Goal: Task Accomplishment & Management: Use online tool/utility

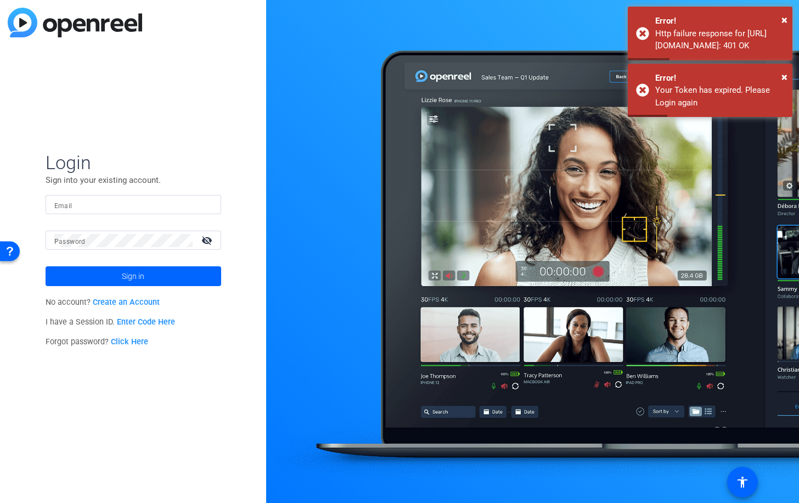
click at [118, 205] on input "Email" at bounding box center [133, 204] width 158 height 13
type input "[EMAIL_ADDRESS][DOMAIN_NAME]"
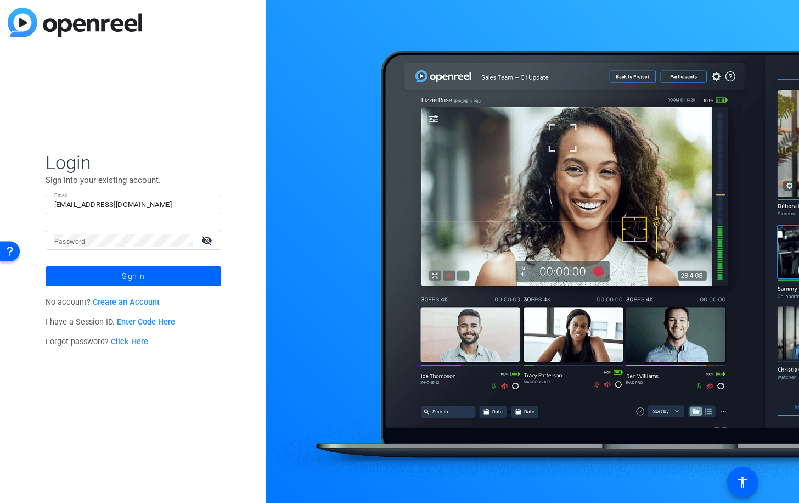
click at [162, 248] on div at bounding box center [123, 240] width 138 height 19
click at [138, 274] on span "Sign in" at bounding box center [133, 275] width 23 height 27
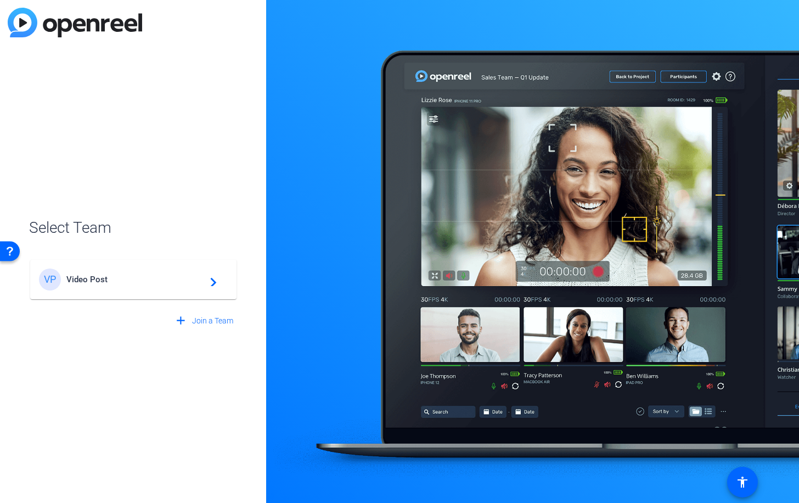
click at [161, 279] on span "Video Post" at bounding box center [134, 280] width 137 height 10
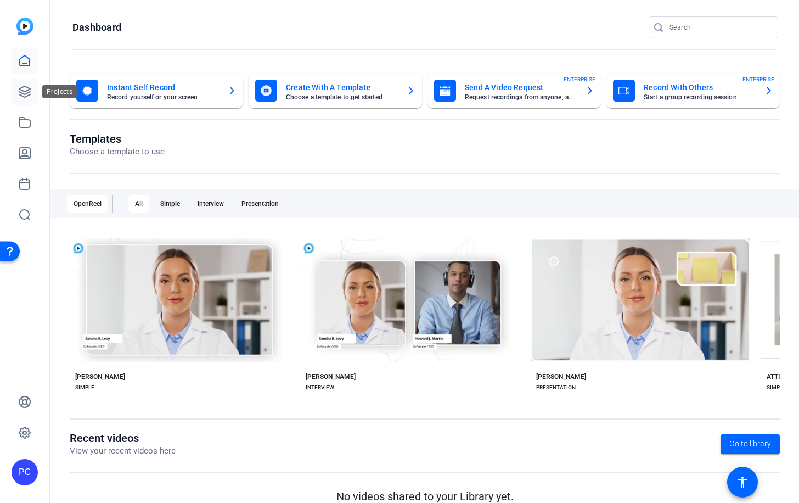
click at [24, 87] on icon at bounding box center [24, 91] width 13 height 13
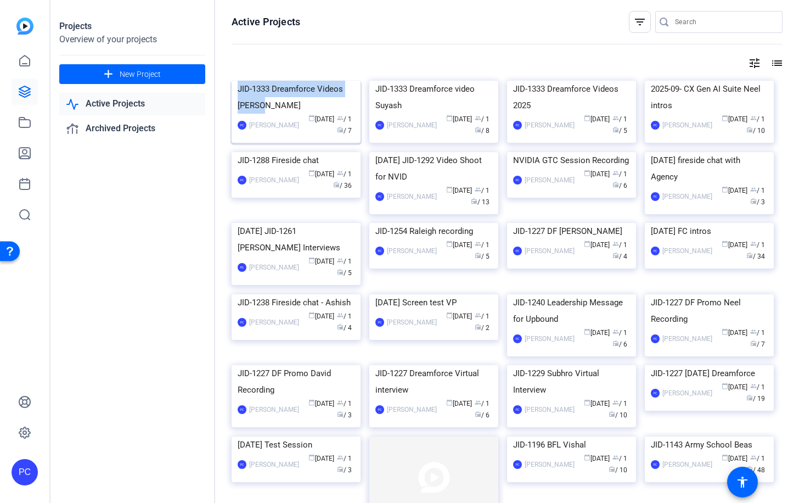
drag, startPoint x: 242, startPoint y: 160, endPoint x: 271, endPoint y: 177, distance: 34.5
click at [271, 114] on div "JID-1333 Dreamforce Videos [PERSON_NAME]" at bounding box center [296, 97] width 117 height 33
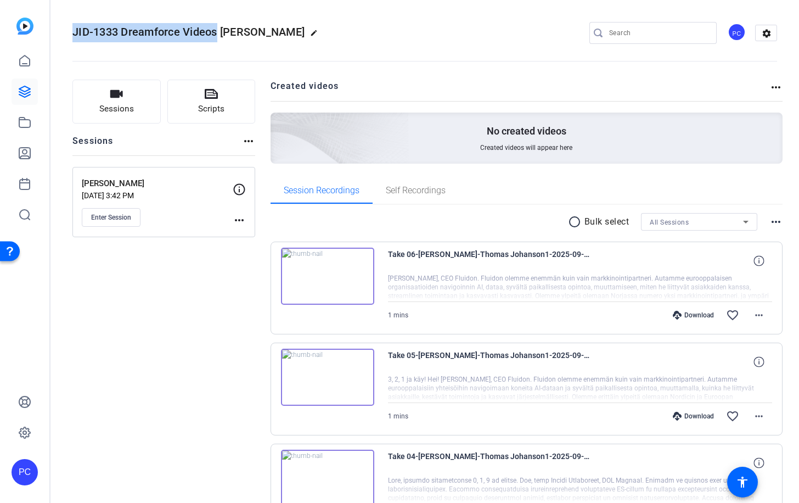
drag, startPoint x: 74, startPoint y: 32, endPoint x: 211, endPoint y: 32, distance: 137.3
click at [215, 34] on span "JID-1333 Dreamforce Videos [PERSON_NAME]" at bounding box center [188, 31] width 232 height 13
copy span "JID-1333 Dreamforce Video"
click at [22, 90] on icon at bounding box center [24, 91] width 11 height 11
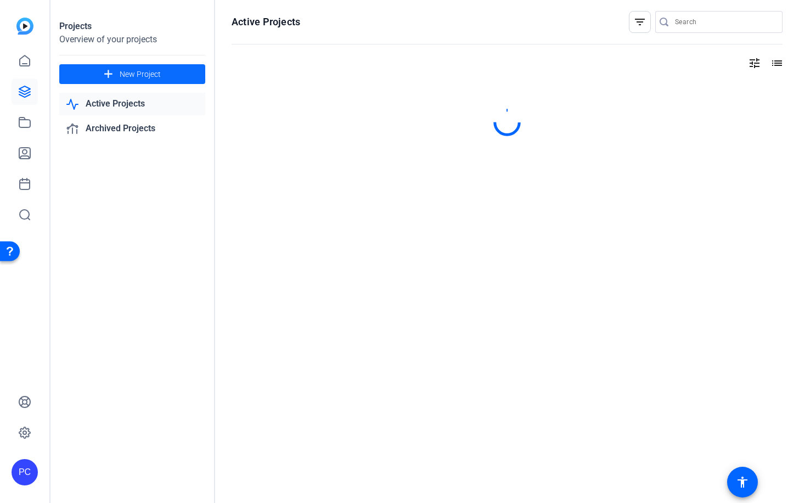
click at [159, 70] on span "New Project" at bounding box center [140, 75] width 41 height 12
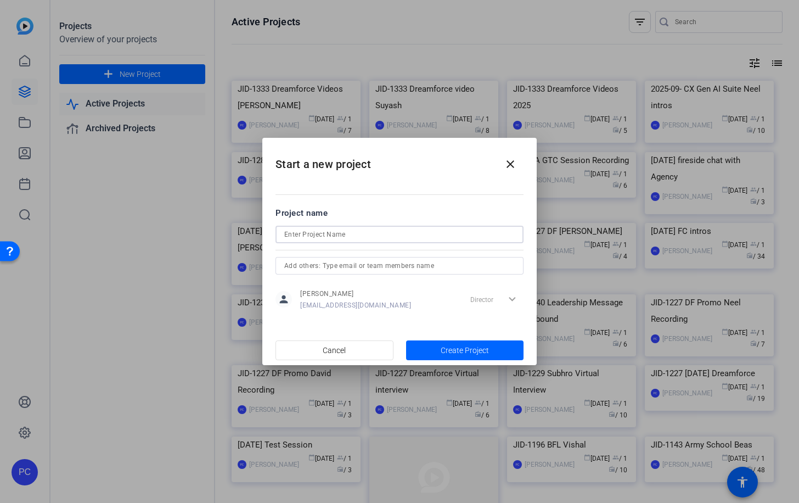
click at [328, 237] on input at bounding box center [399, 234] width 231 height 13
paste input "JID-1333 Dreamforce Video"
drag, startPoint x: 373, startPoint y: 234, endPoint x: 405, endPoint y: 236, distance: 31.9
click at [405, 236] on input "JID-1333 Dreamforce Video [PERSON_NAME]" at bounding box center [399, 234] width 231 height 13
paste input "’s"
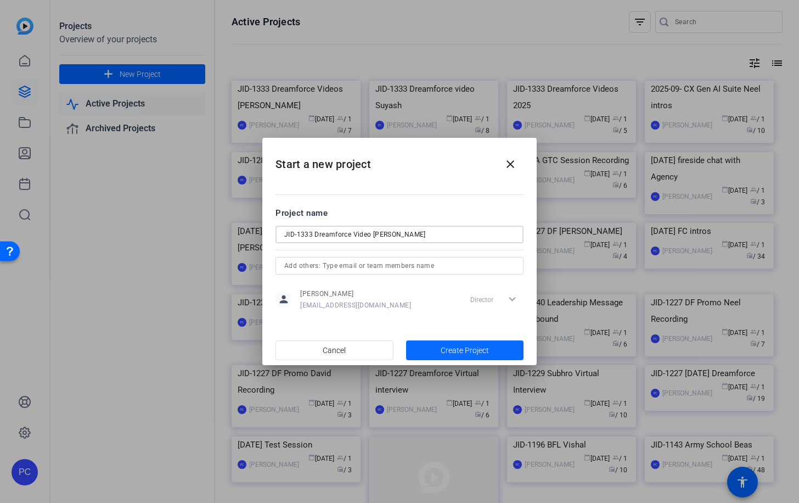
type input "JID-1333 Dreamforce Video [PERSON_NAME]"
click at [460, 350] on span "Create Project" at bounding box center [465, 351] width 48 height 12
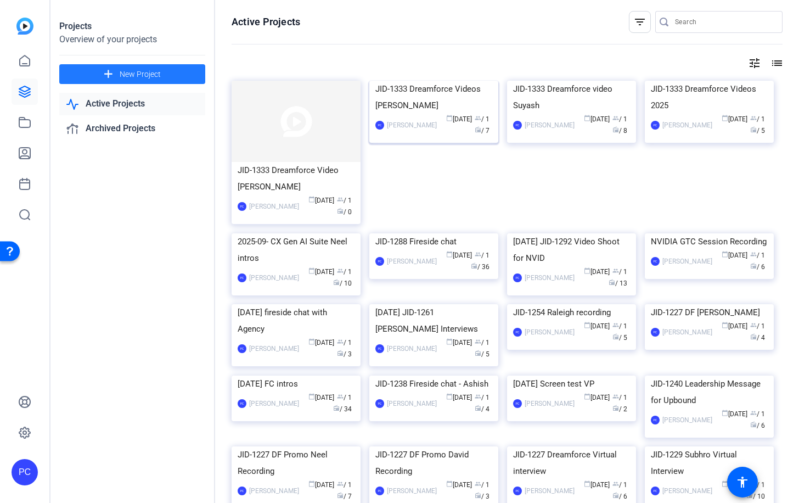
click at [432, 81] on img at bounding box center [434, 81] width 129 height 0
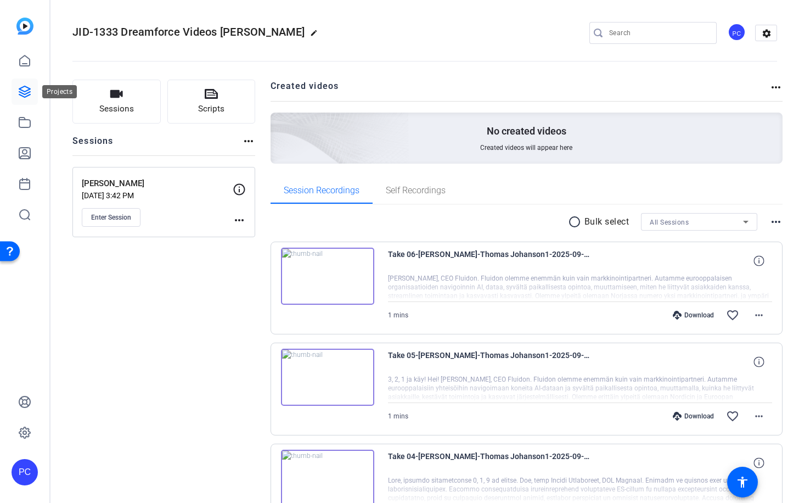
click at [27, 92] on icon at bounding box center [24, 91] width 13 height 13
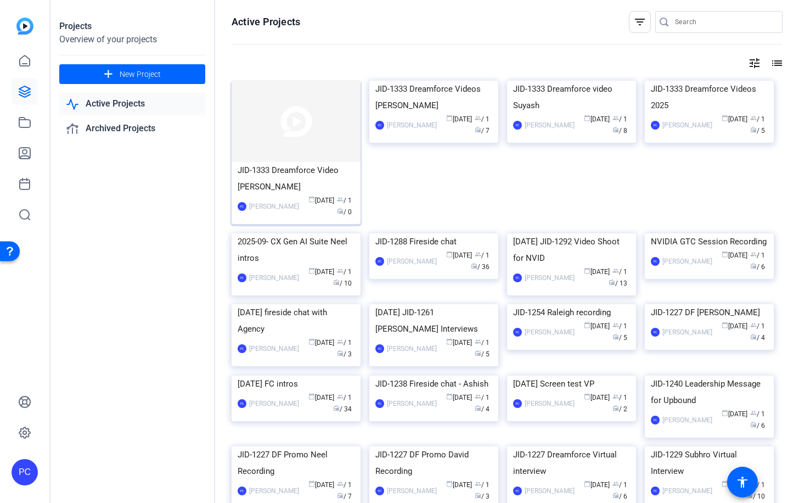
click at [331, 118] on img at bounding box center [296, 121] width 129 height 81
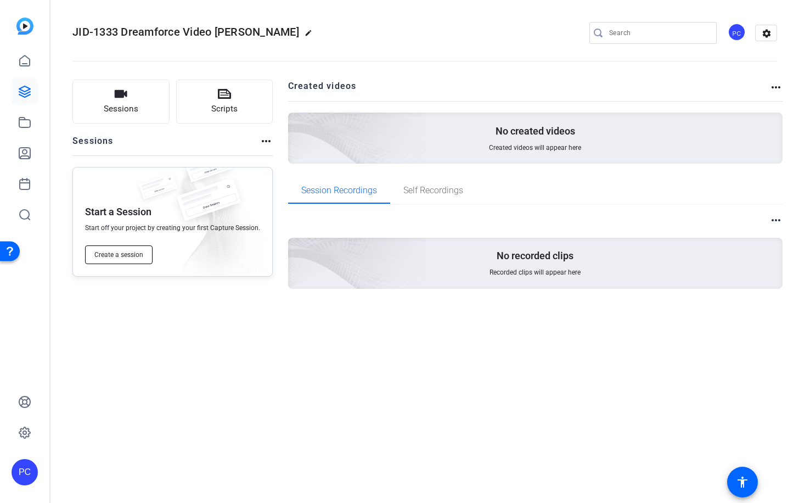
click at [128, 251] on span "Create a session" at bounding box center [118, 254] width 49 height 9
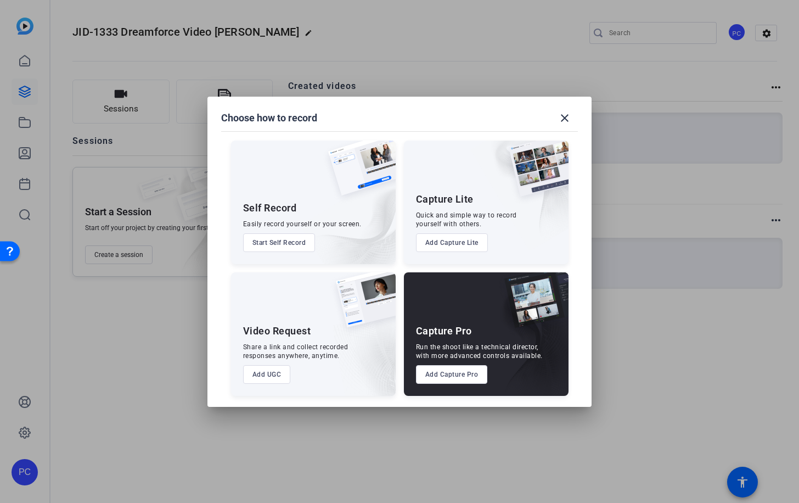
click at [446, 373] on button "Add Capture Pro" at bounding box center [452, 374] width 72 height 19
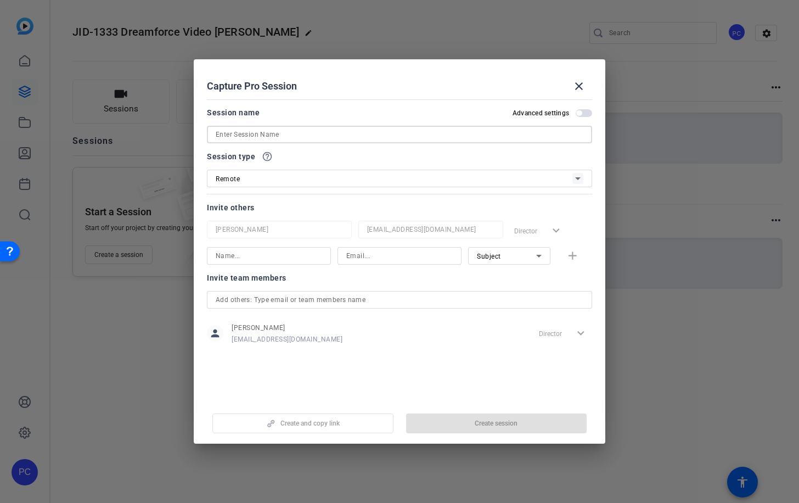
click at [255, 135] on input at bounding box center [400, 134] width 368 height 13
paste input "[PERSON_NAME]"
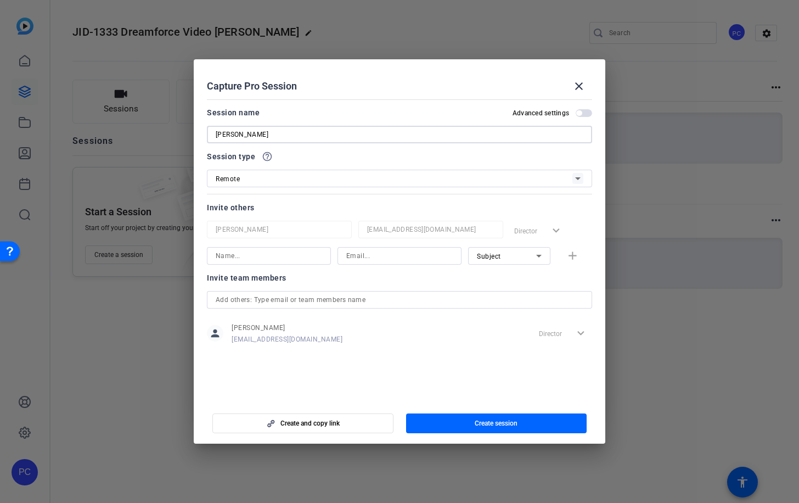
drag, startPoint x: 233, startPoint y: 135, endPoint x: 273, endPoint y: 137, distance: 40.1
click at [273, 137] on input "[PERSON_NAME]" at bounding box center [400, 134] width 368 height 13
type input "[PERSON_NAME]"
click at [498, 424] on span "Create session" at bounding box center [496, 423] width 43 height 9
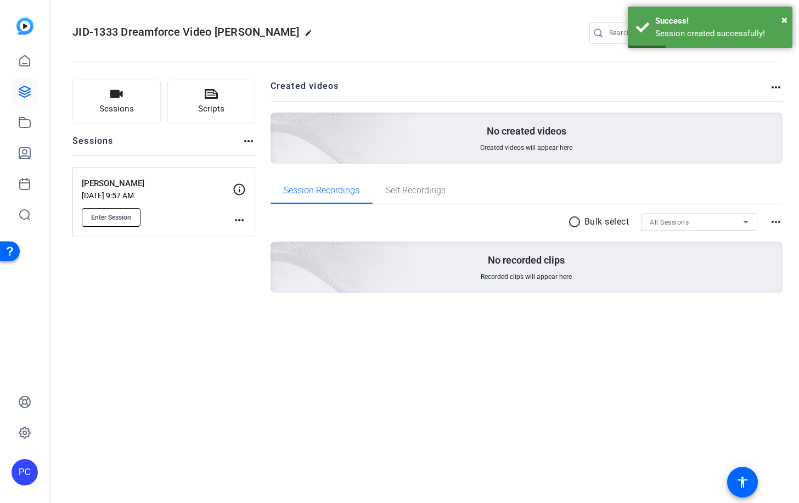
click at [107, 216] on span "Enter Session" at bounding box center [111, 217] width 40 height 9
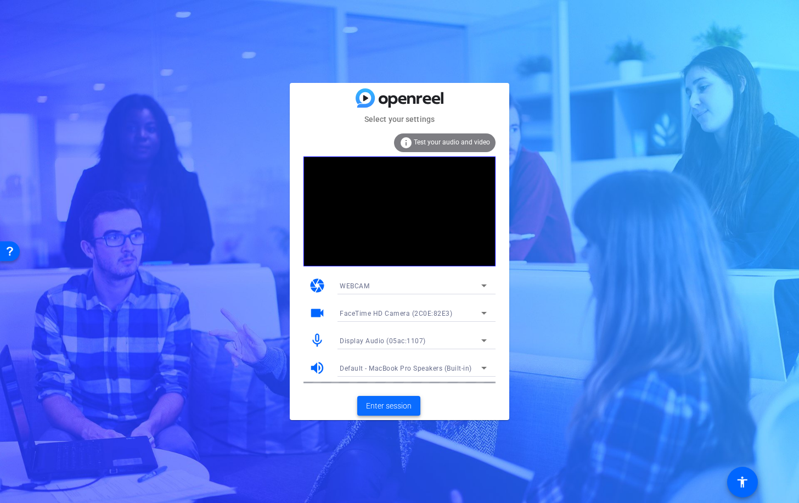
click at [381, 405] on span "Enter session" at bounding box center [389, 406] width 46 height 12
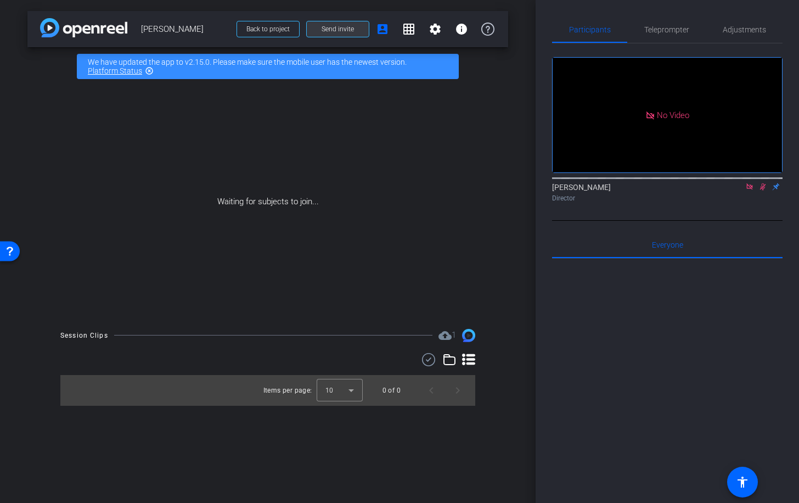
click at [340, 27] on span "Send invite" at bounding box center [338, 29] width 32 height 9
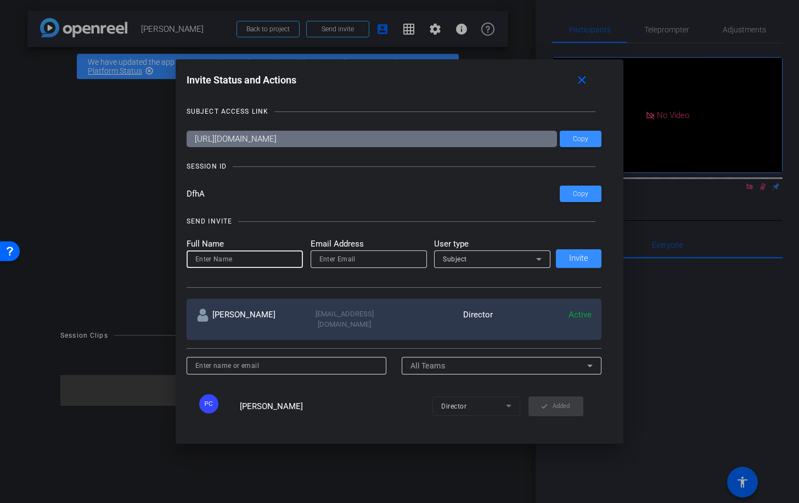
click at [270, 262] on input at bounding box center [244, 259] width 99 height 13
drag, startPoint x: 214, startPoint y: 259, endPoint x: 200, endPoint y: 260, distance: 13.8
click at [200, 260] on input "TARA" at bounding box center [244, 259] width 99 height 13
type input "Tara"
click at [370, 261] on input "email" at bounding box center [369, 259] width 99 height 13
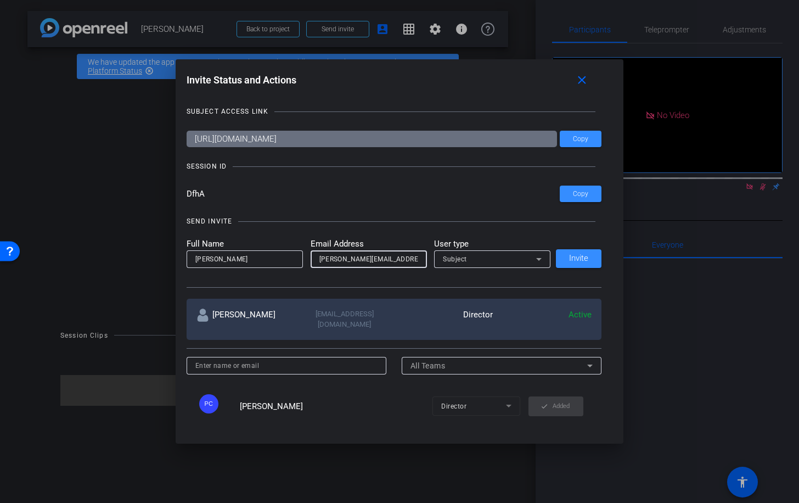
type input "tara@videopost.in"
click at [506, 259] on div "Subject" at bounding box center [489, 259] width 93 height 14
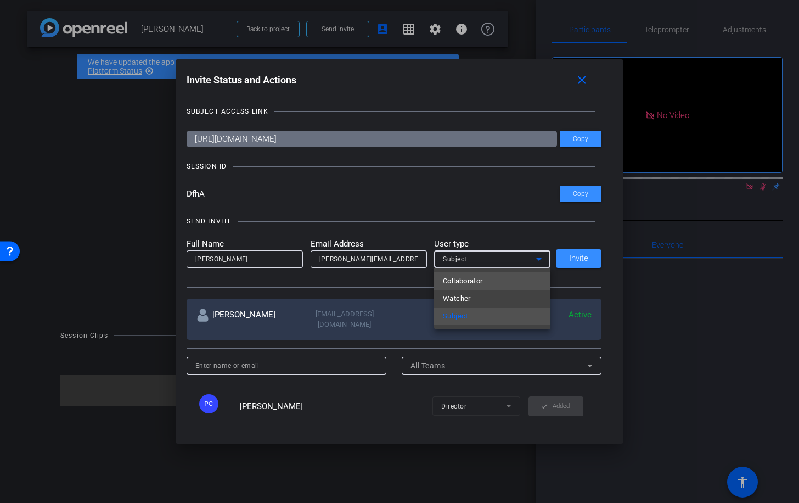
click at [476, 281] on span "Collaborator" at bounding box center [463, 281] width 40 height 13
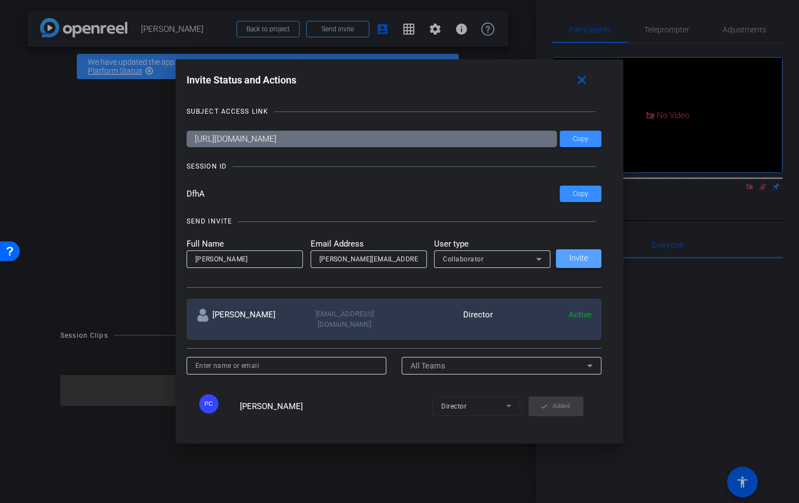
click at [577, 256] on span "Invite" at bounding box center [578, 258] width 19 height 8
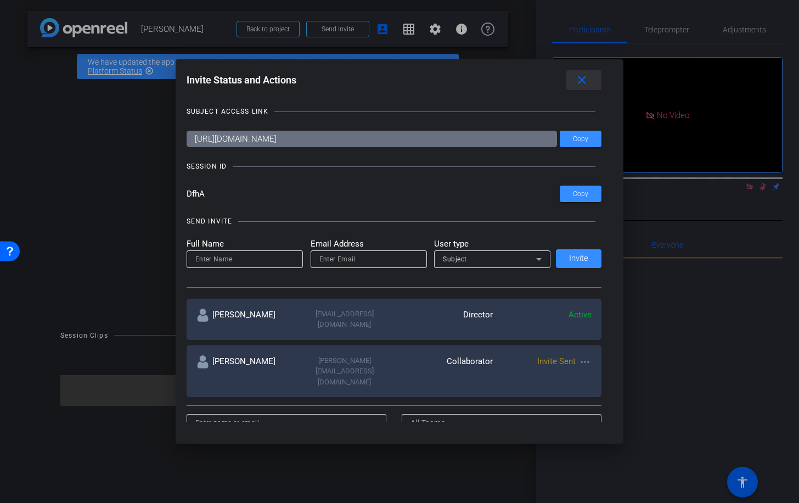
click at [584, 80] on mat-icon "close" at bounding box center [582, 81] width 14 height 14
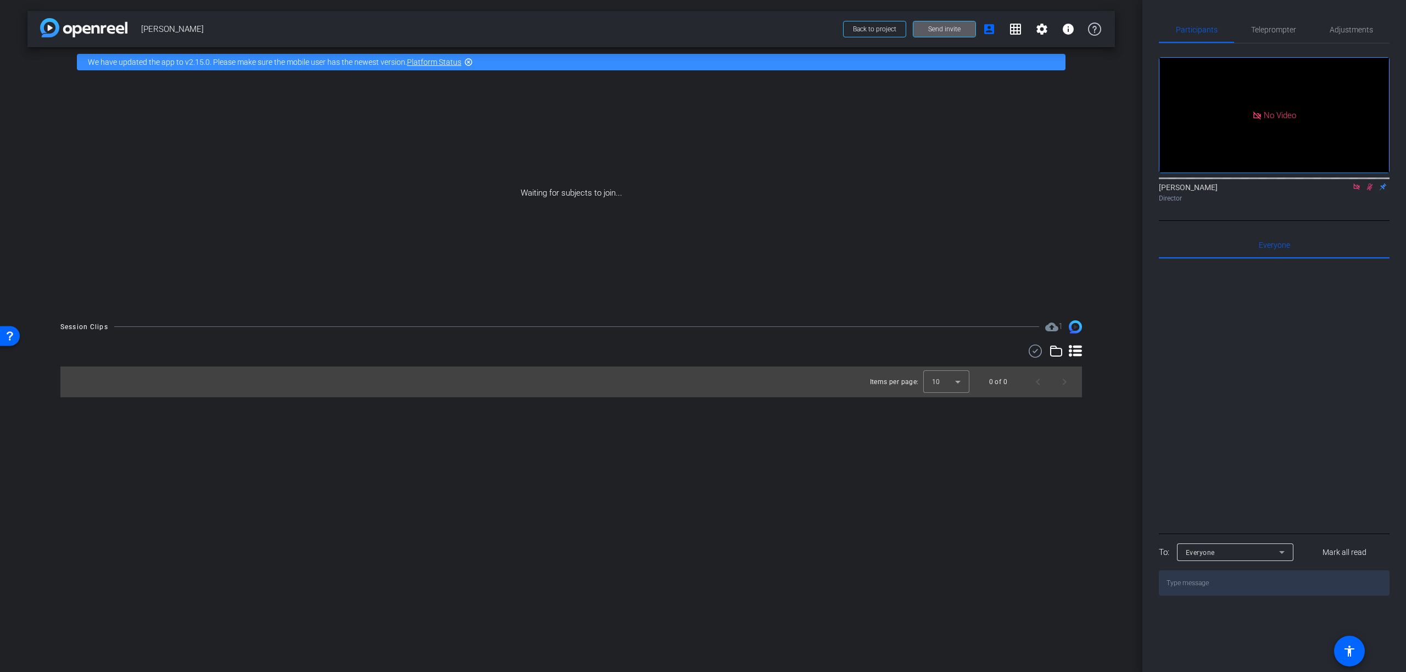
click at [799, 31] on span "Send invite" at bounding box center [944, 29] width 32 height 9
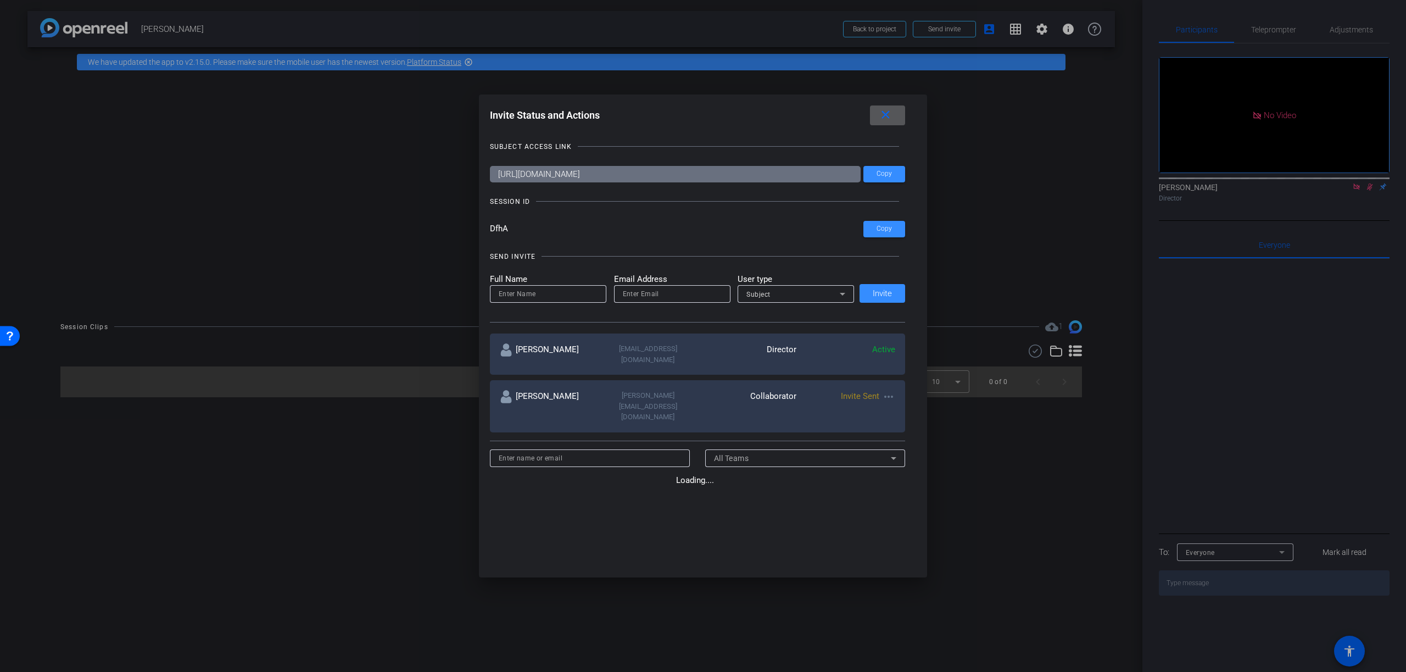
click at [799, 278] on div "Full Name Email Address User type Subject Invite" at bounding box center [698, 288] width 416 height 30
click at [799, 227] on span "Copy" at bounding box center [883, 229] width 15 height 8
drag, startPoint x: 509, startPoint y: 202, endPoint x: 487, endPoint y: 202, distance: 22.0
click at [487, 202] on div "Invite Status and Actions close SUBJECT ACCESS LINK https://capture.openreel.co…" at bounding box center [703, 335] width 449 height 483
copy div "SESSION ID"
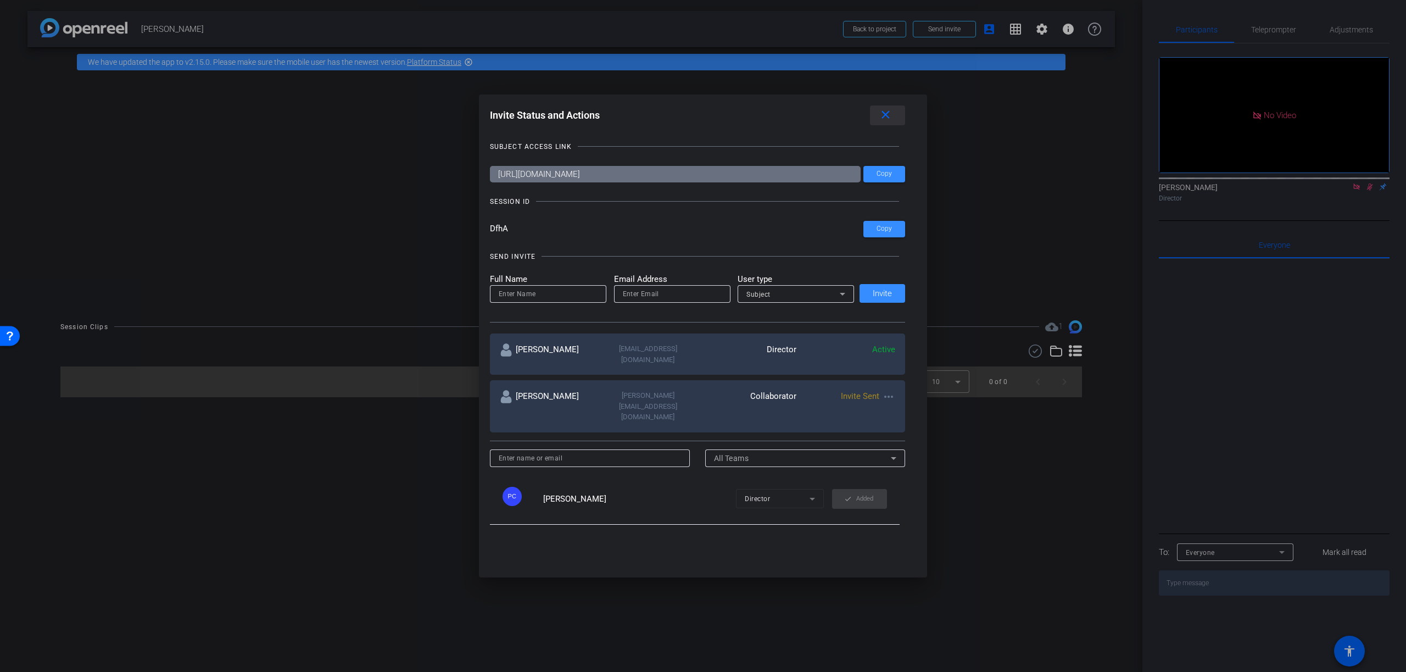
click at [799, 116] on mat-icon "close" at bounding box center [886, 115] width 14 height 14
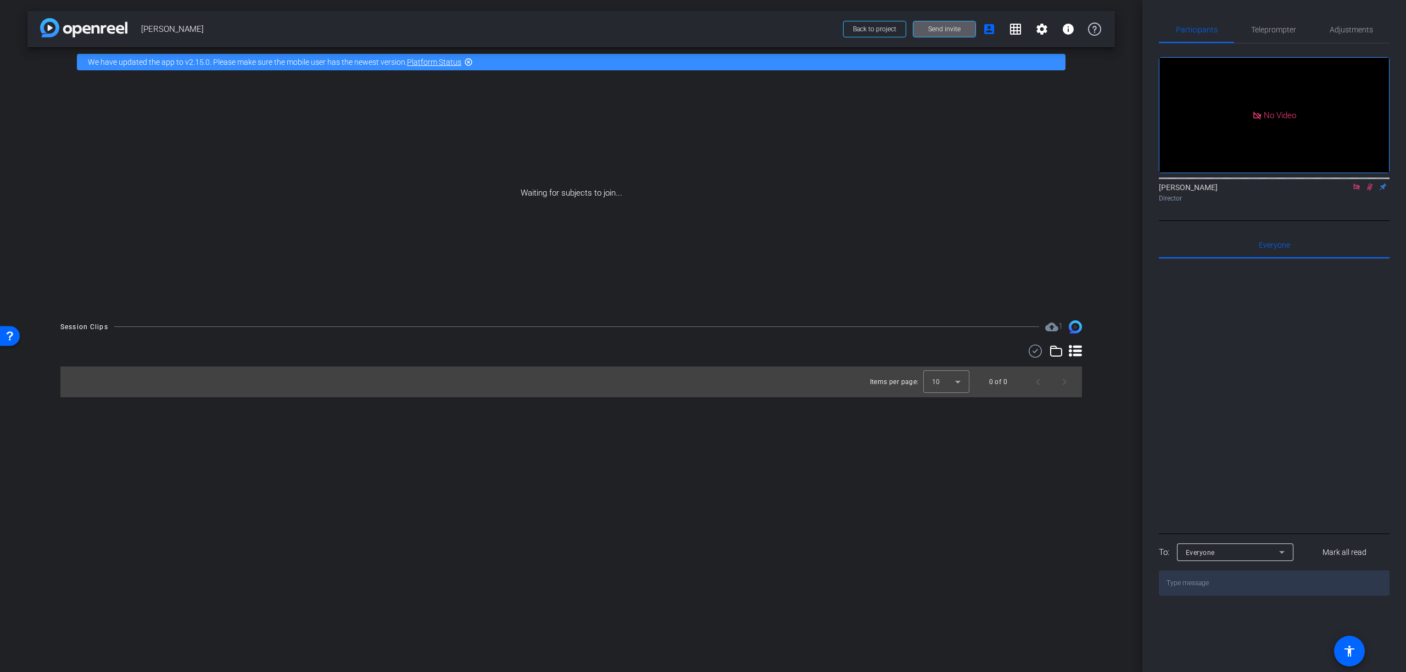
click at [799, 201] on div "Waiting for subjects to join..." at bounding box center [570, 193] width 1087 height 232
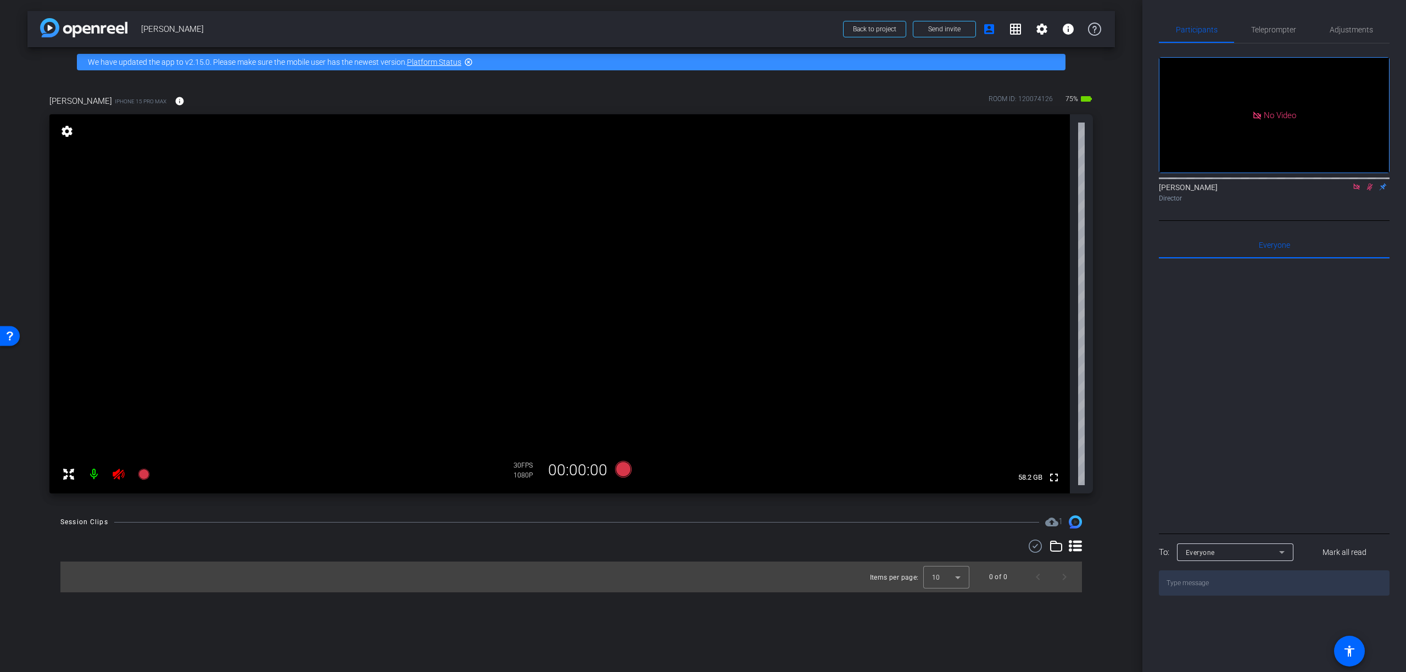
click at [93, 473] on mat-icon at bounding box center [94, 474] width 22 height 22
click at [92, 474] on mat-icon at bounding box center [94, 474] width 22 height 22
click at [1350, 30] on span "Adjustments" at bounding box center [1350, 30] width 43 height 8
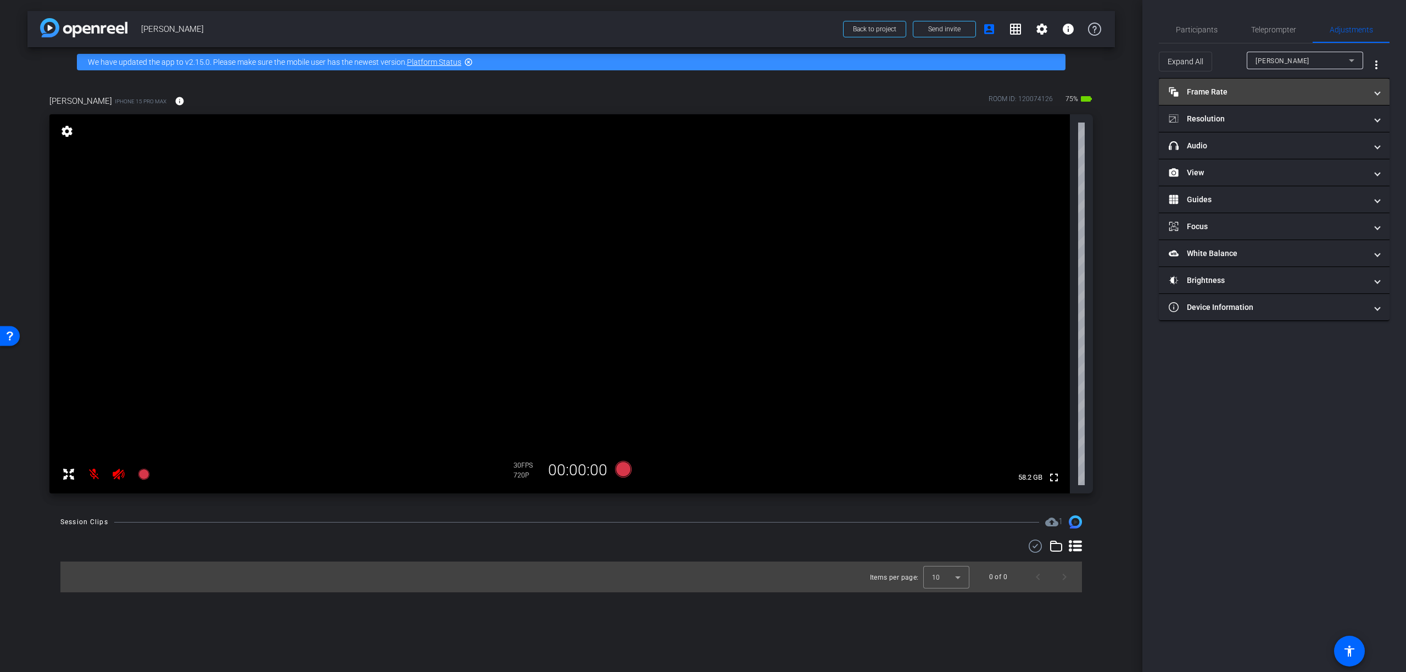
click at [1233, 91] on mat-panel-title "Frame Rate Frame Rate" at bounding box center [1267, 92] width 198 height 12
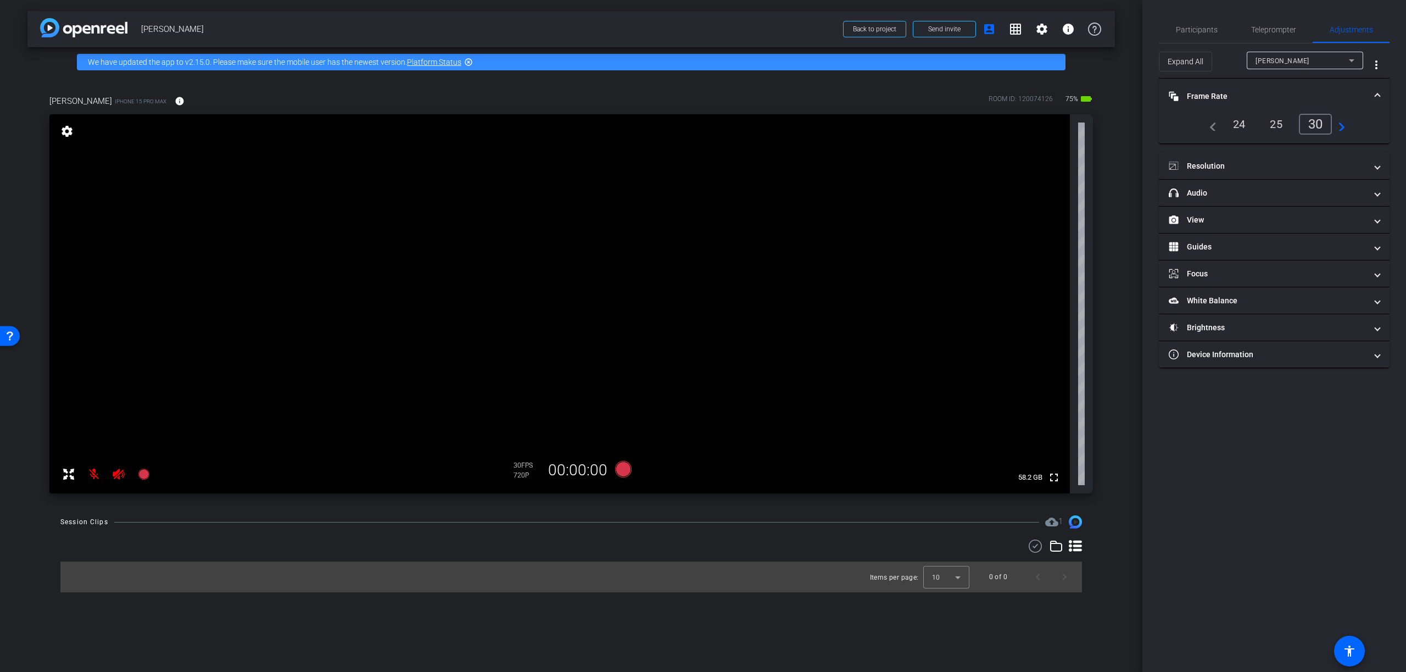
click at [1276, 125] on div "25" at bounding box center [1275, 124] width 29 height 19
click at [1263, 168] on mat-panel-title "Resolution" at bounding box center [1267, 166] width 198 height 12
click at [1327, 199] on div "4k" at bounding box center [1327, 198] width 29 height 19
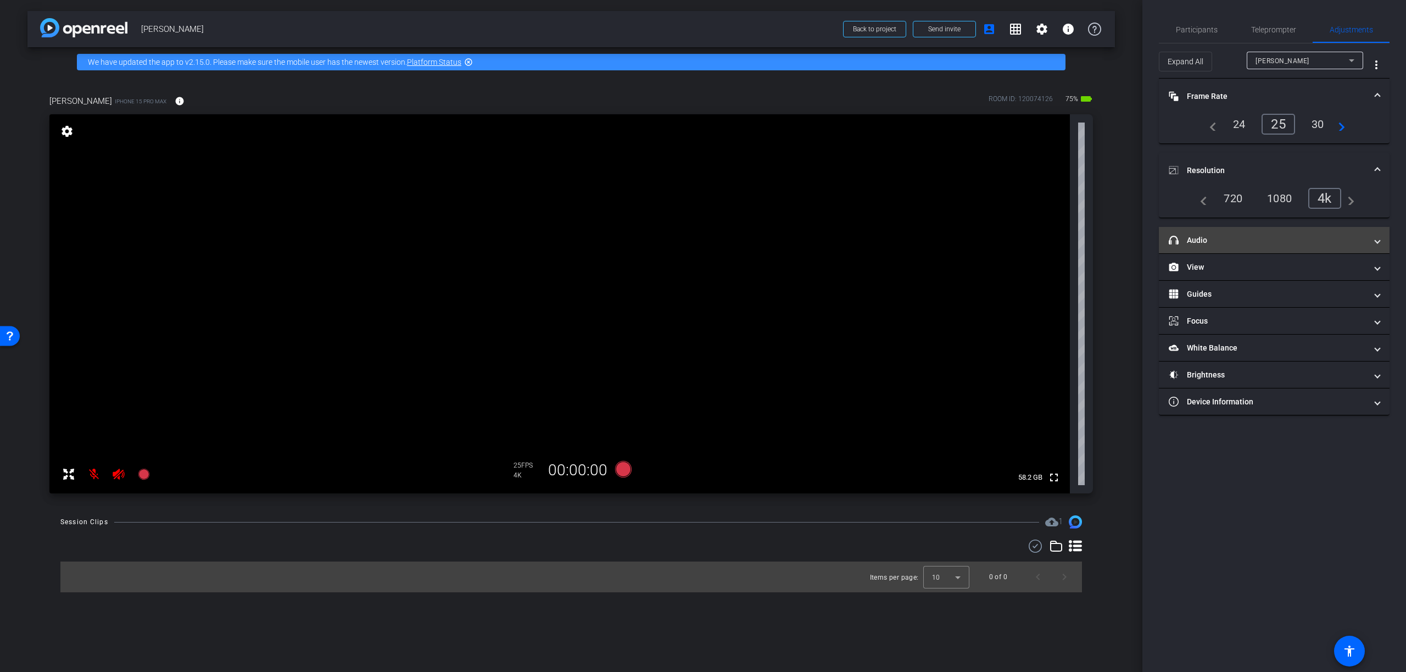
click at [1229, 234] on mat-panel-title "headphone icon Audio" at bounding box center [1267, 240] width 198 height 12
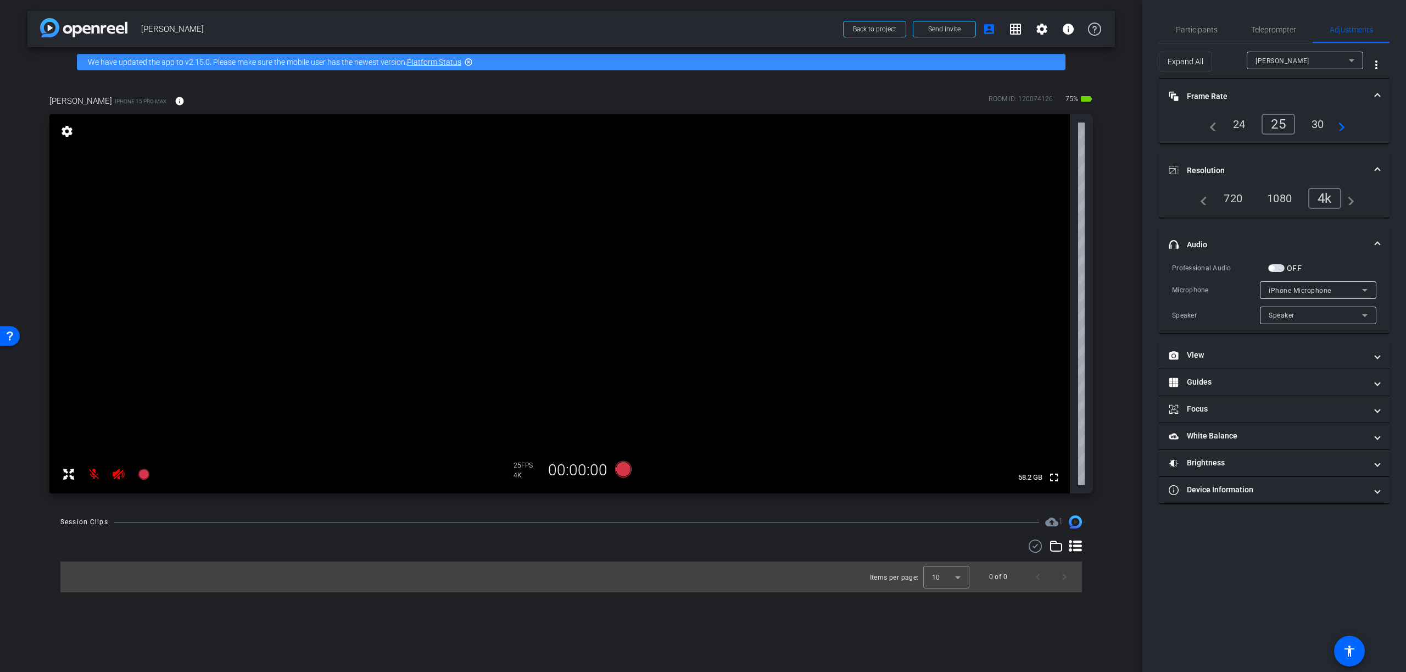
click at [1278, 269] on span "button" at bounding box center [1276, 268] width 16 height 8
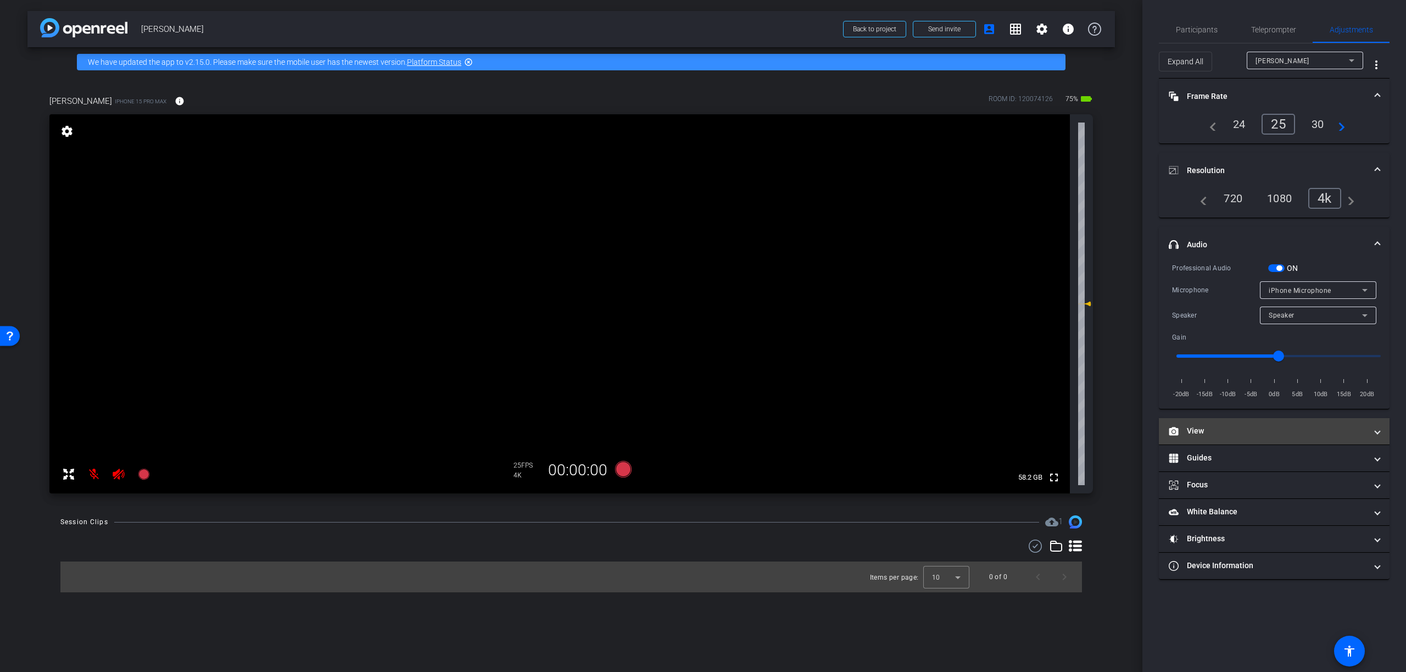
click at [1206, 433] on mat-panel-title "View" at bounding box center [1267, 431] width 198 height 12
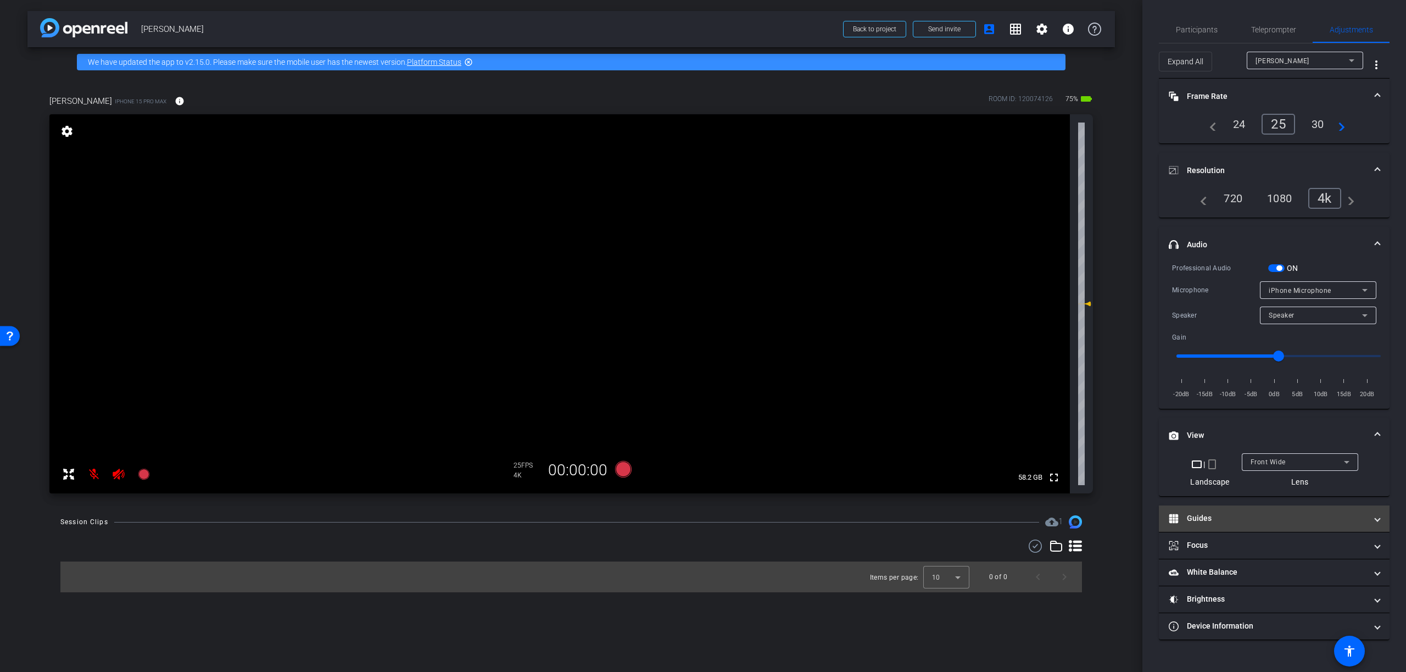
click at [1231, 517] on mat-panel-title "Guides" at bounding box center [1267, 518] width 198 height 12
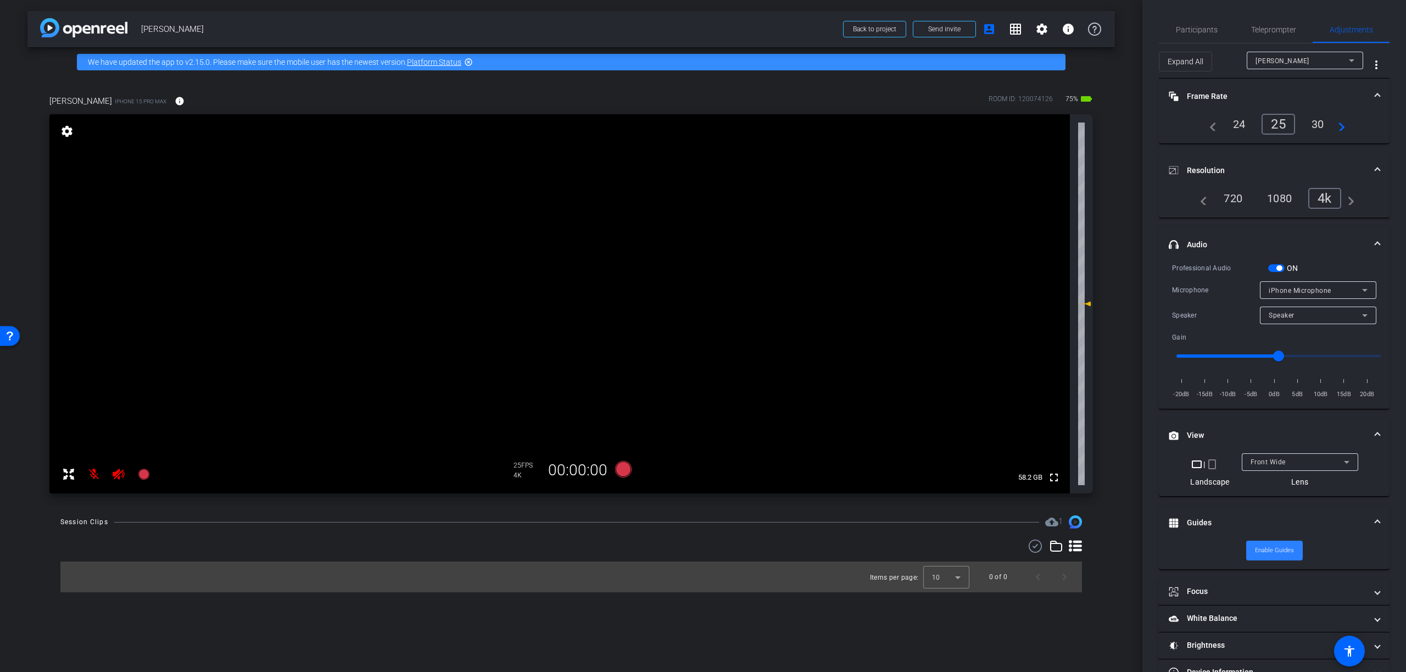
click at [1268, 550] on span "Enable Guides" at bounding box center [1274, 550] width 39 height 16
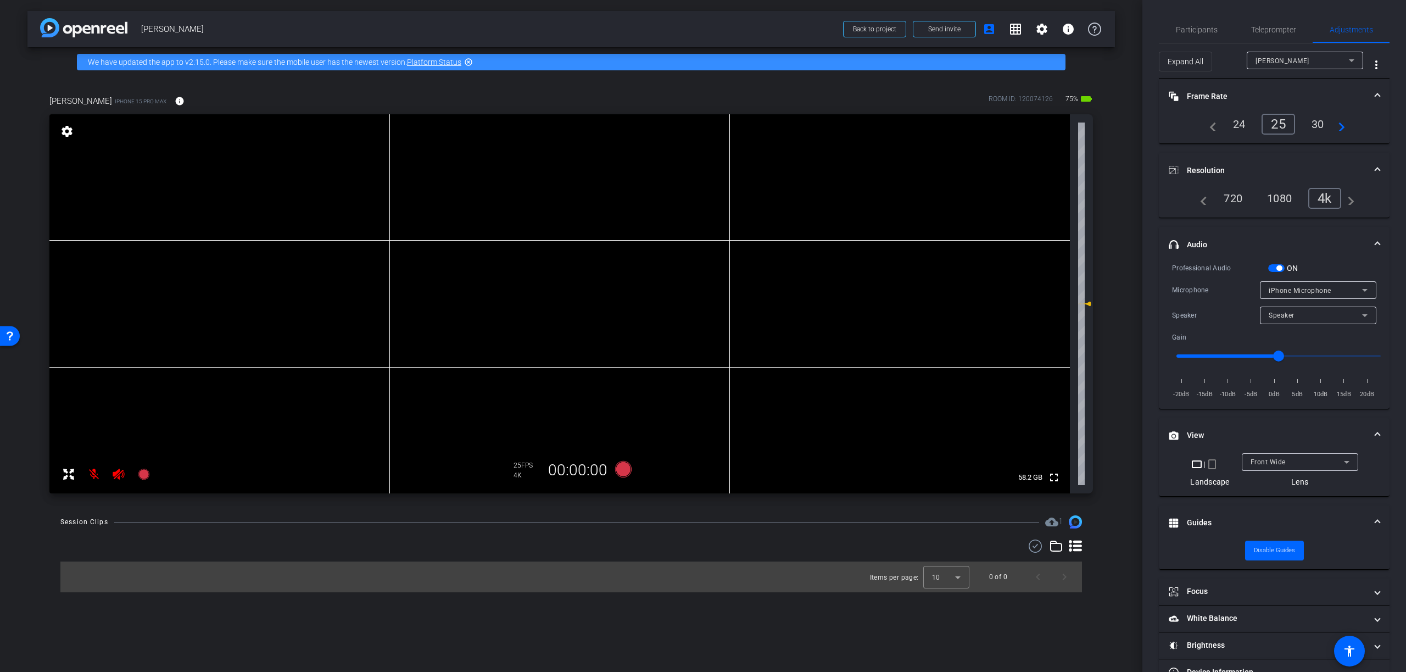
click at [1194, 434] on mat-panel-title "View" at bounding box center [1267, 435] width 198 height 12
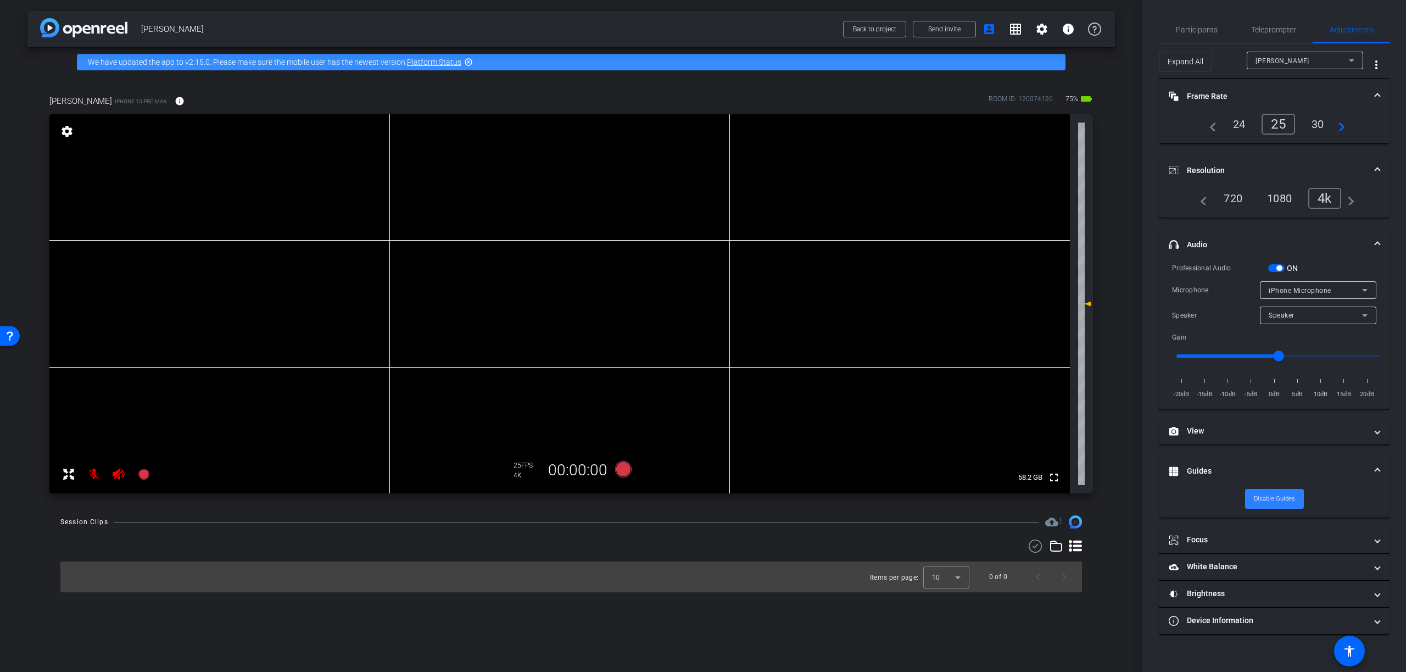
click at [1282, 498] on span "Disable Guides" at bounding box center [1274, 498] width 41 height 16
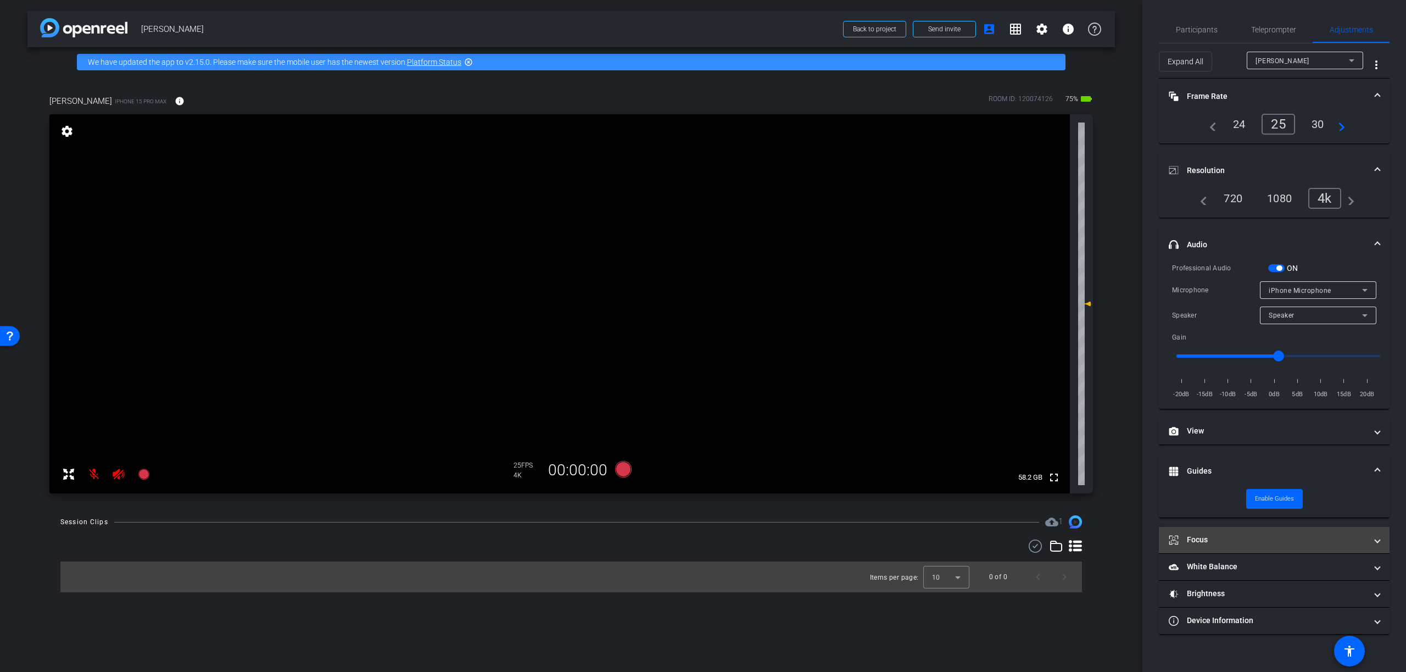
click at [1228, 544] on mat-panel-title "Focus" at bounding box center [1267, 540] width 198 height 12
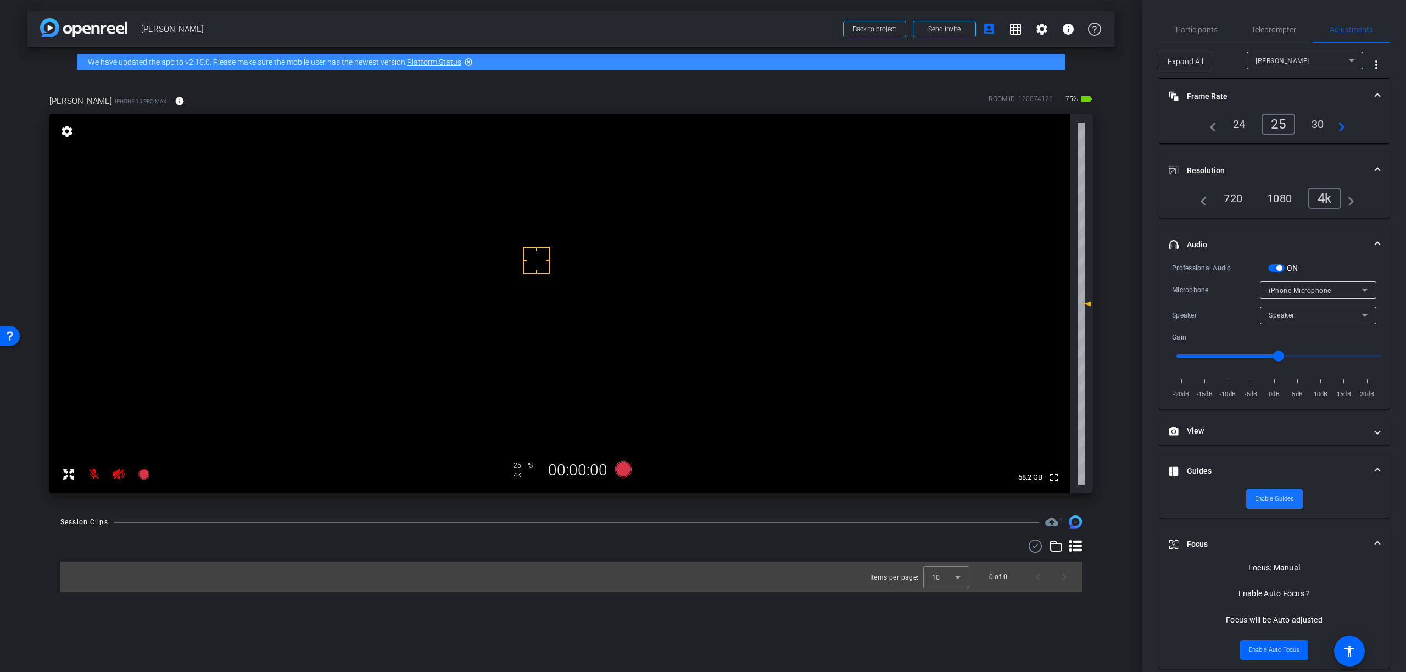
click at [1272, 502] on span "Enable Guides" at bounding box center [1274, 498] width 39 height 16
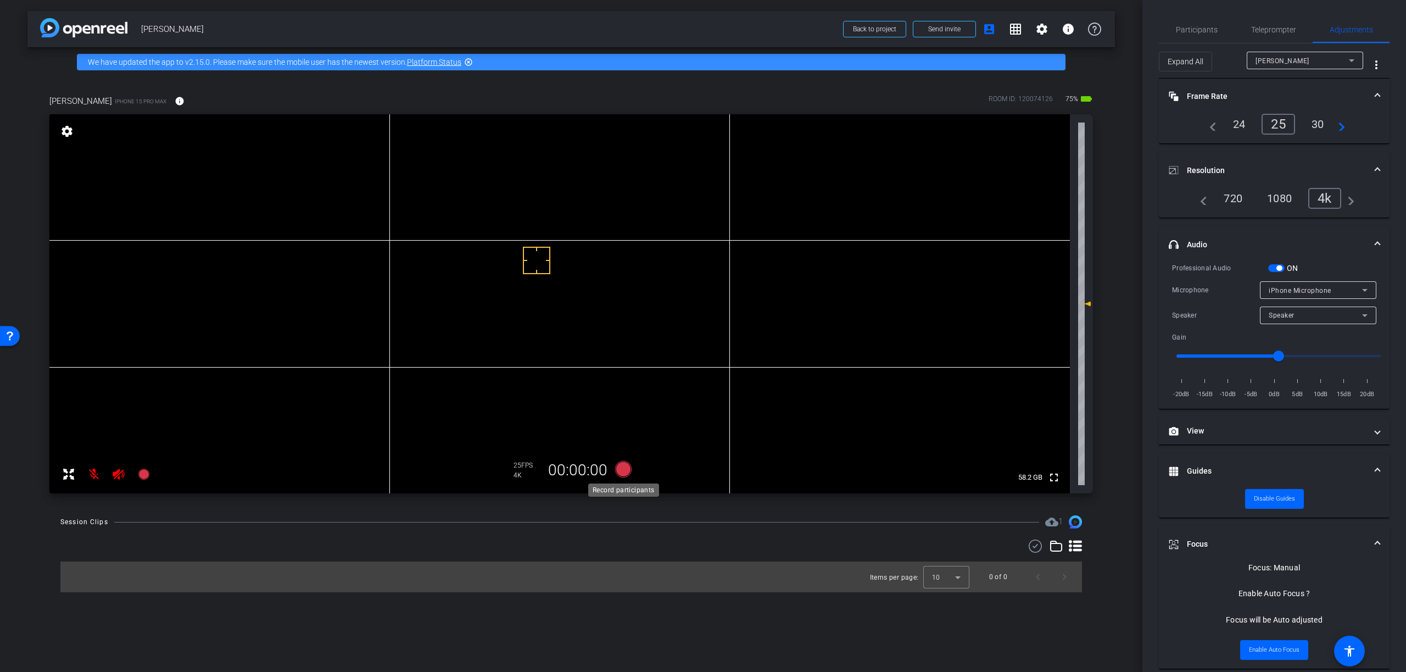
click at [621, 468] on icon at bounding box center [623, 469] width 16 height 16
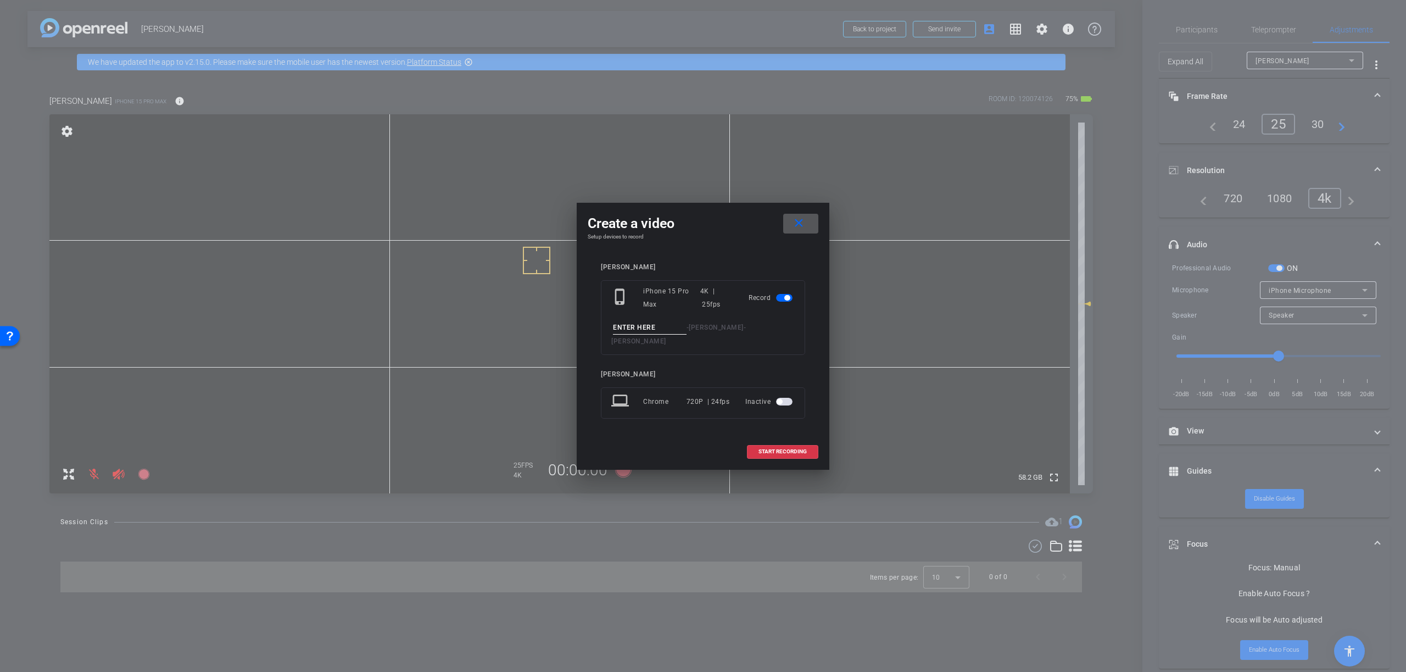
click at [639, 333] on input at bounding box center [650, 328] width 74 height 14
type input "test"
click at [774, 440] on span at bounding box center [782, 451] width 70 height 26
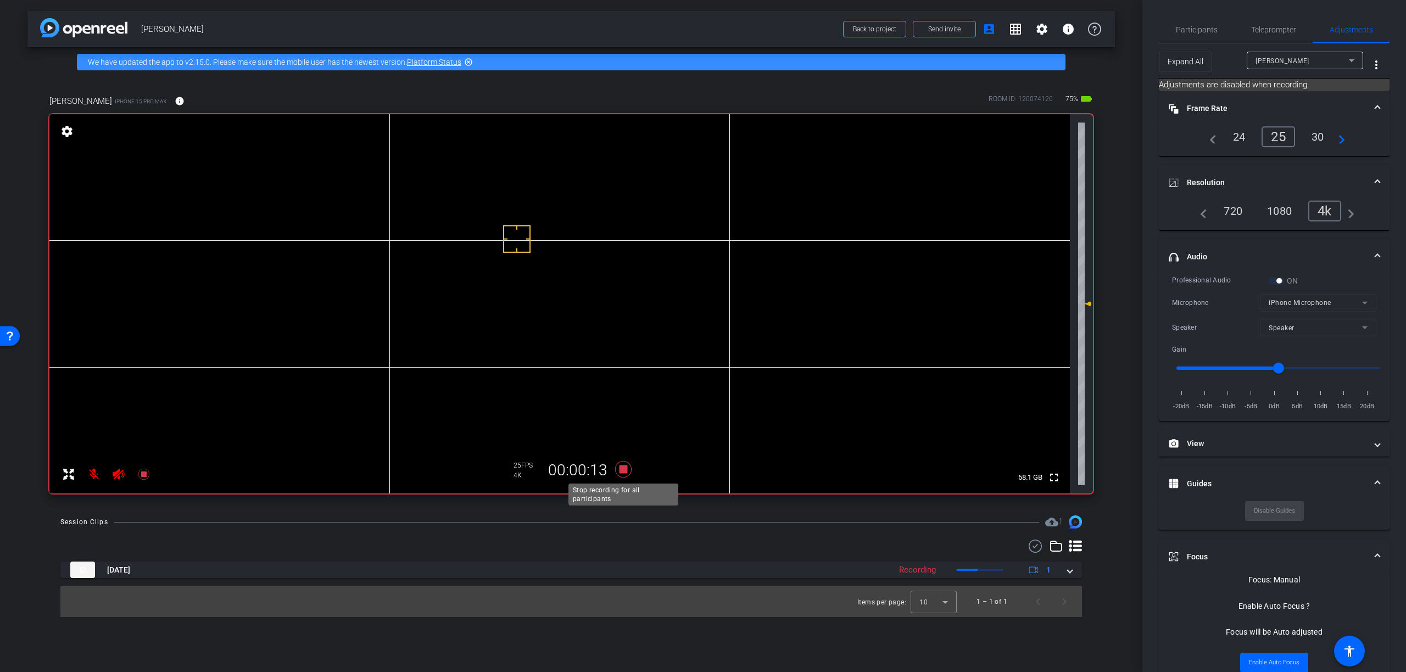
click at [624, 471] on icon at bounding box center [623, 469] width 16 height 16
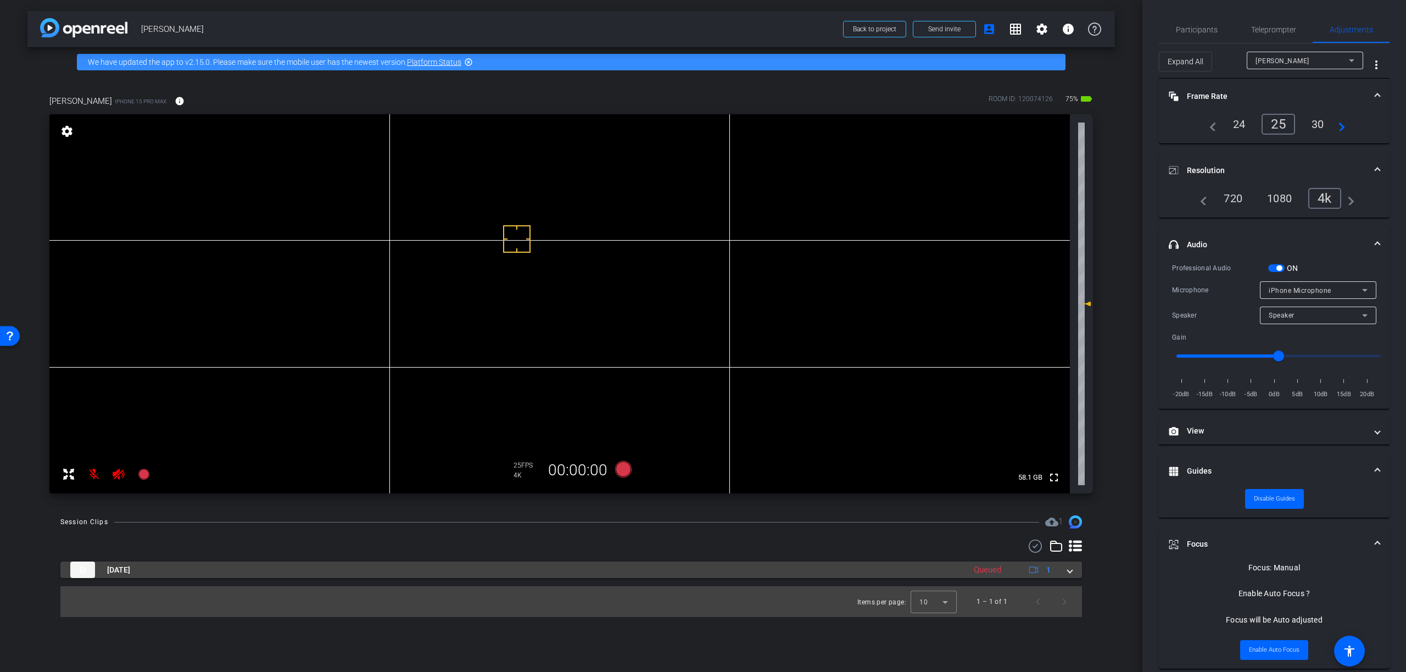
click at [1068, 572] on span at bounding box center [1069, 570] width 4 height 12
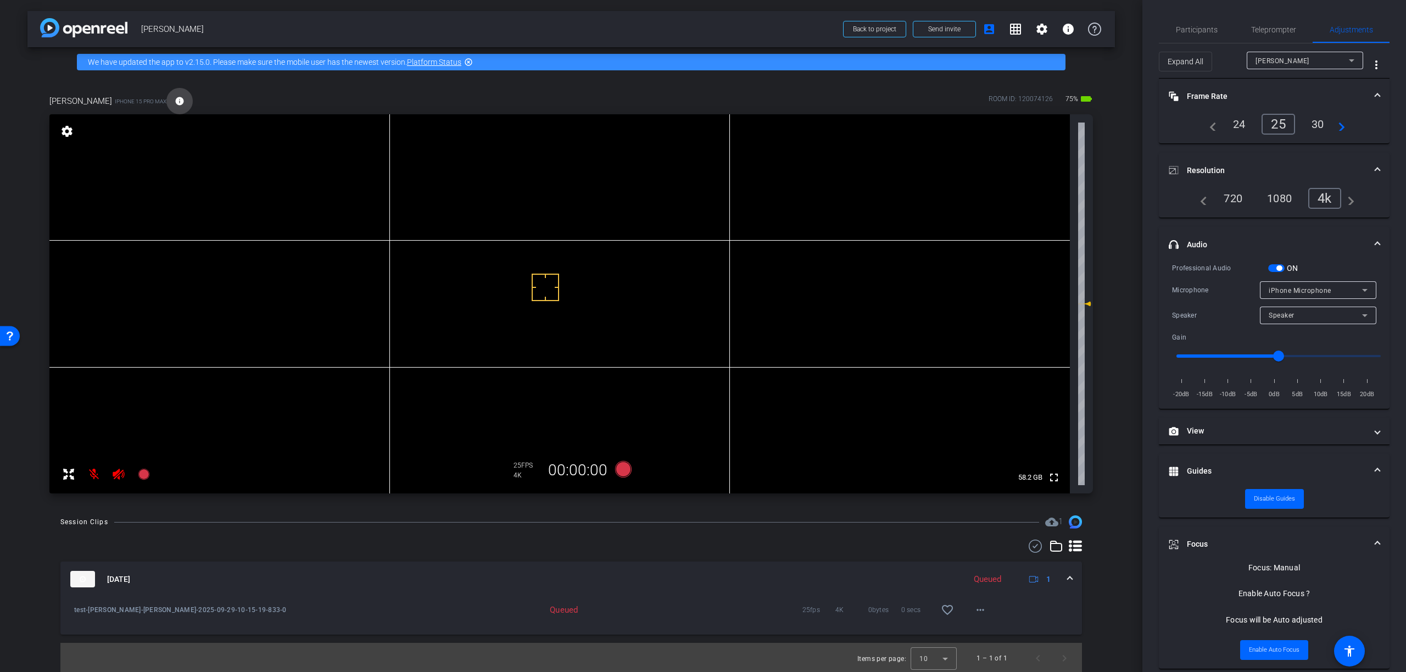
click at [178, 101] on mat-icon "info" at bounding box center [180, 101] width 10 height 10
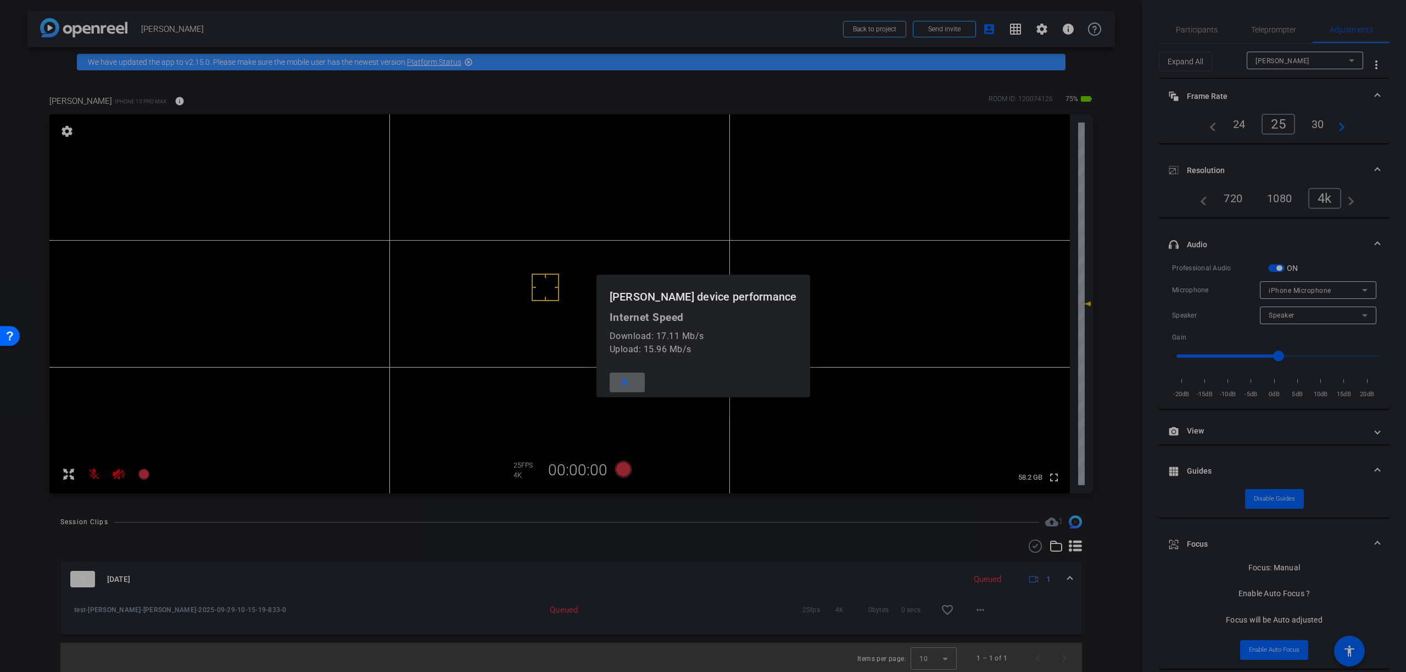
click at [624, 383] on mat-icon "close" at bounding box center [625, 383] width 14 height 14
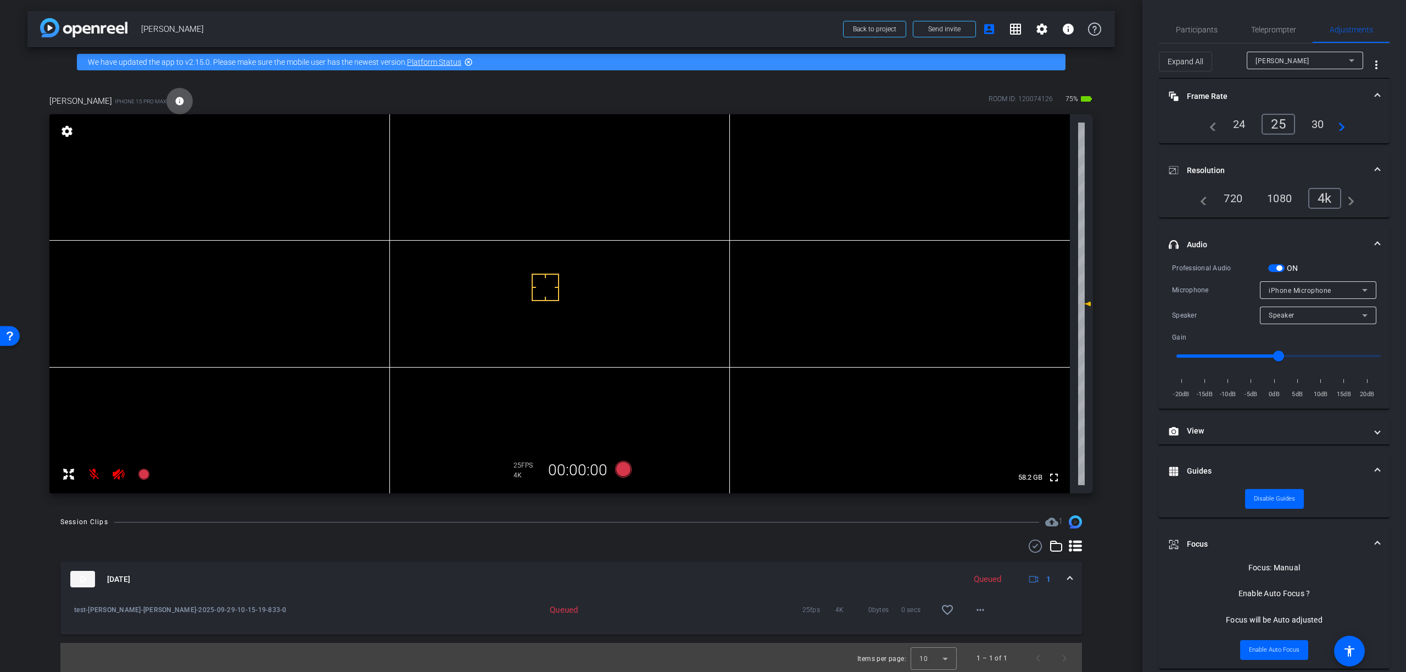
scroll to position [2, 0]
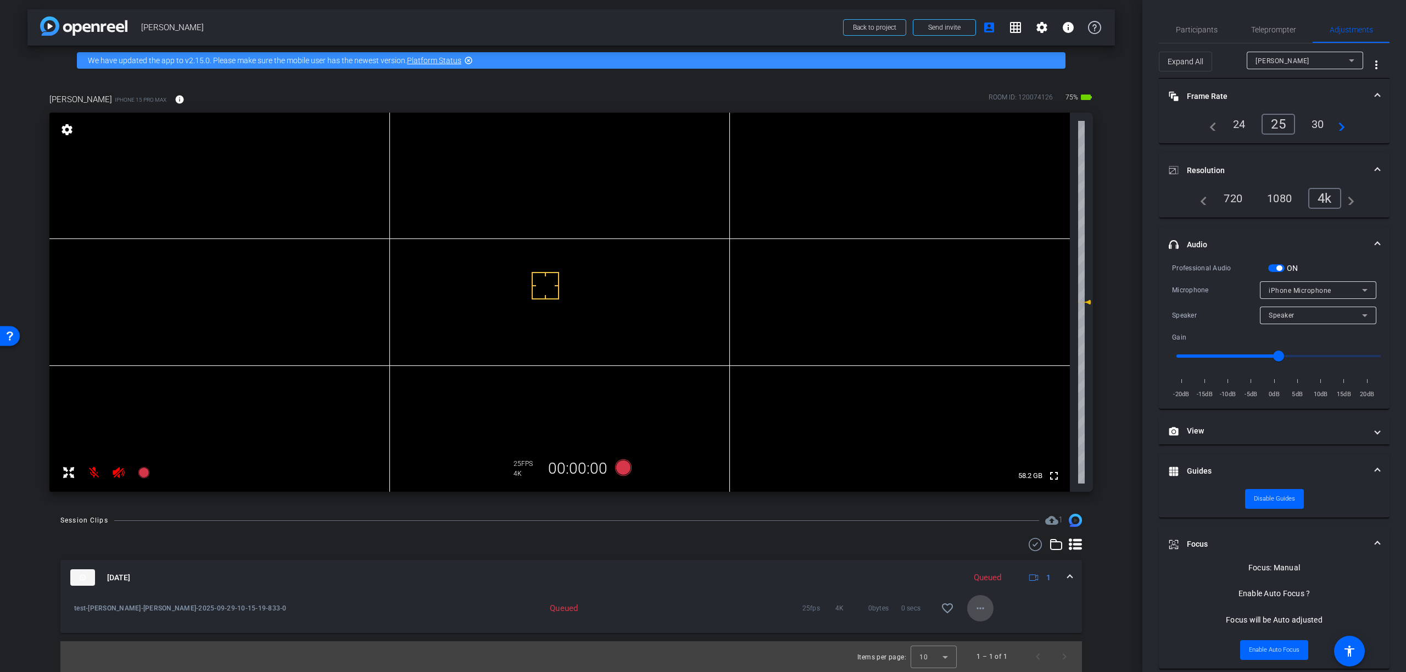
click at [985, 609] on mat-icon "more_horiz" at bounding box center [980, 607] width 13 height 13
click at [999, 501] on span "Download Original" at bounding box center [1009, 502] width 66 height 13
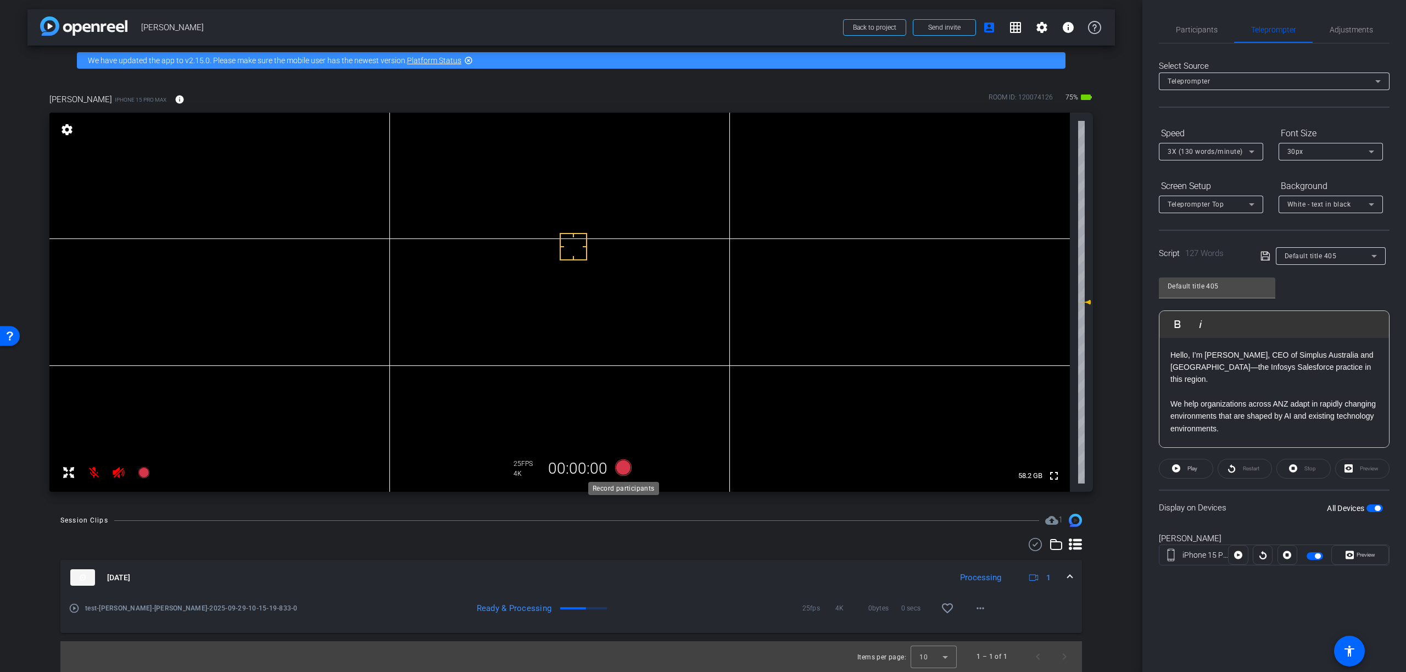
click at [623, 468] on icon at bounding box center [623, 467] width 16 height 16
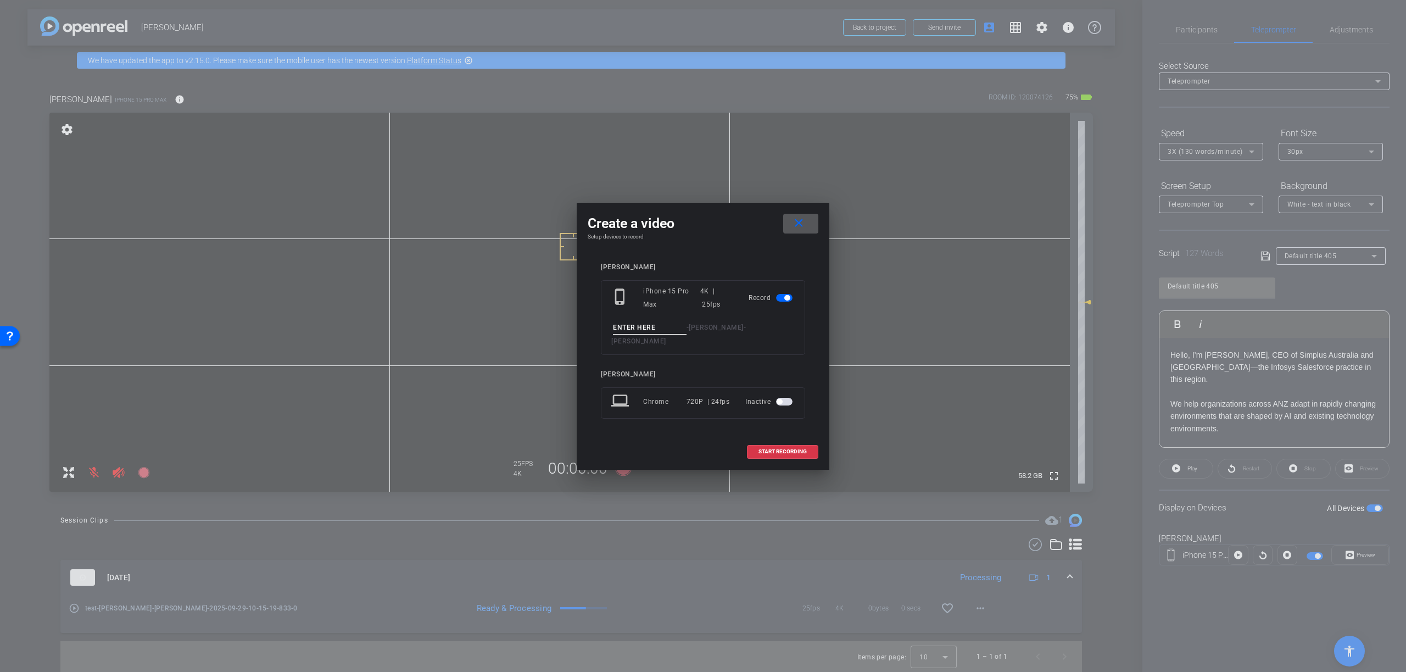
click at [672, 334] on input at bounding box center [650, 328] width 74 height 14
type input "Take 01"
drag, startPoint x: 786, startPoint y: 443, endPoint x: 777, endPoint y: 445, distance: 9.1
click at [780, 449] on span "START RECORDING" at bounding box center [782, 451] width 48 height 5
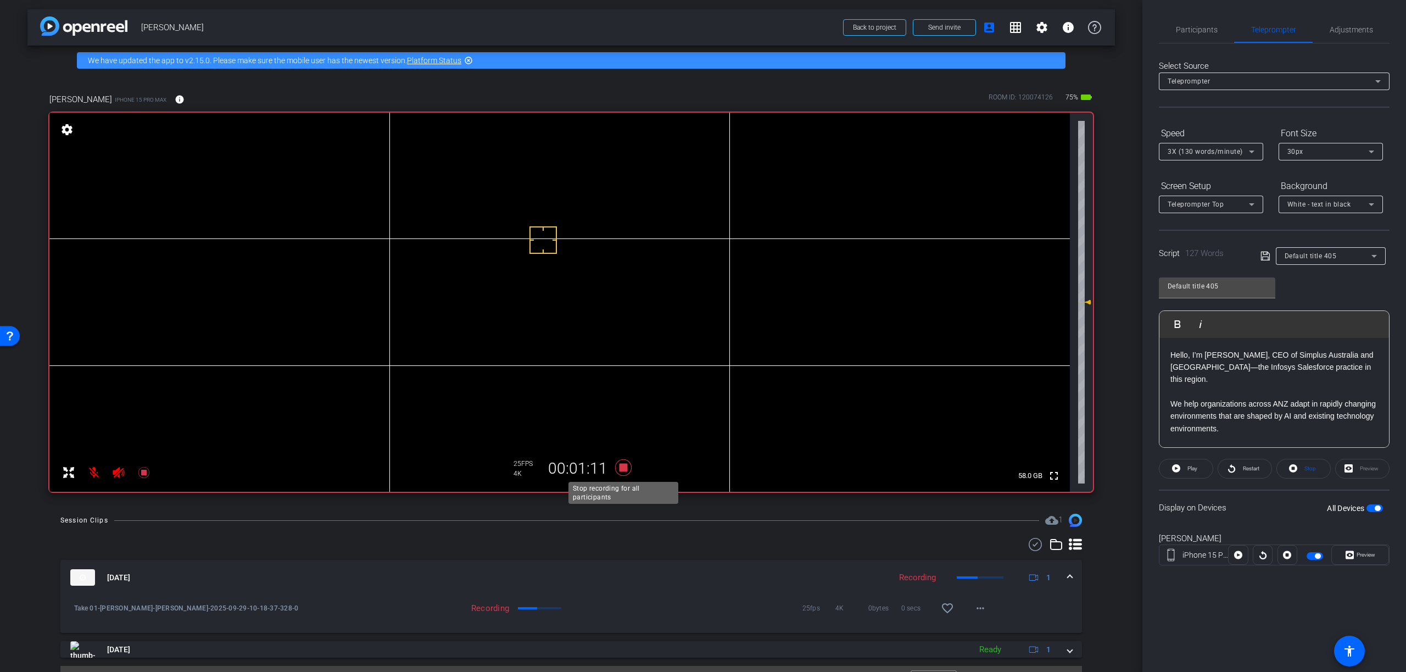
click at [625, 468] on icon at bounding box center [623, 467] width 16 height 16
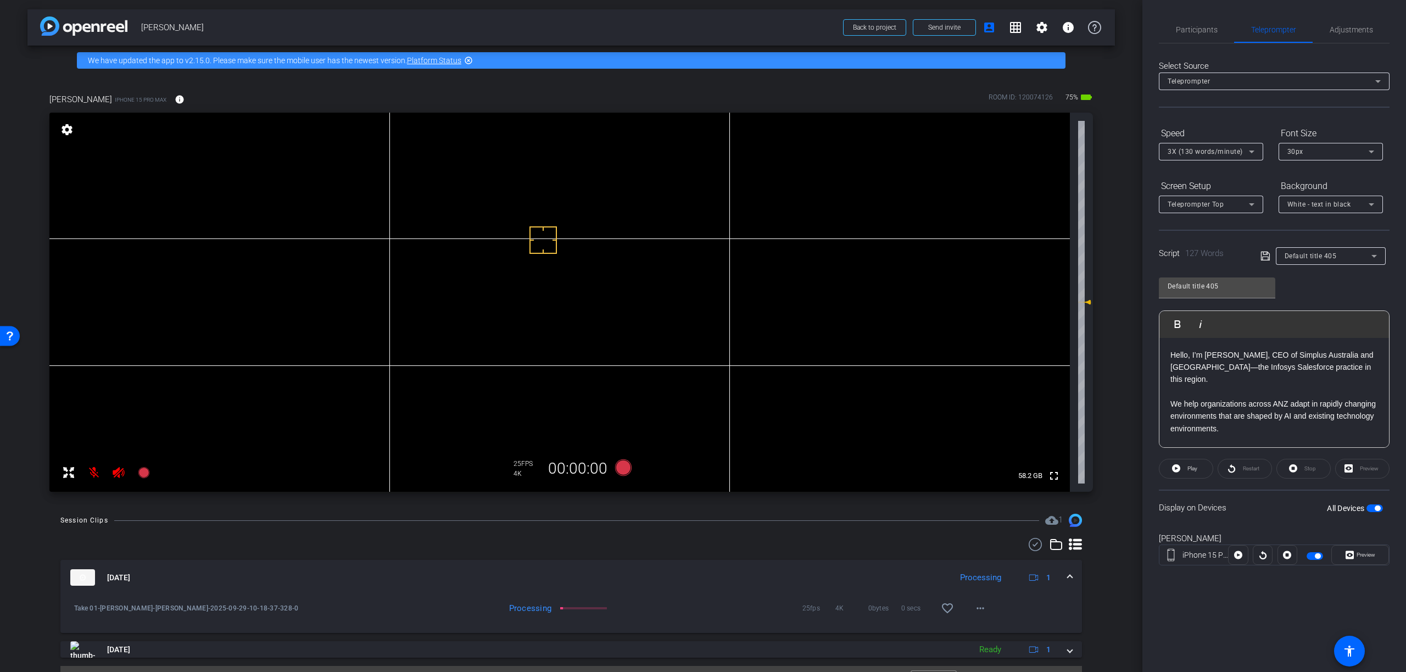
scroll to position [26, 0]
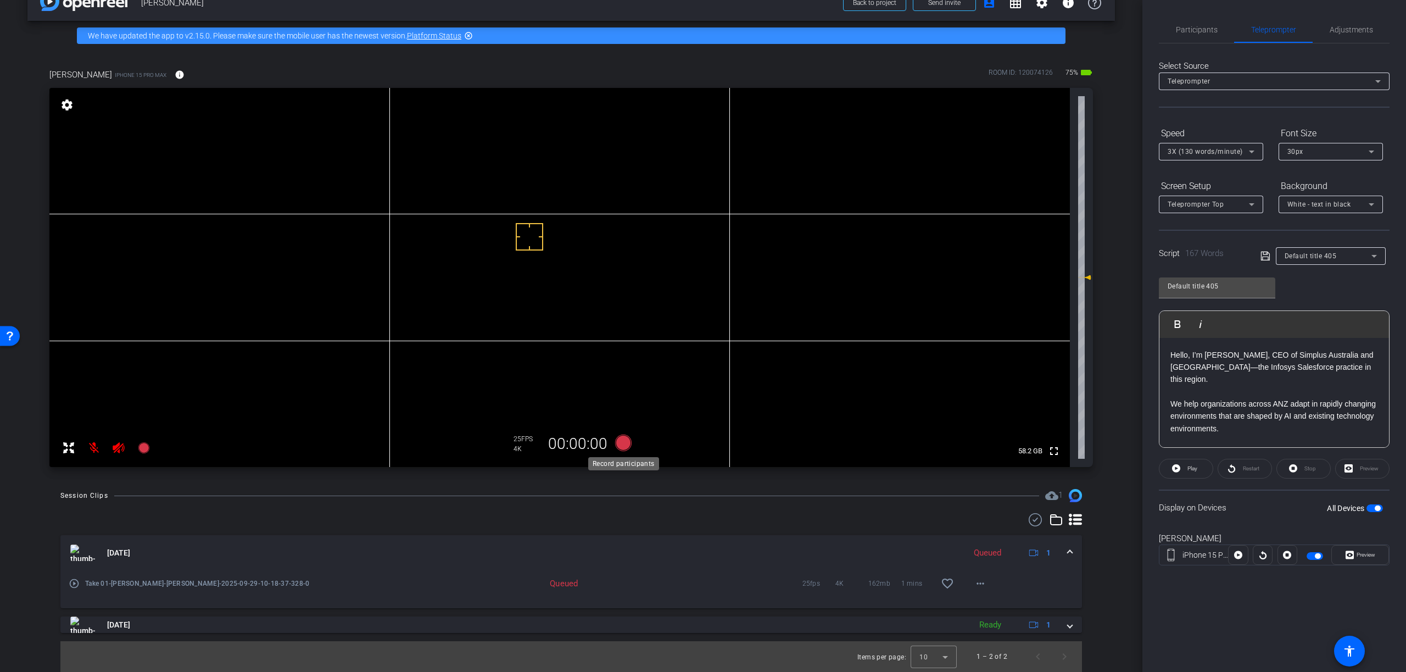
click at [624, 444] on icon at bounding box center [623, 442] width 16 height 16
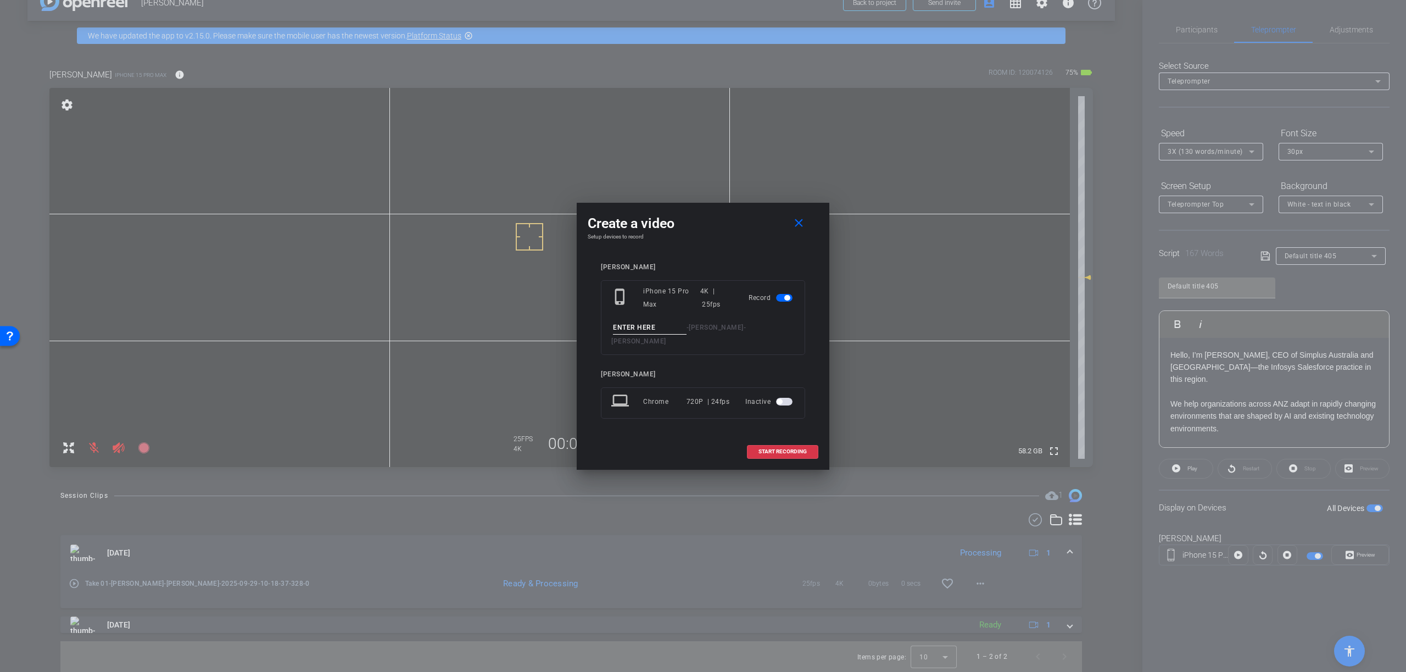
click at [624, 444] on div "Create a video close Setup devices to record David Strangward phone_iphone iPho…" at bounding box center [703, 336] width 253 height 267
click at [663, 325] on div "phone_iphone iPhone 15 Pro Max 4K | 25fps Record - David Recd - David Strangward" at bounding box center [703, 317] width 204 height 75
click at [659, 334] on input at bounding box center [650, 328] width 74 height 14
type input "Take 02"
click at [792, 449] on span "START RECORDING" at bounding box center [782, 451] width 48 height 5
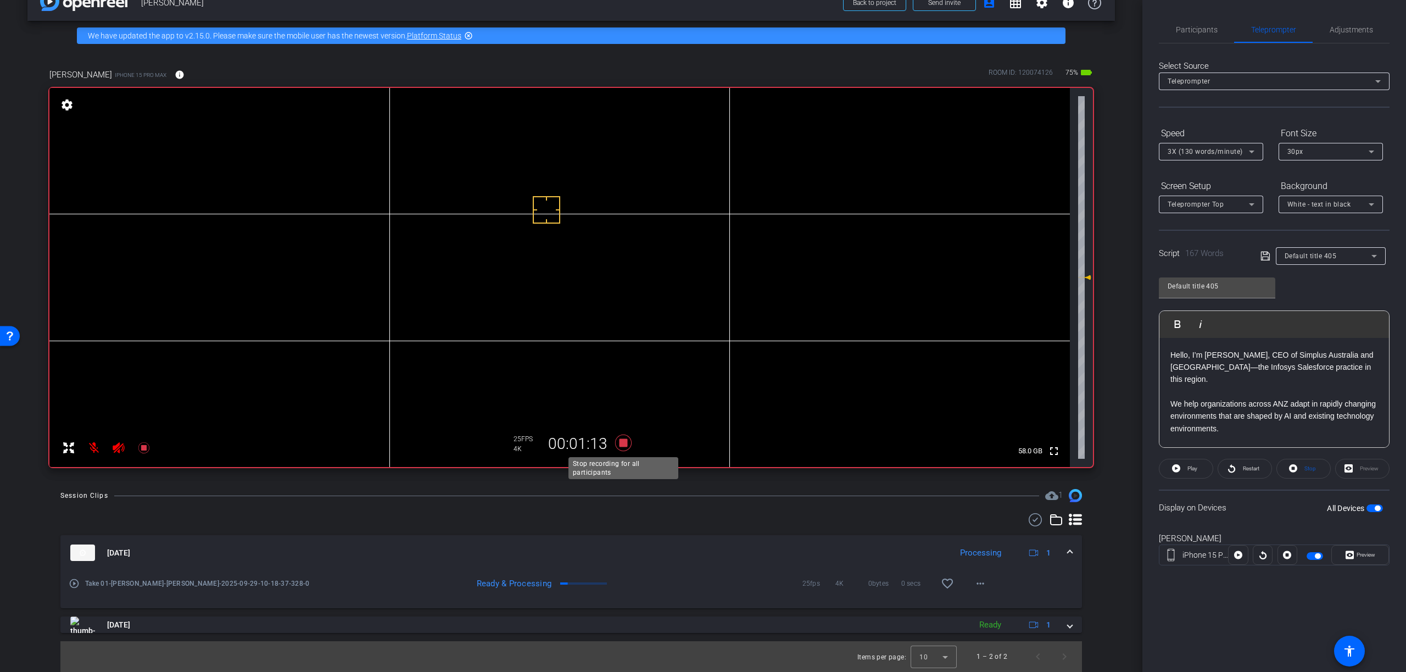
click at [623, 443] on icon at bounding box center [623, 442] width 16 height 16
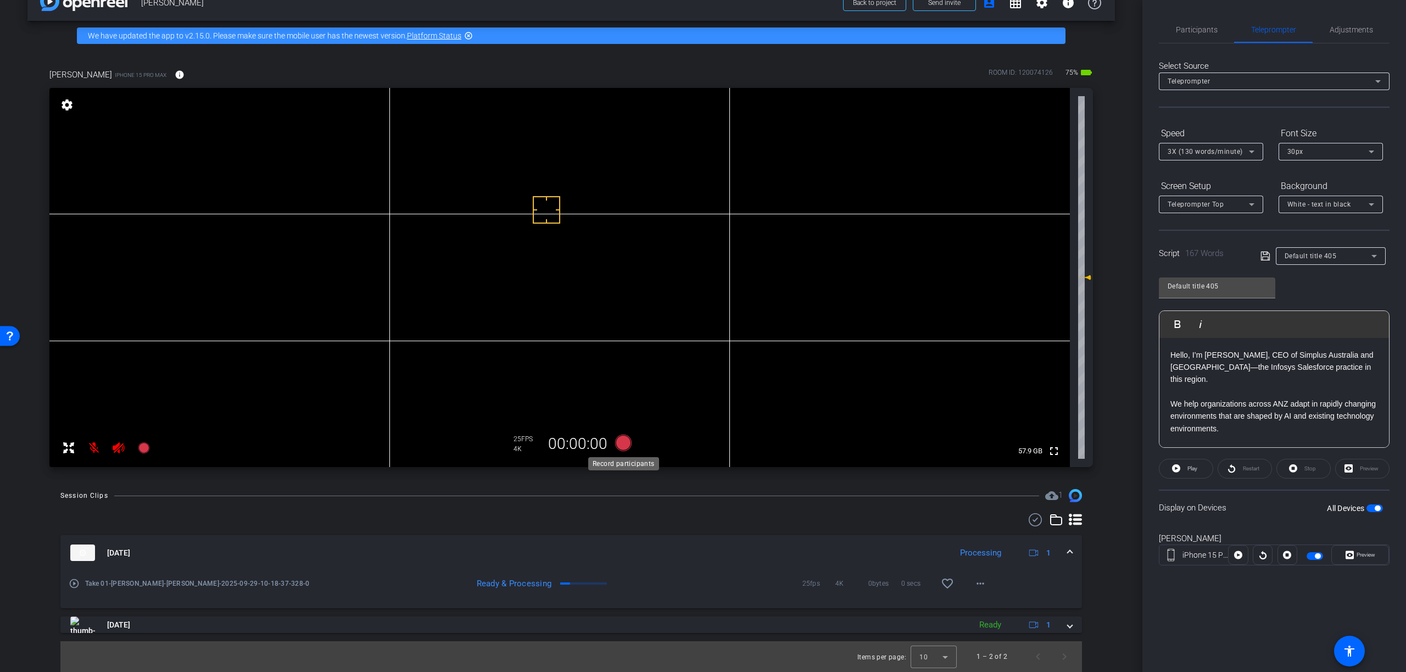
click at [623, 442] on icon at bounding box center [623, 442] width 16 height 16
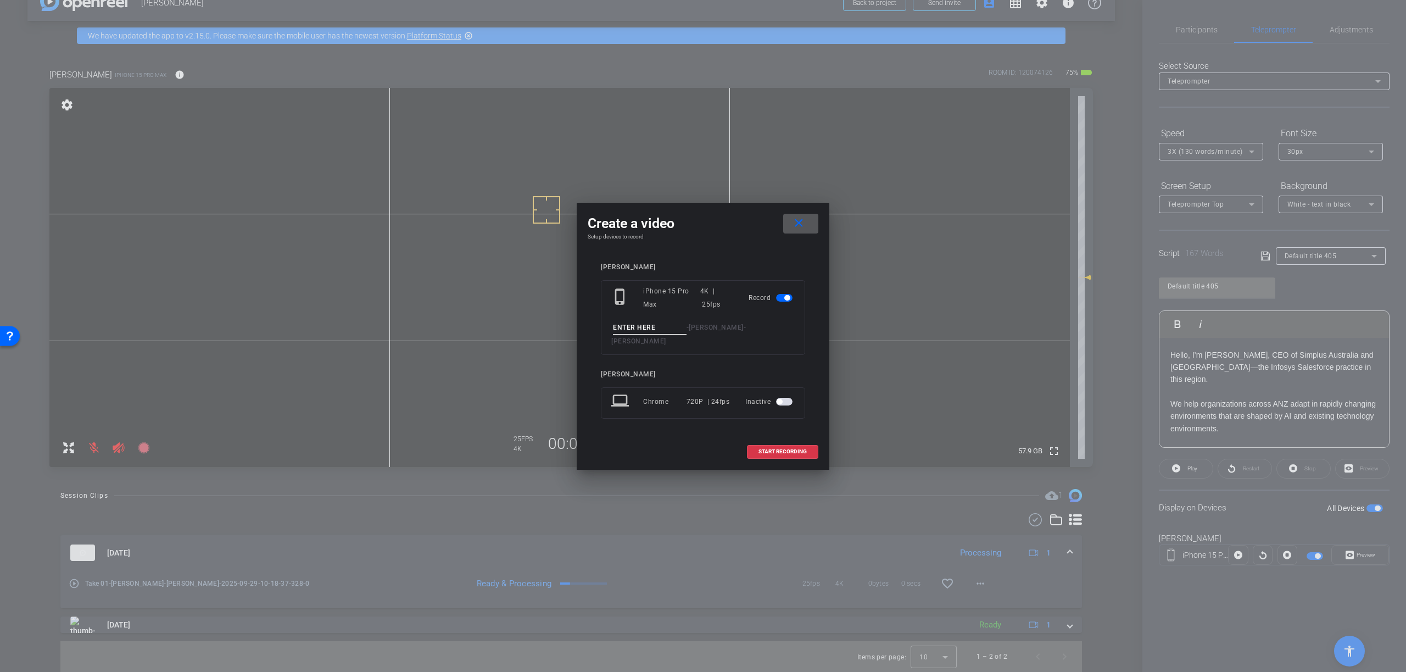
click at [663, 332] on input at bounding box center [650, 328] width 74 height 14
type input "Take 02"
click at [789, 449] on span "START RECORDING" at bounding box center [782, 451] width 48 height 5
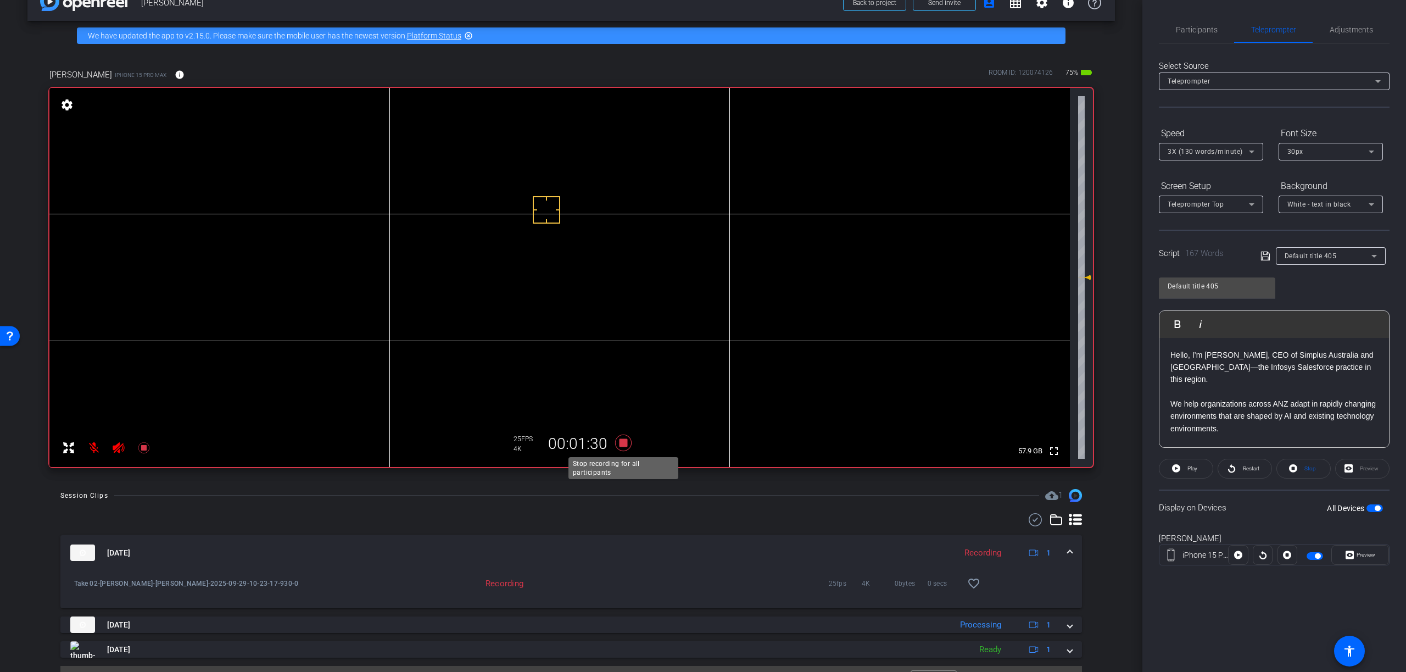
click at [623, 445] on icon at bounding box center [623, 442] width 16 height 16
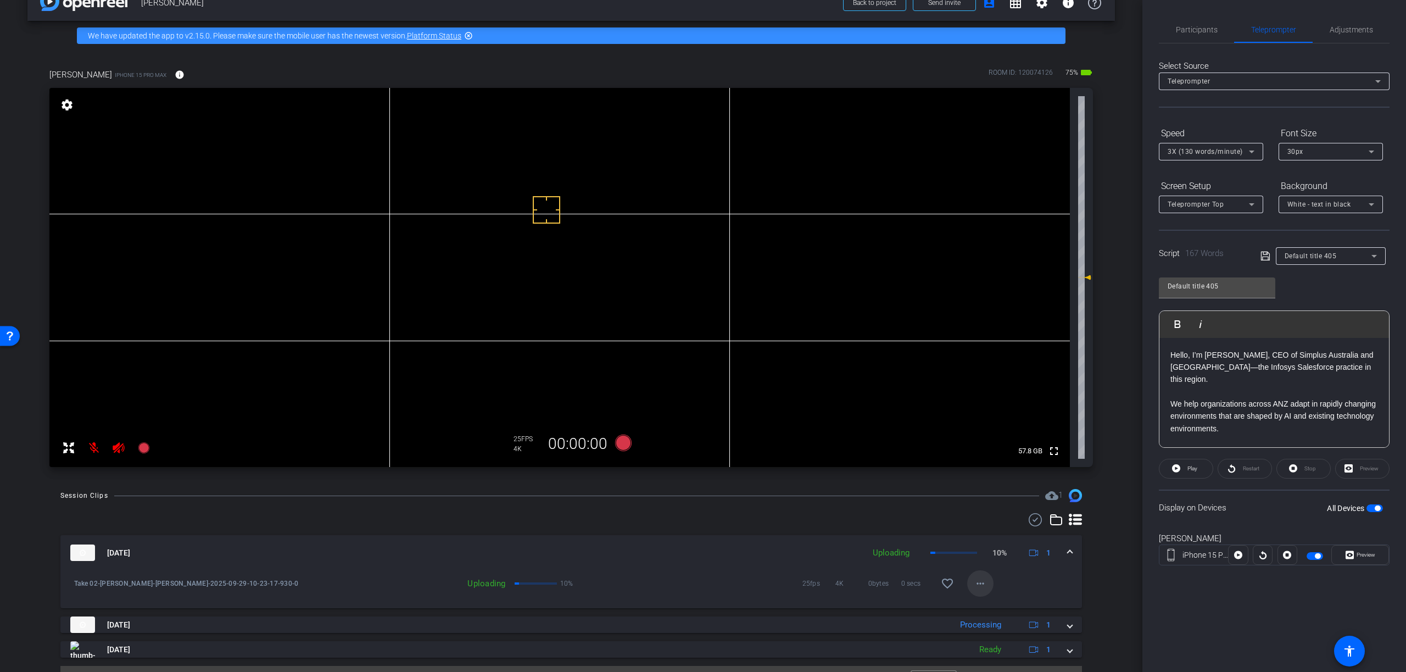
click at [982, 585] on mat-icon "more_horiz" at bounding box center [980, 583] width 13 height 13
click at [768, 559] on div at bounding box center [703, 336] width 1406 height 672
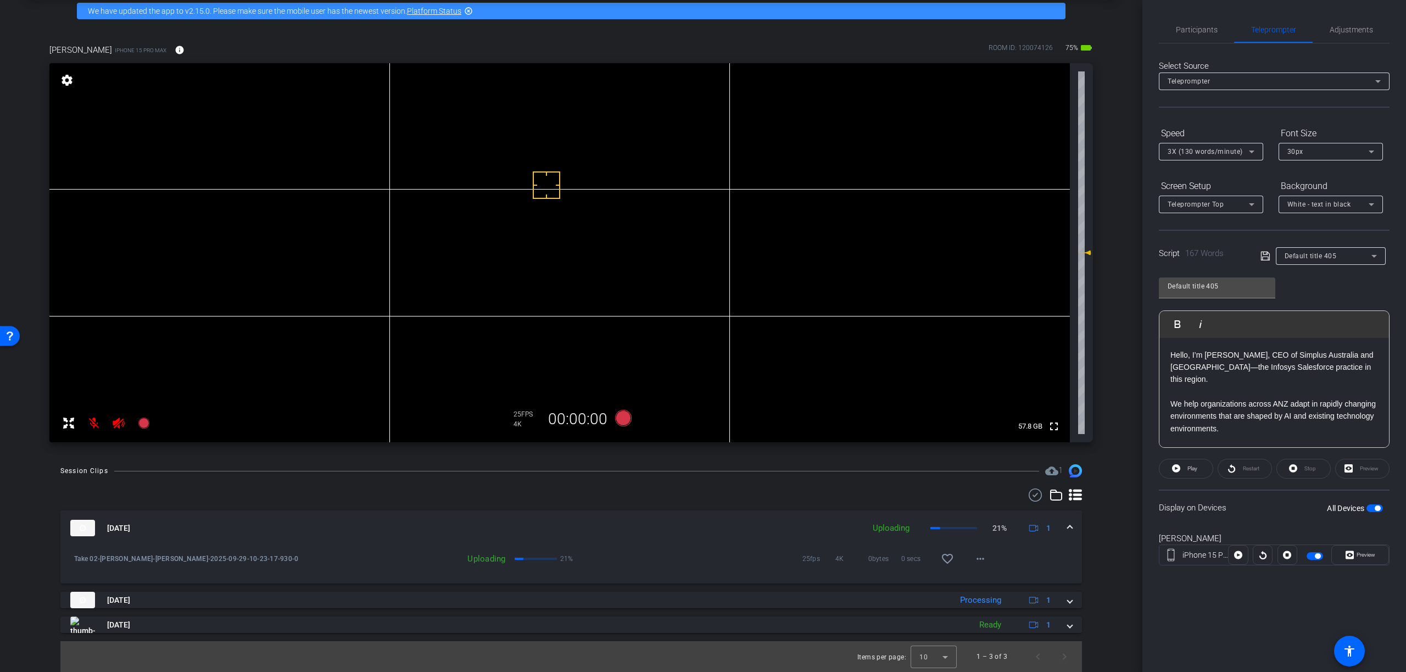
scroll to position [44, 0]
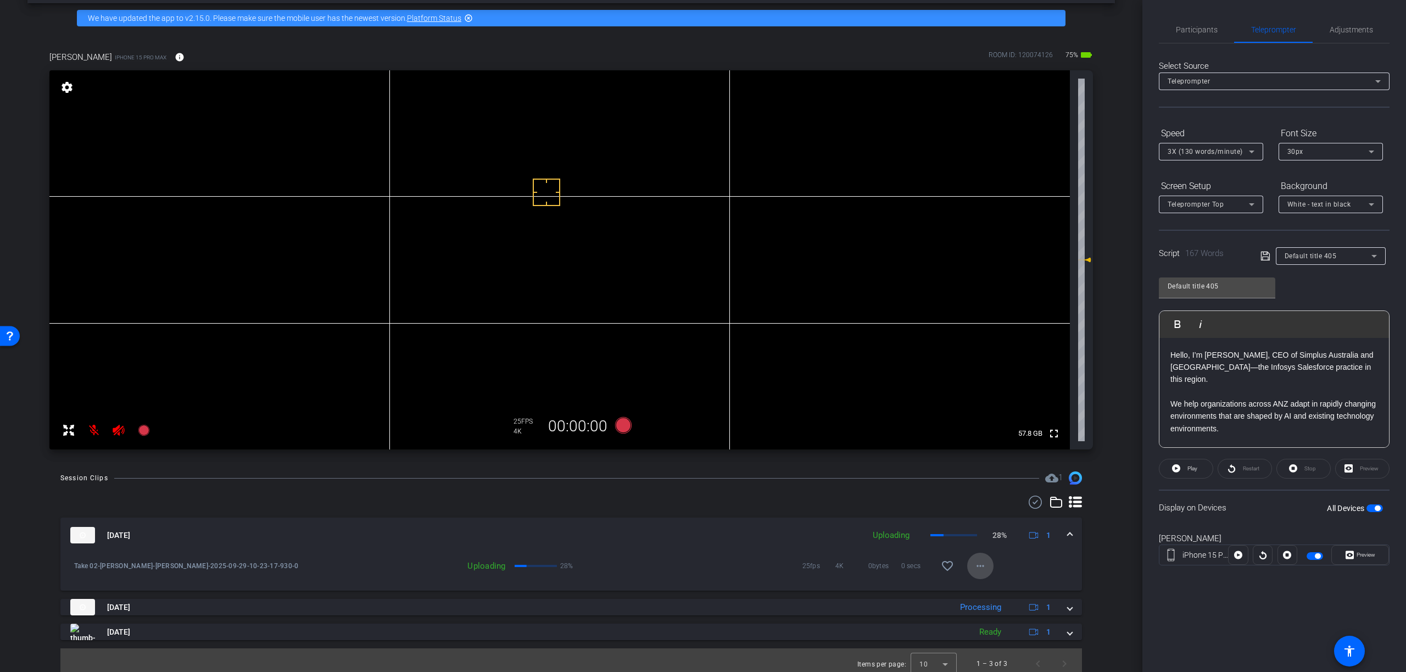
click at [986, 567] on mat-icon "more_horiz" at bounding box center [980, 565] width 13 height 13
click at [1045, 562] on div at bounding box center [703, 336] width 1406 height 672
click at [982, 565] on mat-icon "more_horiz" at bounding box center [980, 565] width 13 height 13
click at [1006, 588] on span "Download Original" at bounding box center [1016, 588] width 80 height 13
click at [623, 425] on icon at bounding box center [623, 425] width 16 height 16
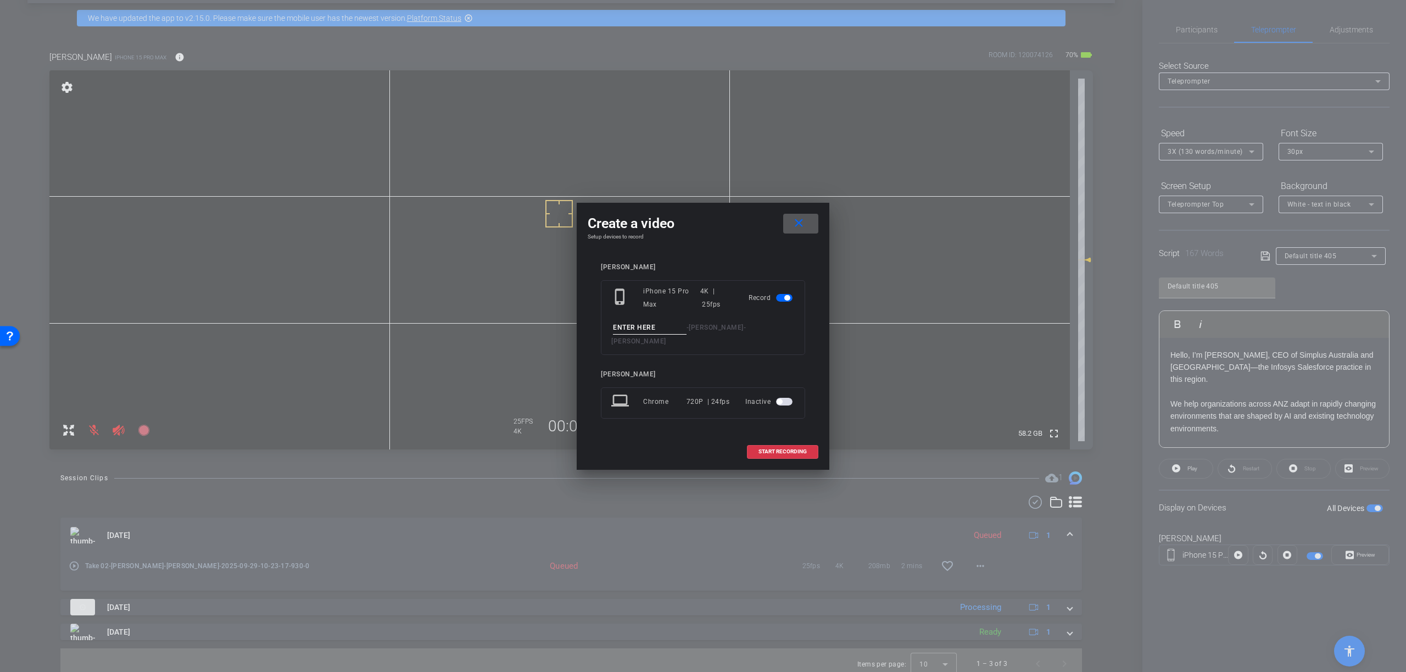
click at [801, 230] on mat-icon "close" at bounding box center [799, 223] width 14 height 14
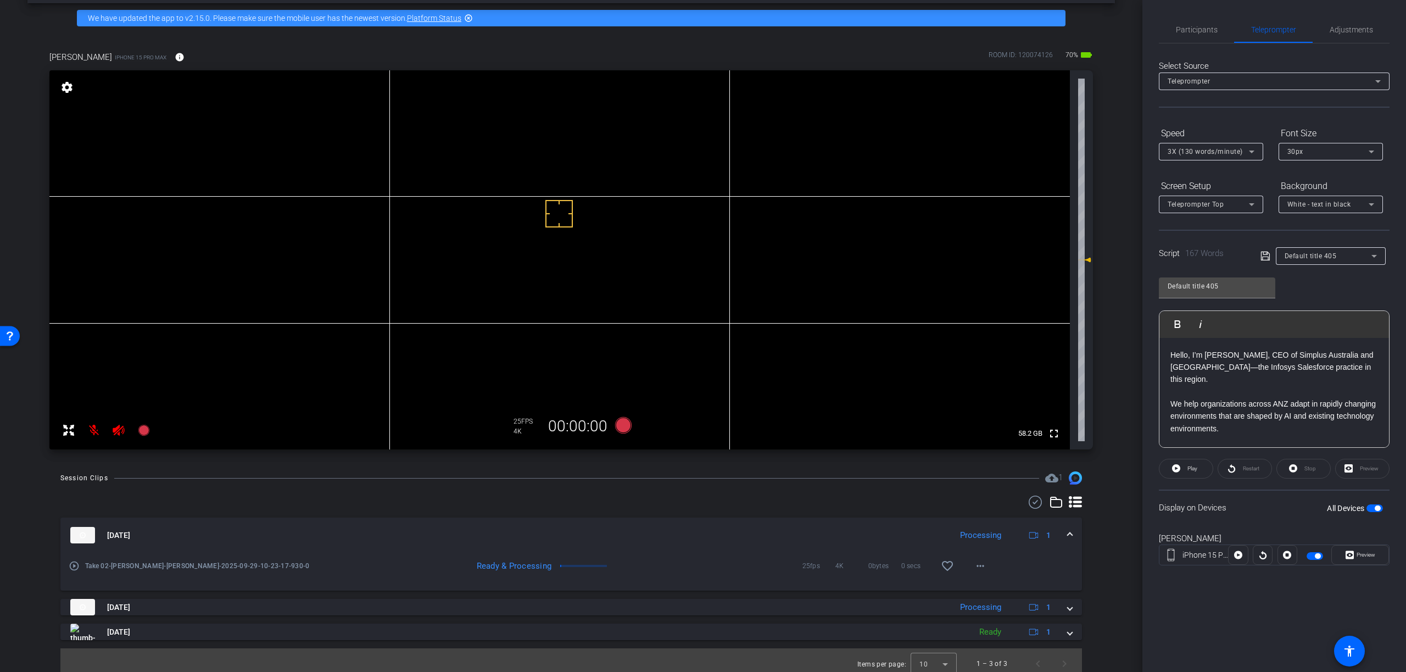
click at [75, 566] on mat-icon "play_circle_outline" at bounding box center [74, 565] width 11 height 11
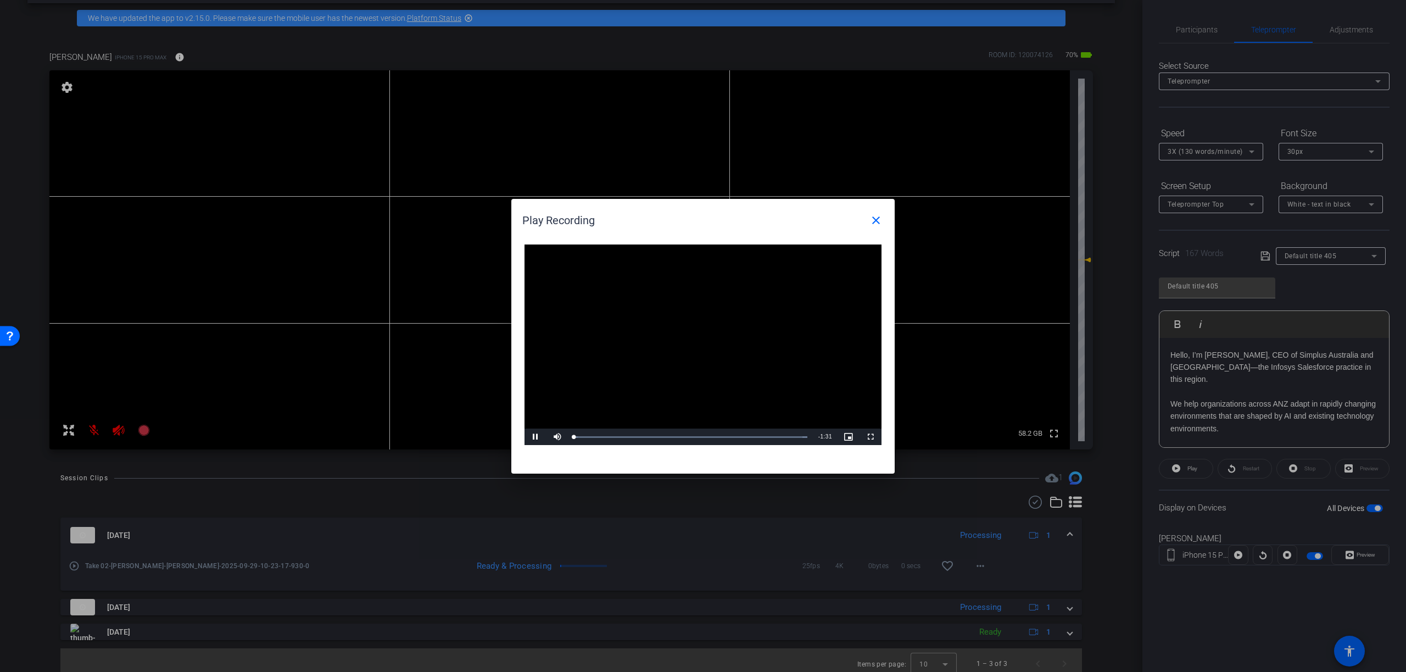
drag, startPoint x: 673, startPoint y: 194, endPoint x: 652, endPoint y: 185, distance: 22.9
click at [645, 167] on div "Play Recording close Video Player is loading. Play Video Pause Mute Current Tim…" at bounding box center [703, 336] width 1406 height 672
click at [536, 437] on span "Video Player" at bounding box center [535, 437] width 22 height 0
click at [871, 437] on span "Video Player" at bounding box center [870, 437] width 22 height 0
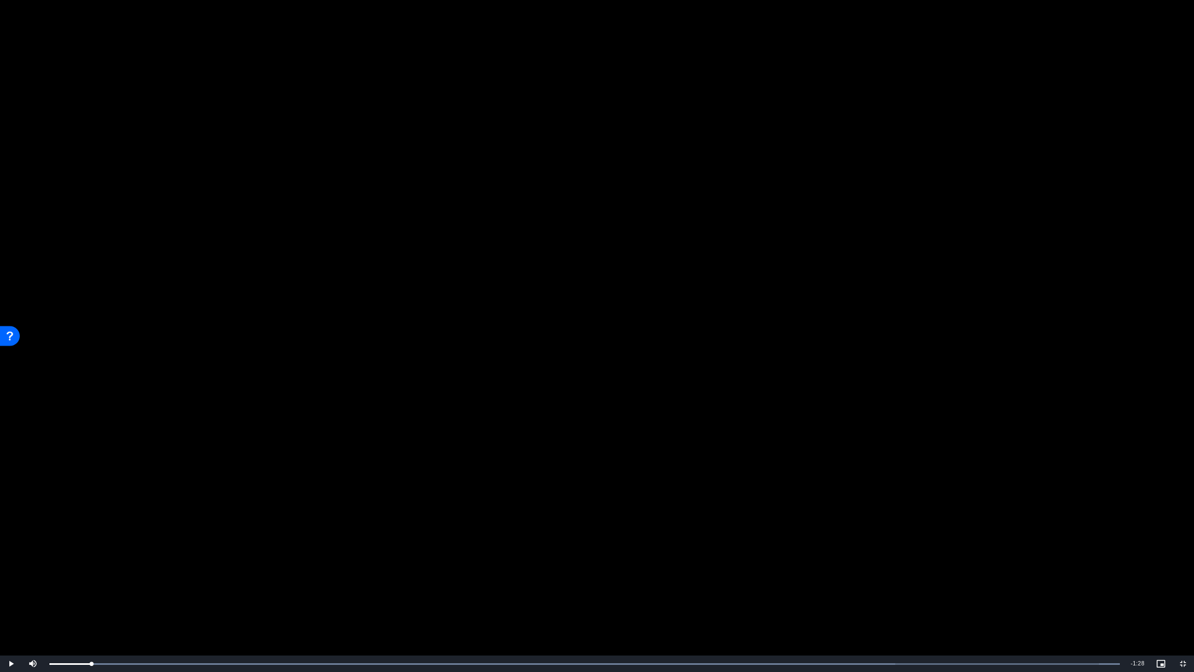
click at [646, 453] on video "Video Player" at bounding box center [597, 336] width 1194 height 672
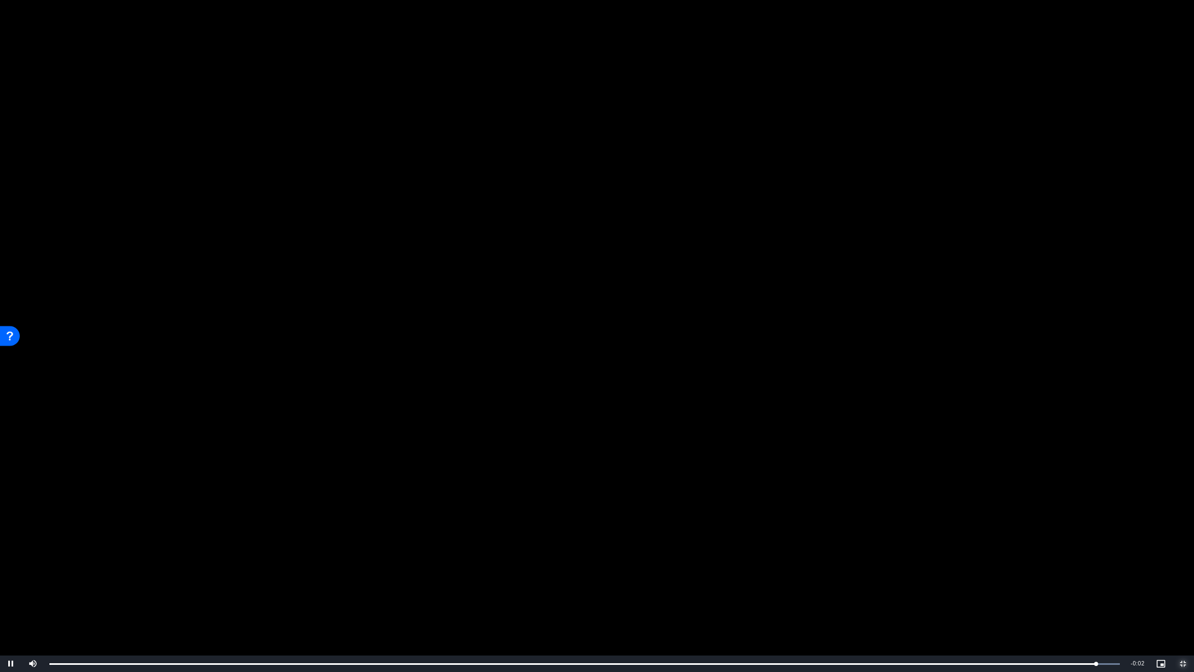
drag, startPoint x: 1182, startPoint y: 664, endPoint x: 1288, endPoint y: 664, distance: 106.0
click at [1182, 663] on span "Video Player" at bounding box center [1183, 663] width 22 height 0
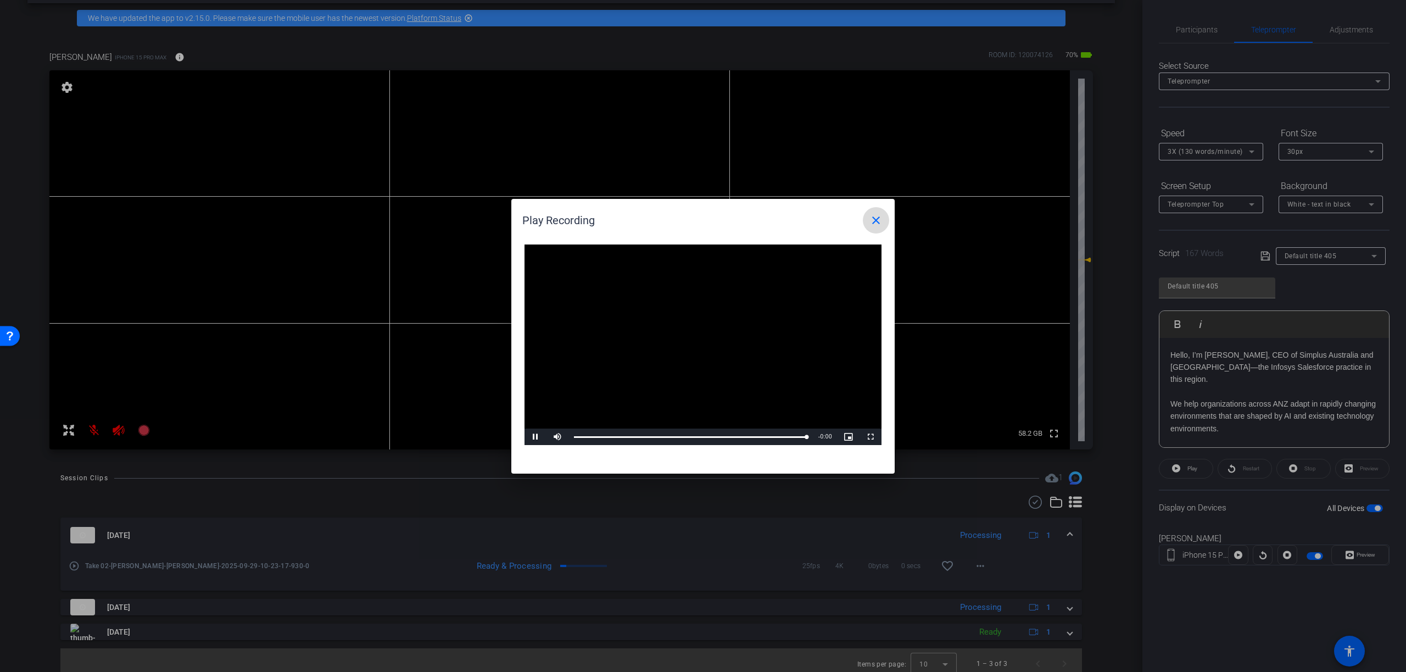
click at [875, 222] on mat-icon "close" at bounding box center [875, 220] width 13 height 13
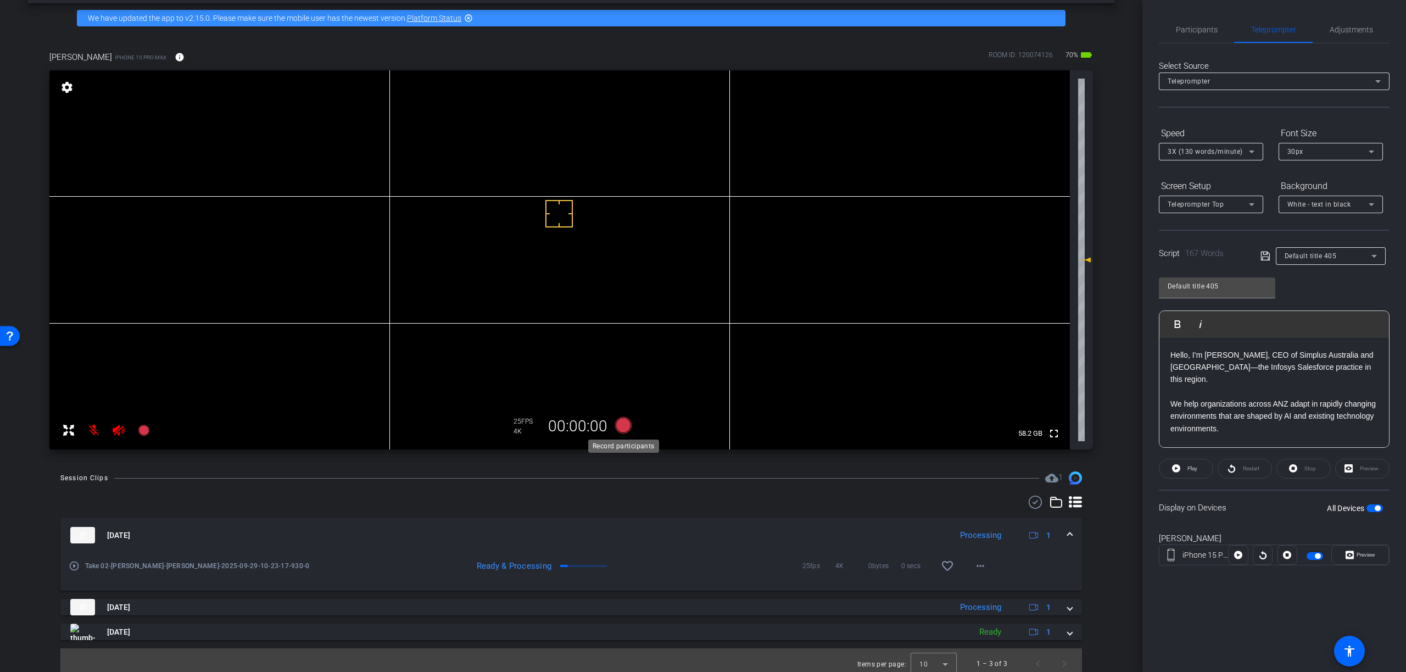
click at [623, 428] on icon at bounding box center [623, 425] width 16 height 16
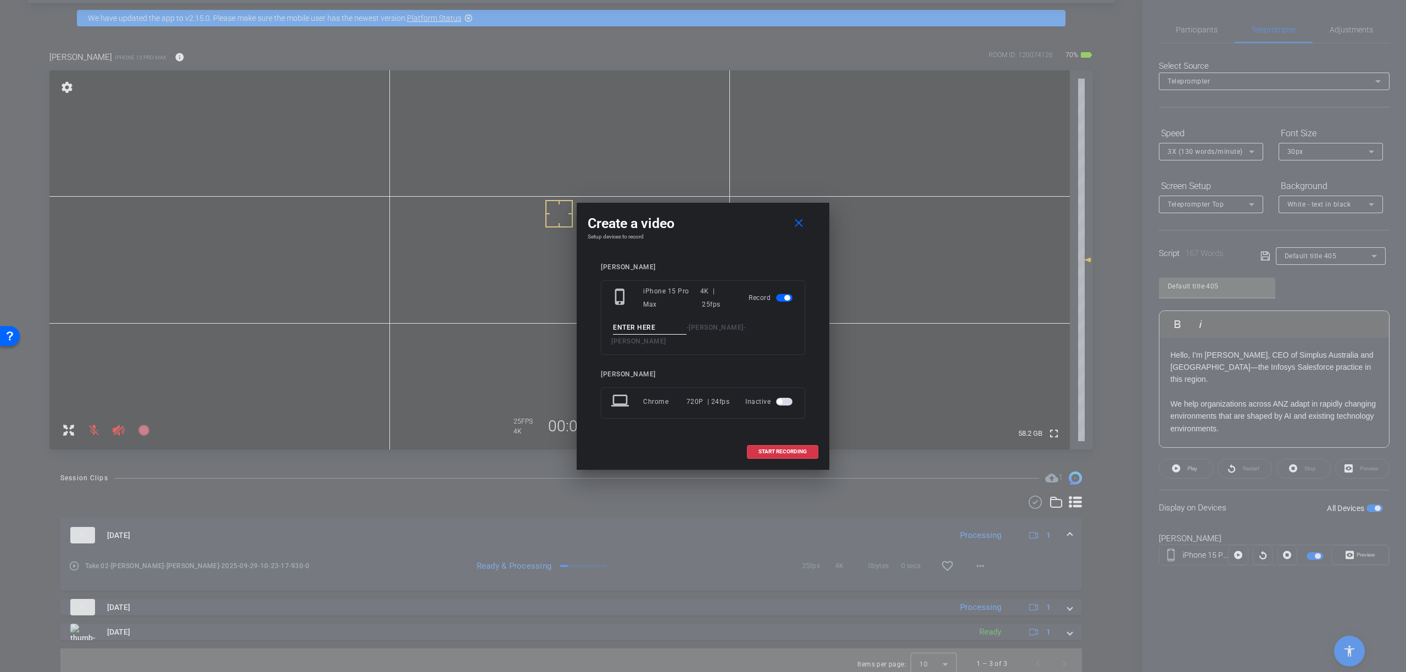
click at [664, 334] on input at bounding box center [650, 328] width 74 height 14
type input "Take 03"
click at [781, 449] on span "START RECORDING" at bounding box center [782, 451] width 48 height 5
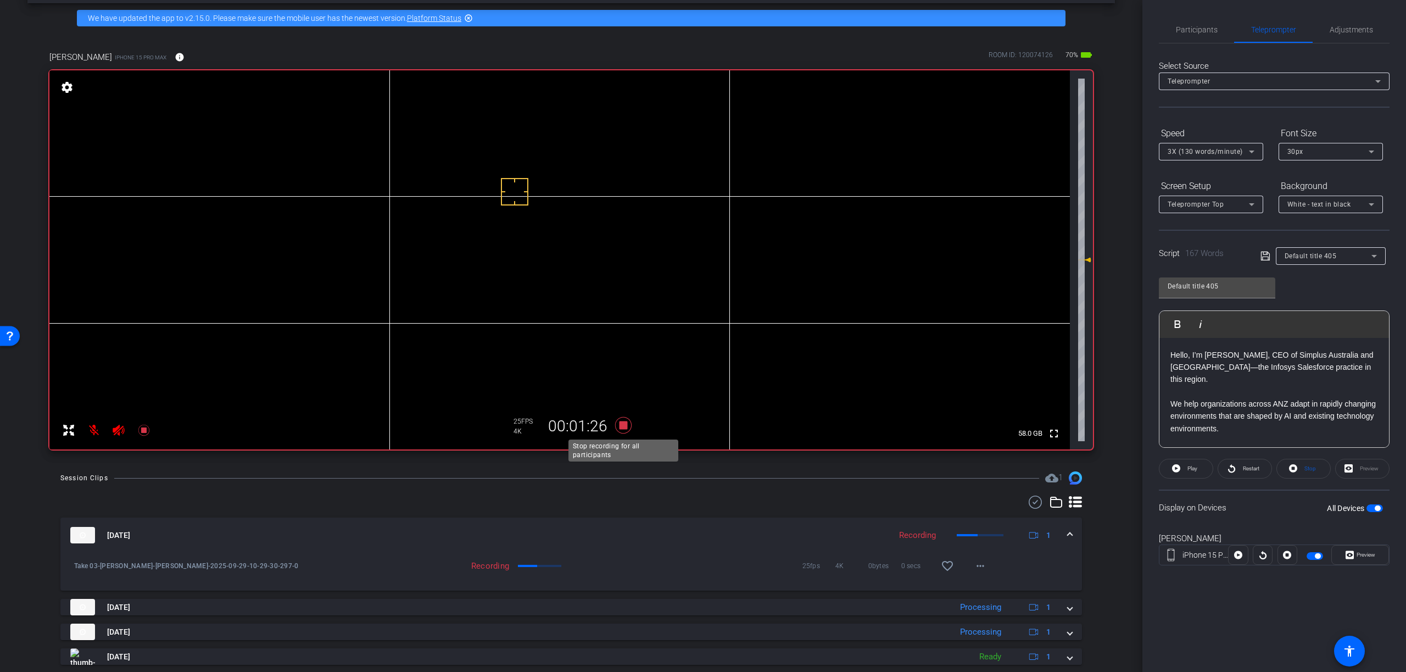
click at [624, 427] on icon at bounding box center [623, 425] width 16 height 16
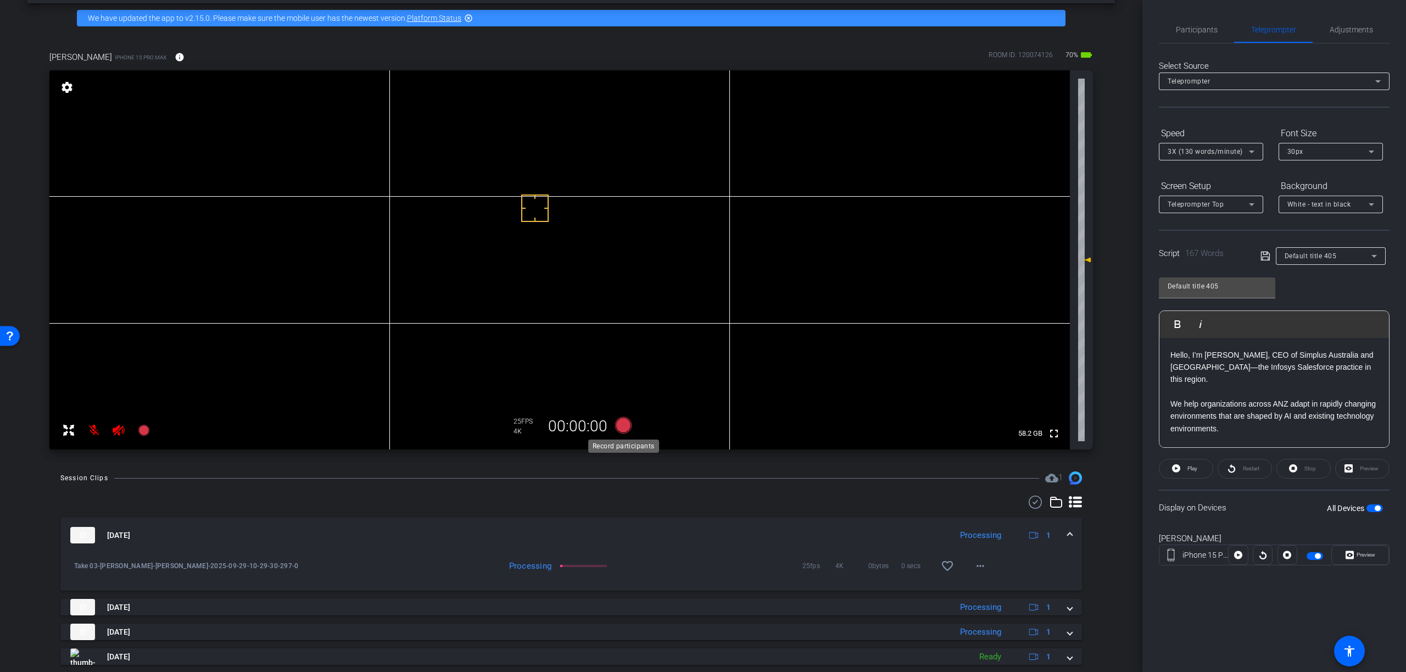
click at [625, 425] on icon at bounding box center [623, 425] width 16 height 16
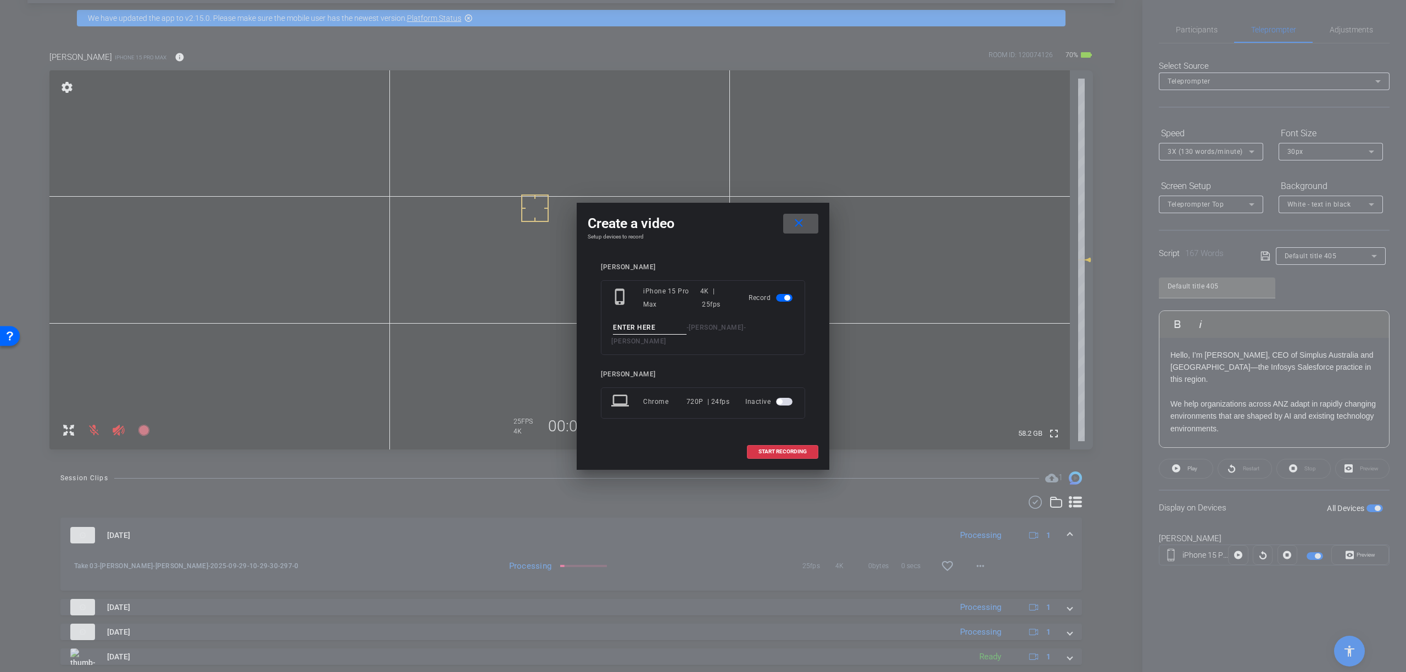
click at [802, 230] on mat-icon "close" at bounding box center [799, 223] width 14 height 14
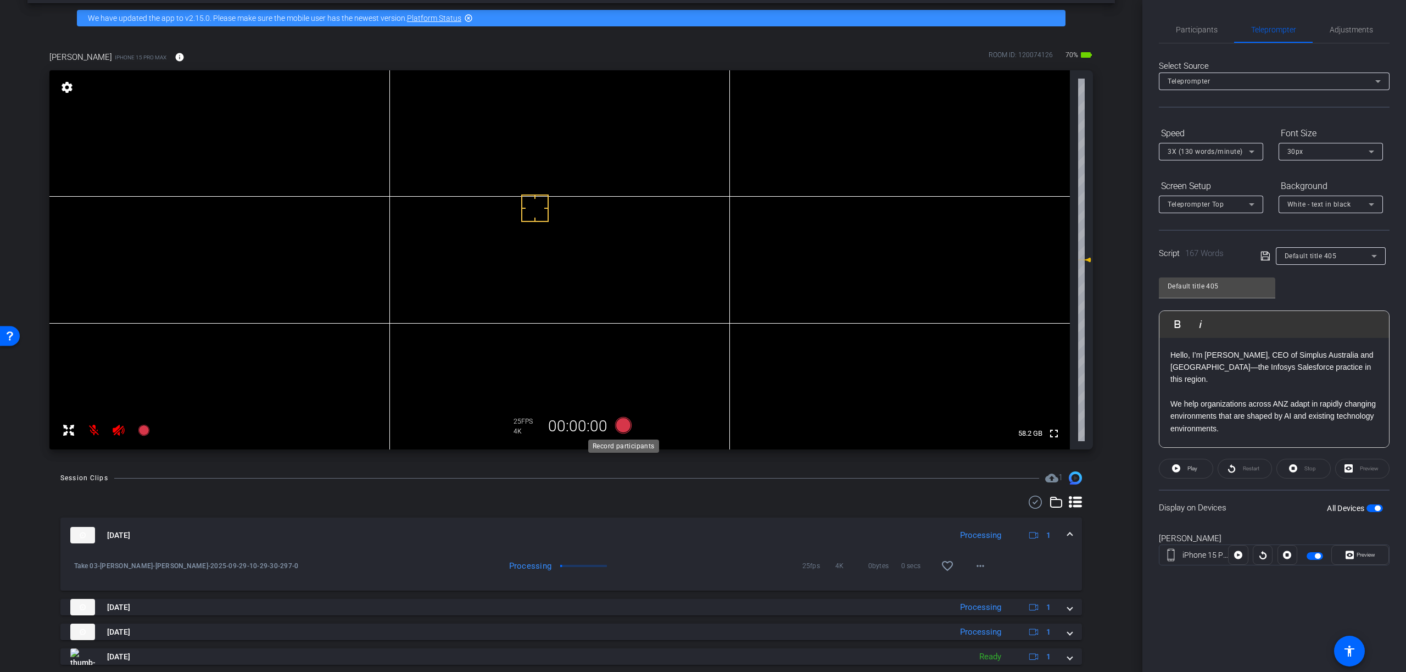
click at [622, 425] on icon at bounding box center [623, 425] width 16 height 16
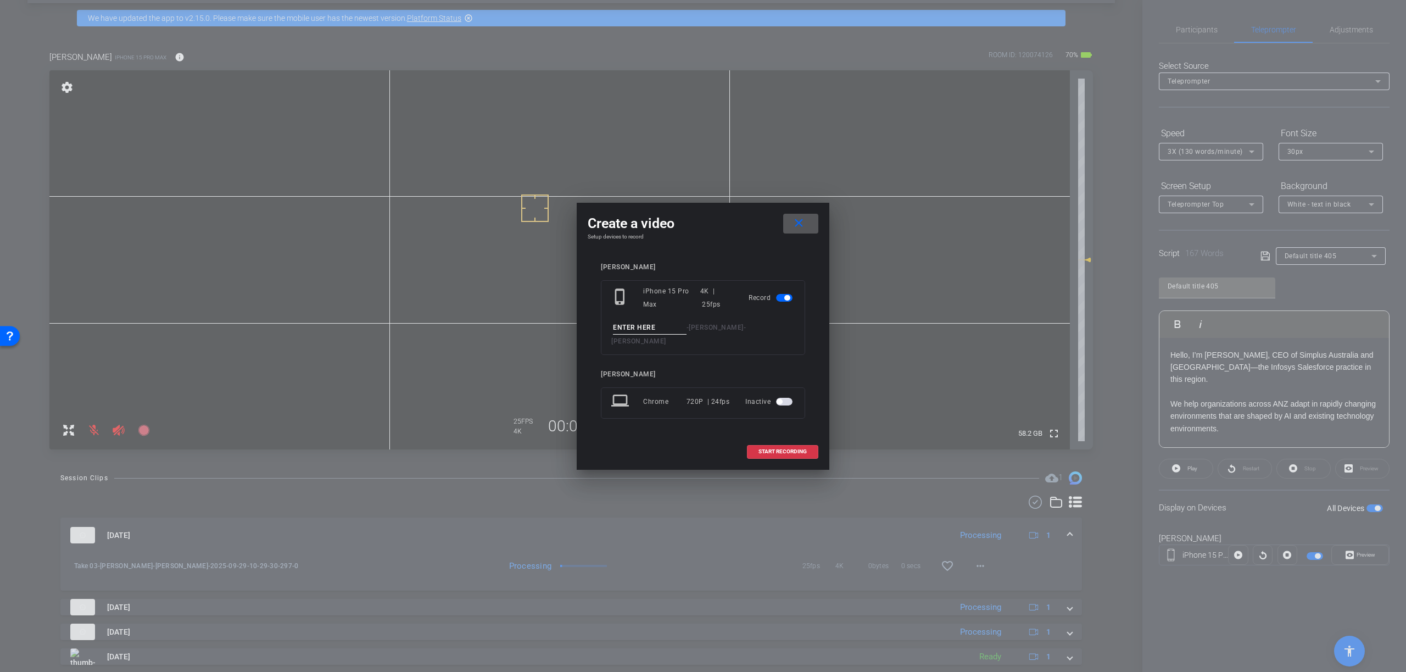
click at [663, 333] on input at bounding box center [650, 328] width 74 height 14
type input "Take 04"
click at [774, 449] on span "START RECORDING" at bounding box center [782, 451] width 48 height 5
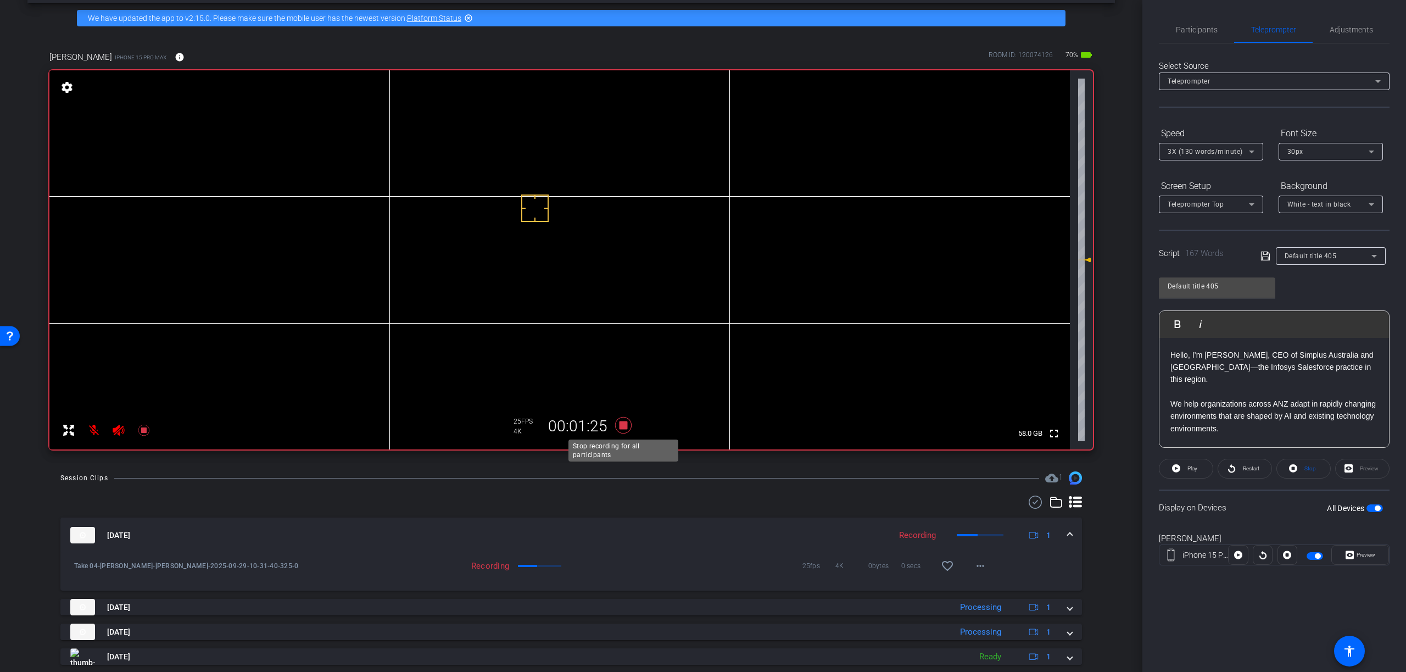
click at [625, 426] on icon at bounding box center [623, 425] width 16 height 16
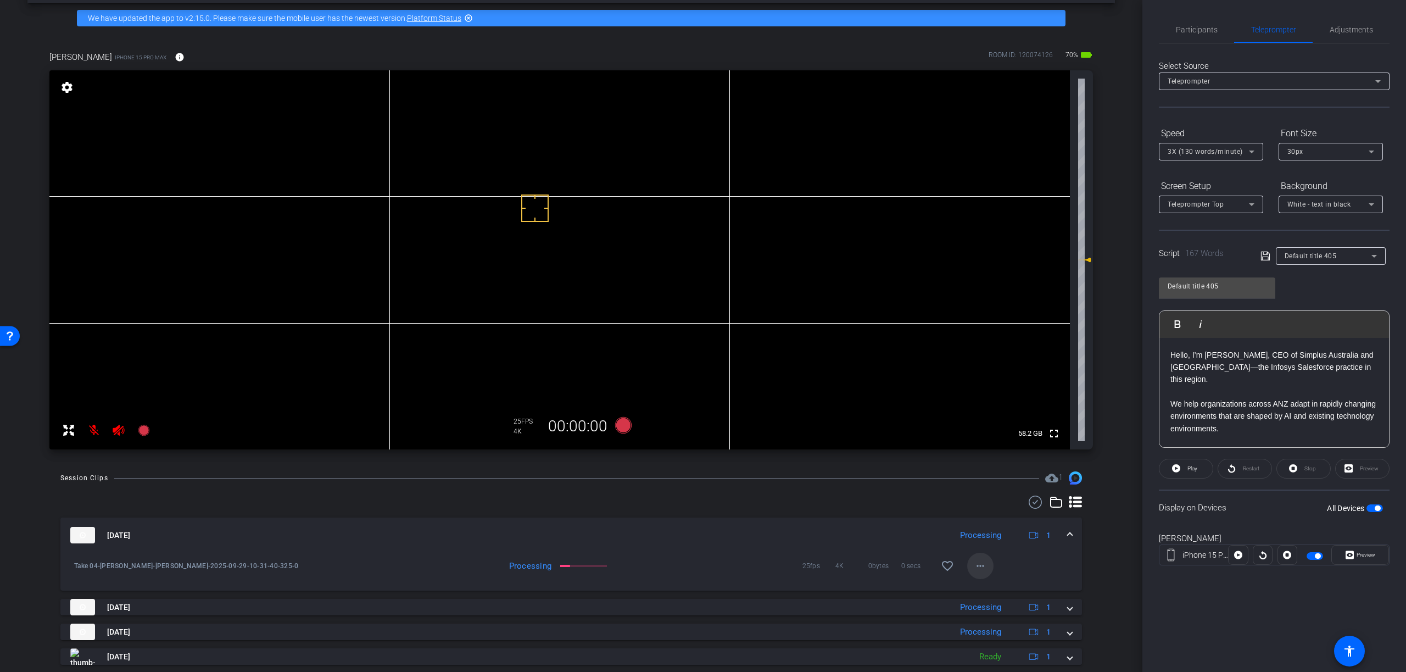
click at [980, 566] on mat-icon "more_horiz" at bounding box center [980, 565] width 13 height 13
click at [1004, 458] on span "Download Original" at bounding box center [1009, 460] width 66 height 13
drag, startPoint x: 1024, startPoint y: 565, endPoint x: 1018, endPoint y: 568, distance: 6.9
click at [1023, 565] on div "Take 04-David Recd-David Strangward-2025-09-29-10-31-40-325-0 Processing 25fps …" at bounding box center [571, 558] width 1005 height 13
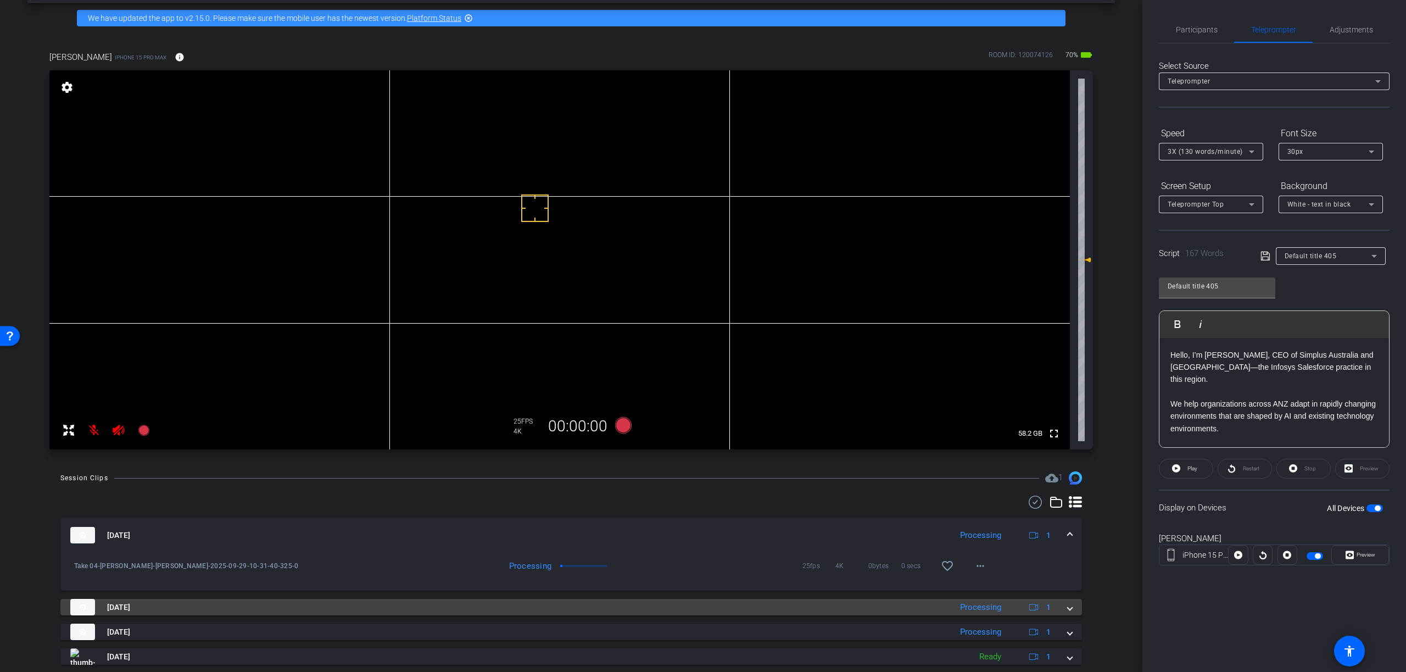
click at [1069, 608] on span at bounding box center [1069, 607] width 4 height 12
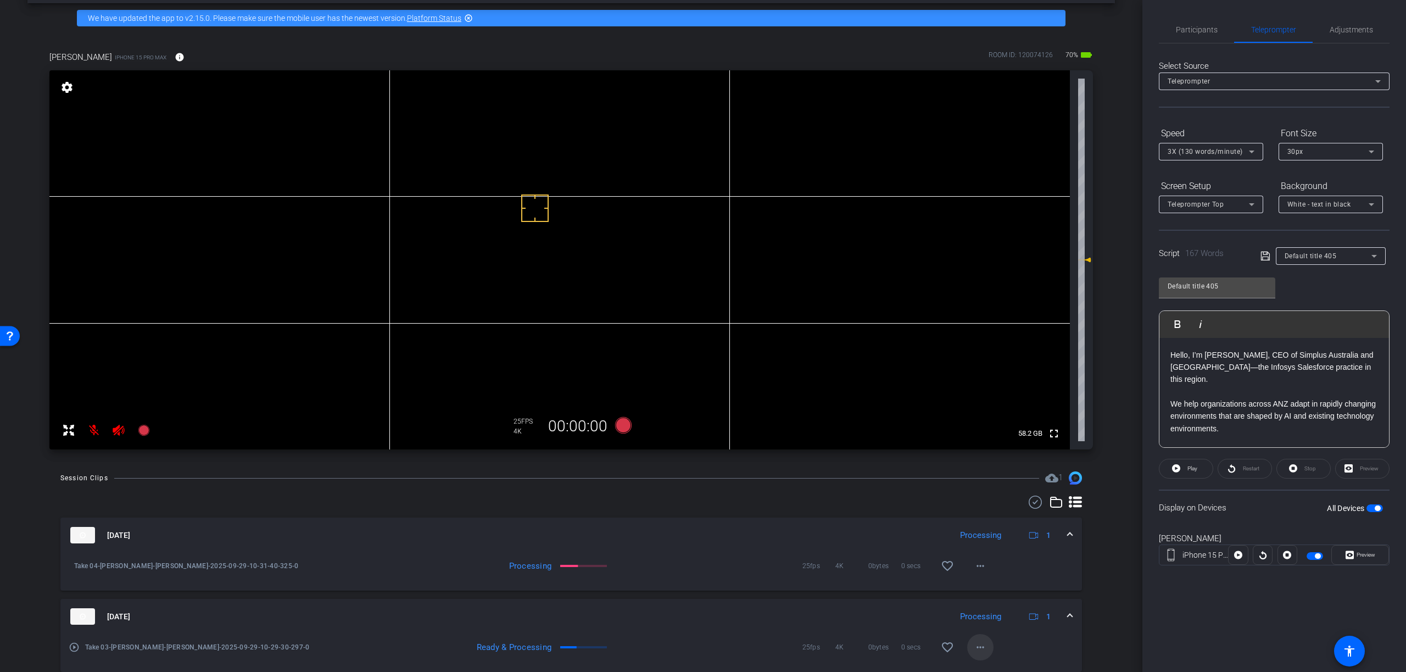
click at [983, 643] on mat-icon "more_horiz" at bounding box center [980, 646] width 13 height 13
click at [1000, 542] on span "Download Original" at bounding box center [1009, 541] width 66 height 13
click at [1070, 534] on span at bounding box center [1069, 535] width 4 height 12
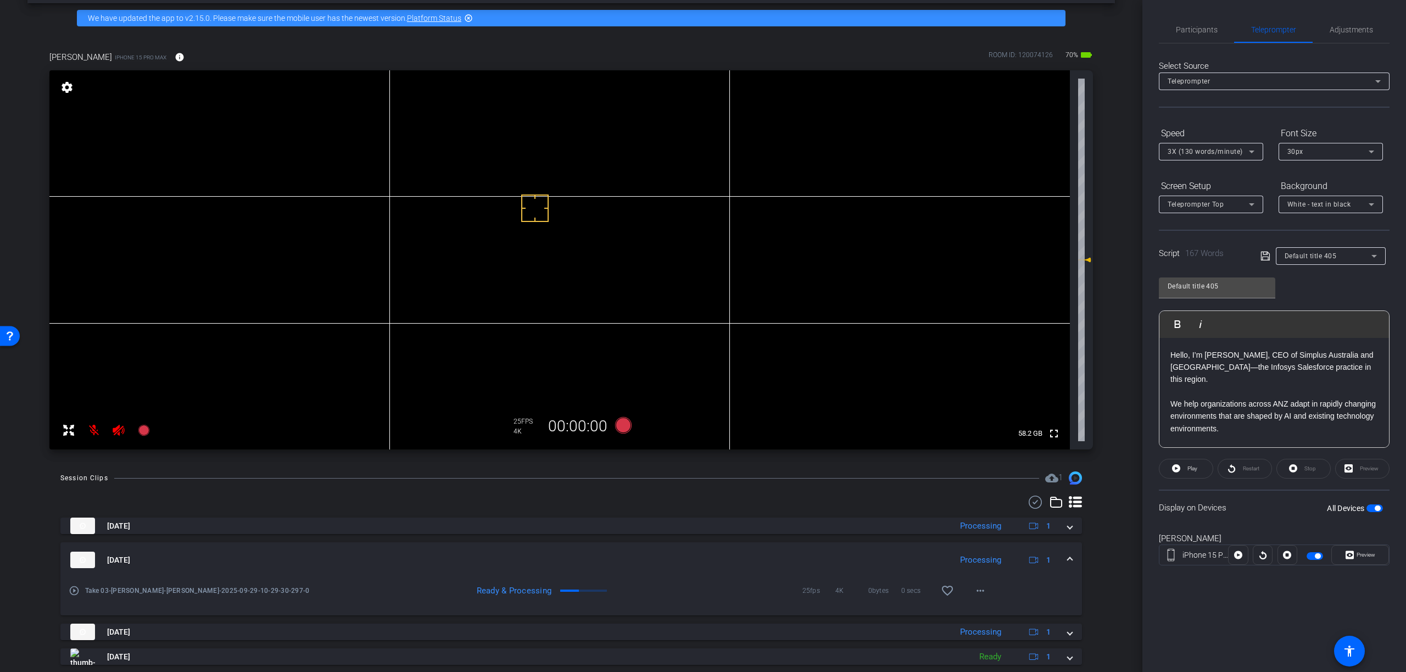
click at [1067, 560] on span at bounding box center [1069, 560] width 4 height 12
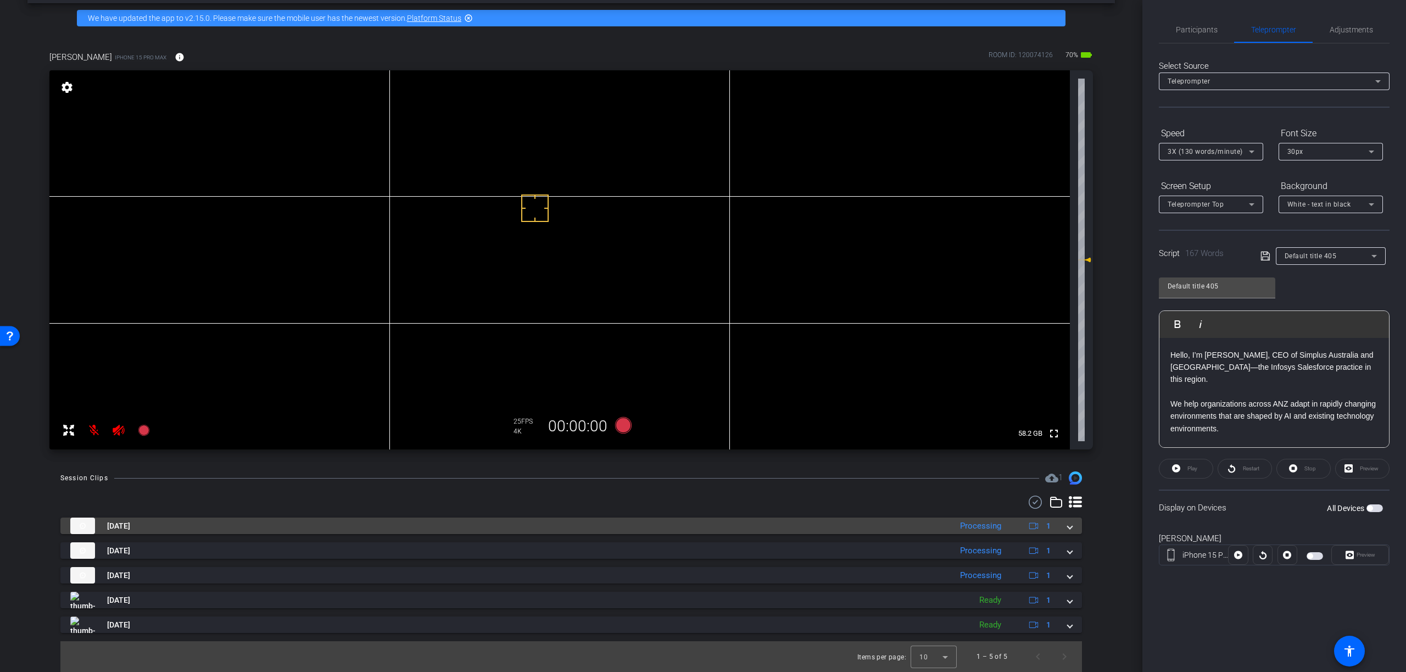
click at [1069, 528] on span at bounding box center [1069, 526] width 4 height 12
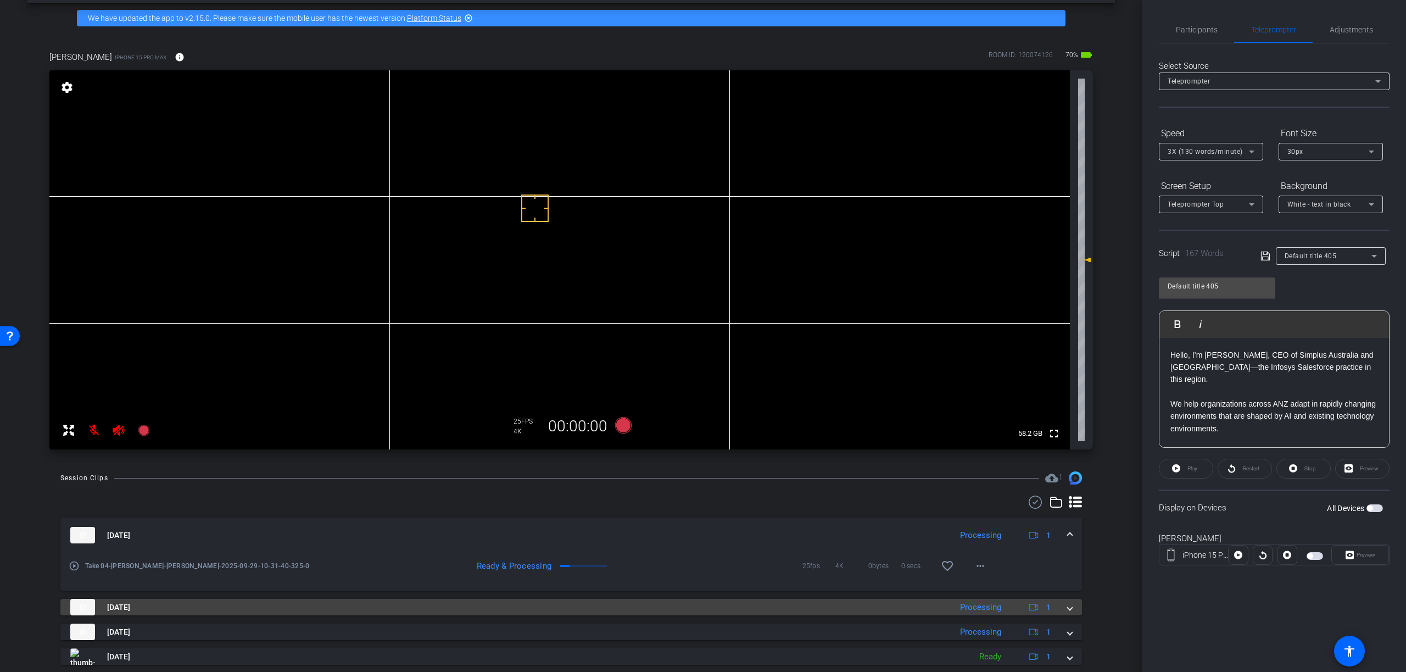
click at [1070, 608] on span at bounding box center [1069, 607] width 4 height 12
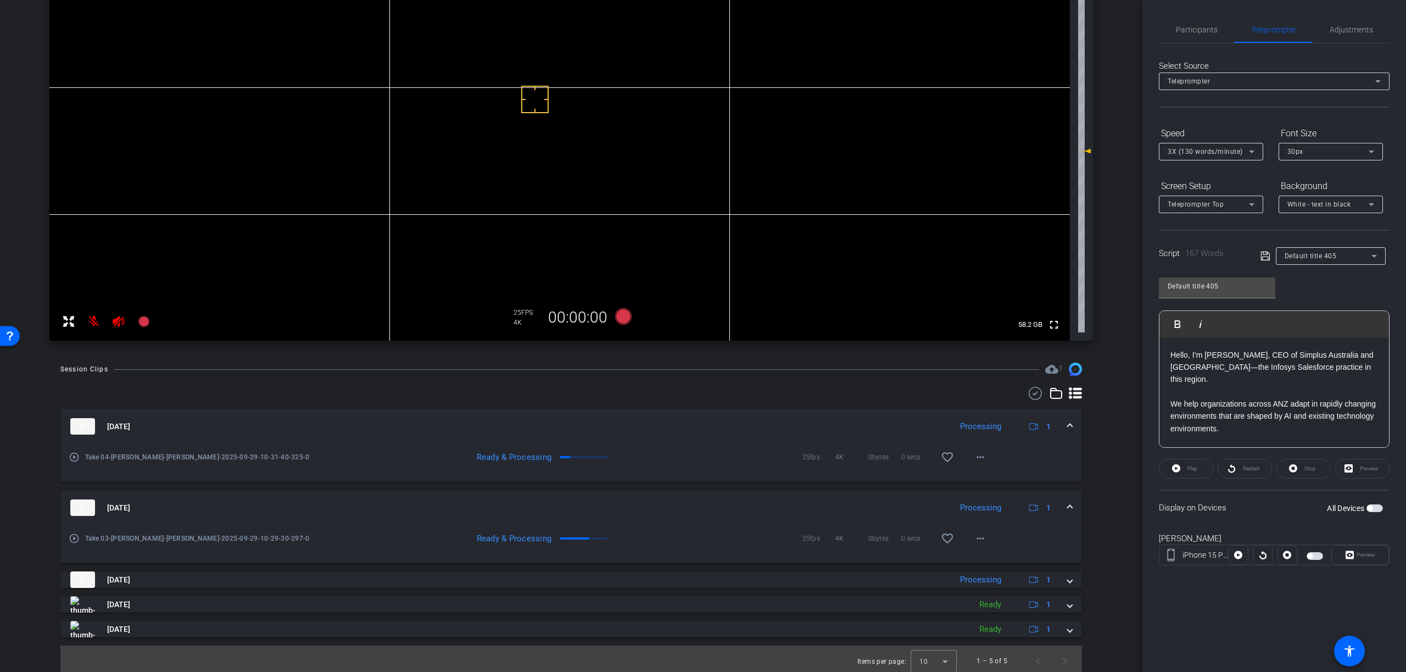
scroll to position [157, 0]
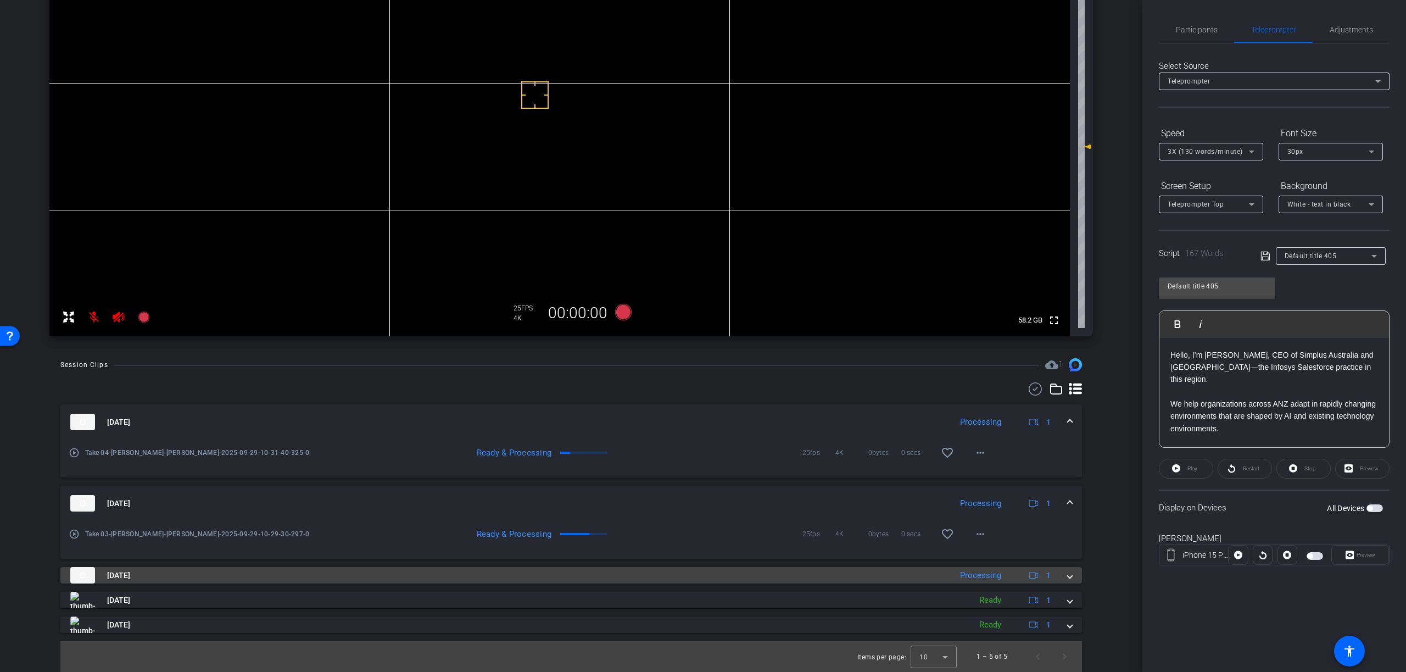
click at [1069, 577] on span at bounding box center [1069, 575] width 4 height 12
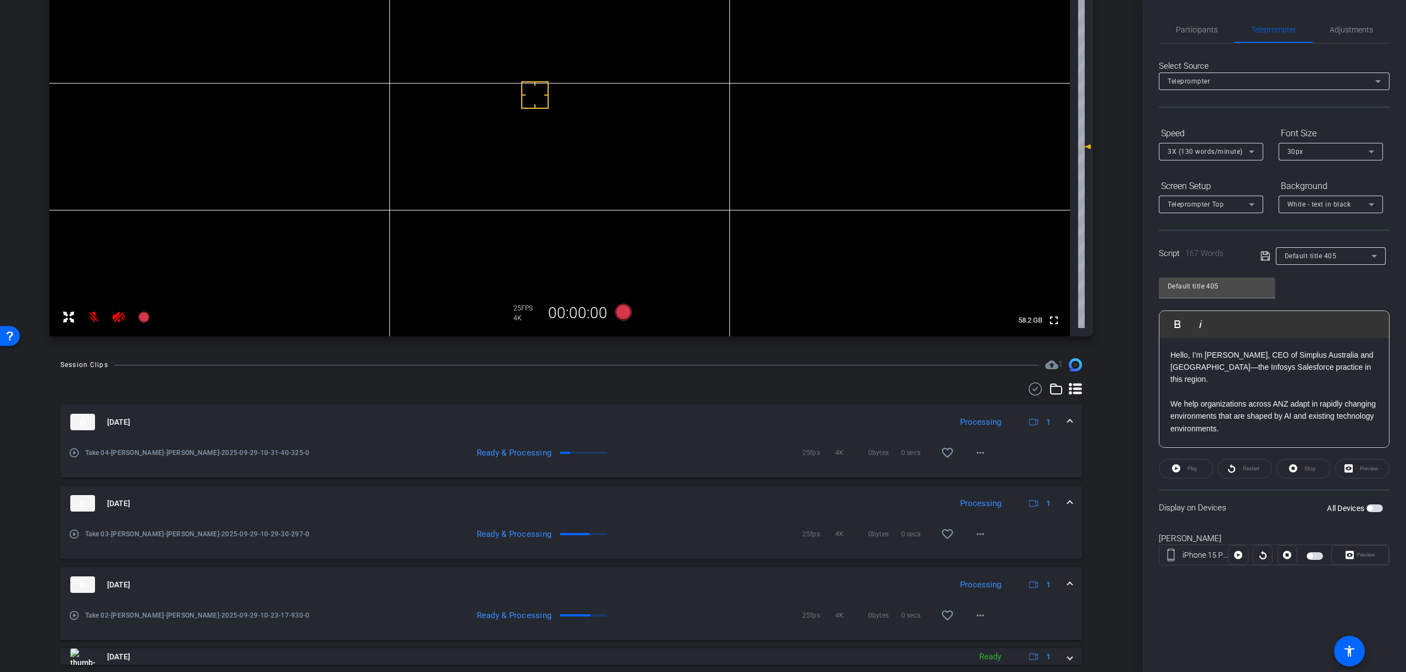
scroll to position [214, 0]
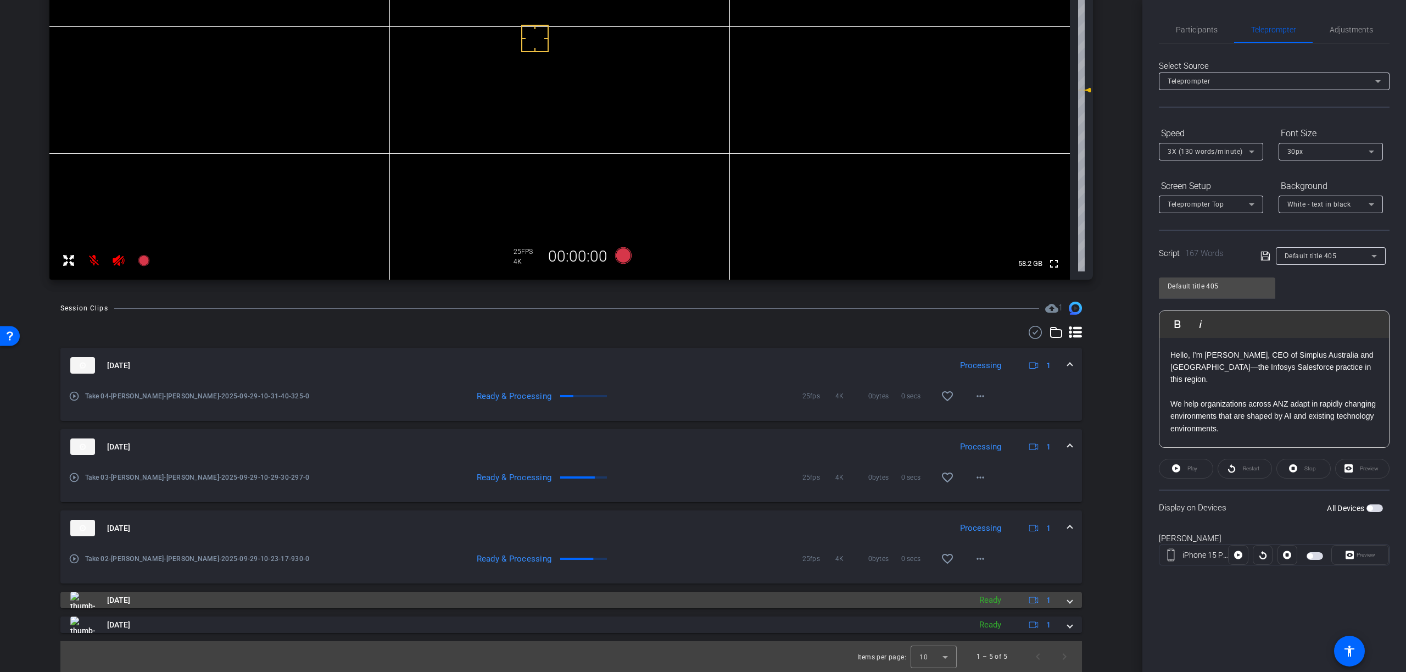
click at [1069, 602] on span at bounding box center [1069, 600] width 4 height 12
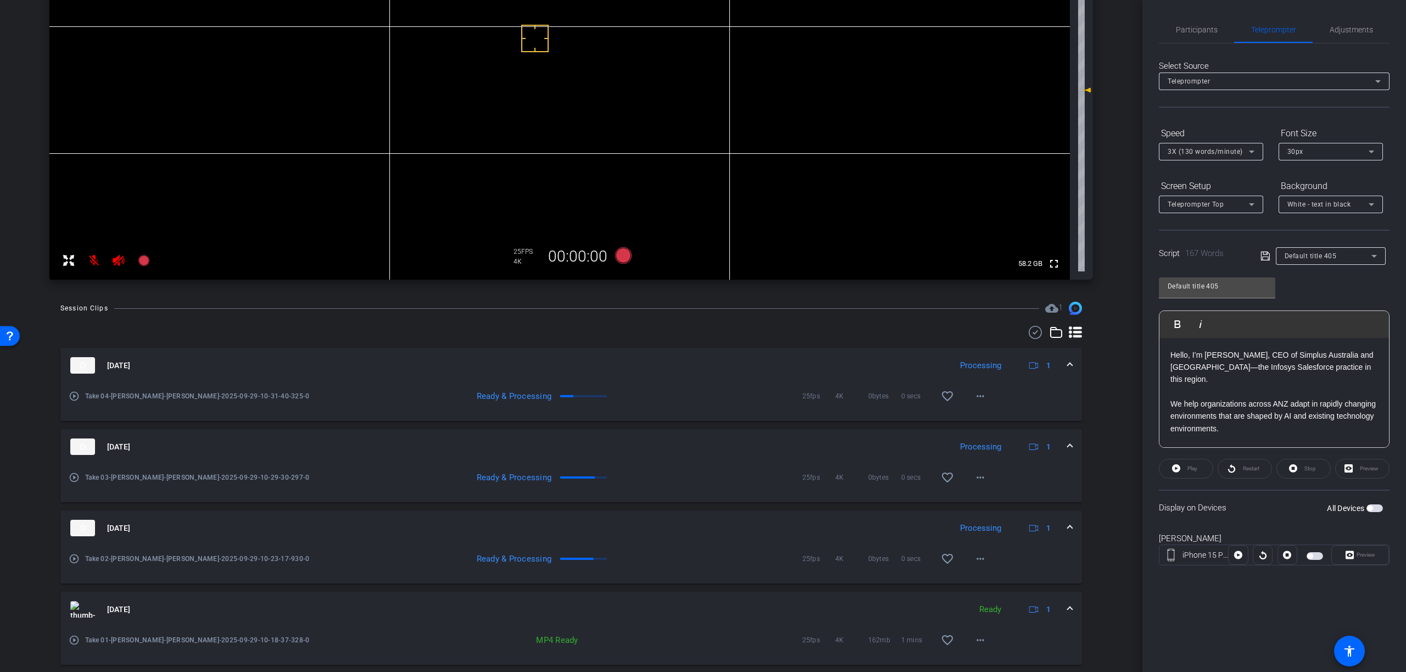
scroll to position [270, 0]
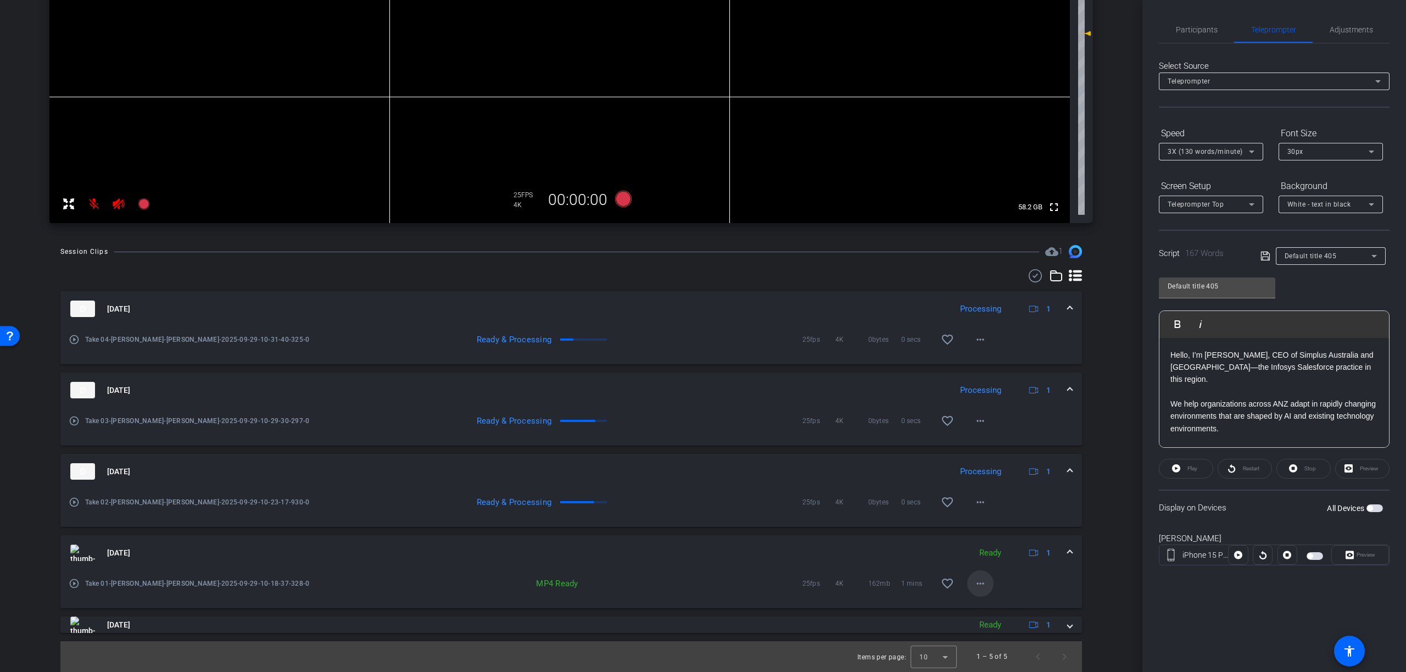
click at [980, 584] on mat-icon "more_horiz" at bounding box center [980, 583] width 13 height 13
click at [1029, 437] on span "Download Original" at bounding box center [1009, 436] width 66 height 13
click at [1072, 309] on mat-expansion-panel-header "Sep 29, 2025 Processing 1" at bounding box center [570, 308] width 1021 height 35
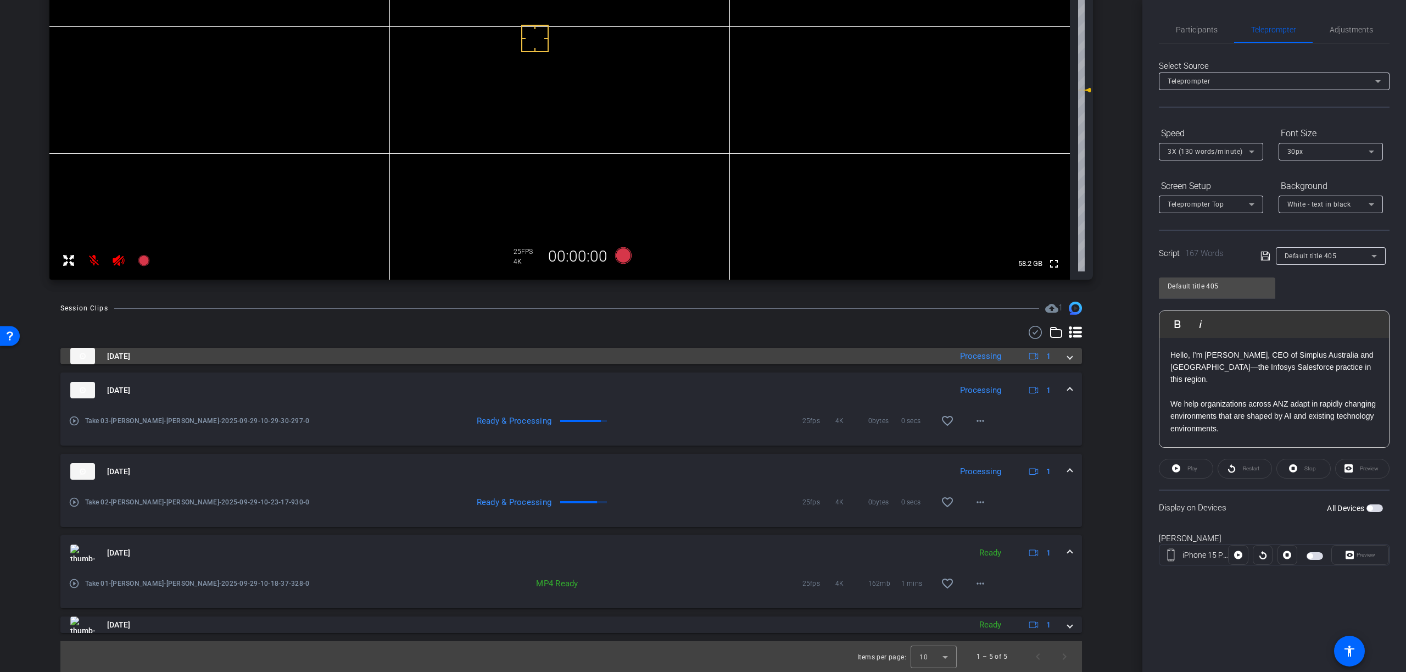
click at [1067, 389] on span at bounding box center [1069, 390] width 4 height 12
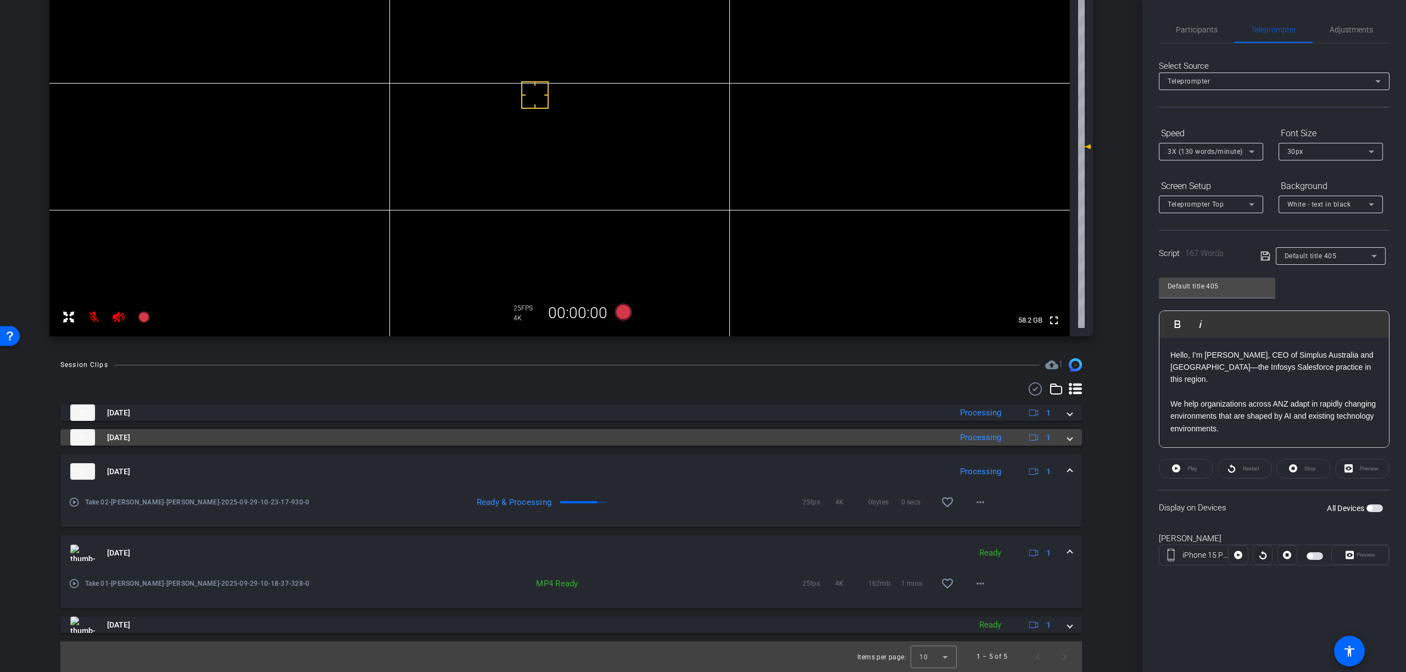
drag, startPoint x: 1070, startPoint y: 472, endPoint x: 1049, endPoint y: 473, distance: 20.4
click at [1070, 472] on span at bounding box center [1069, 472] width 4 height 12
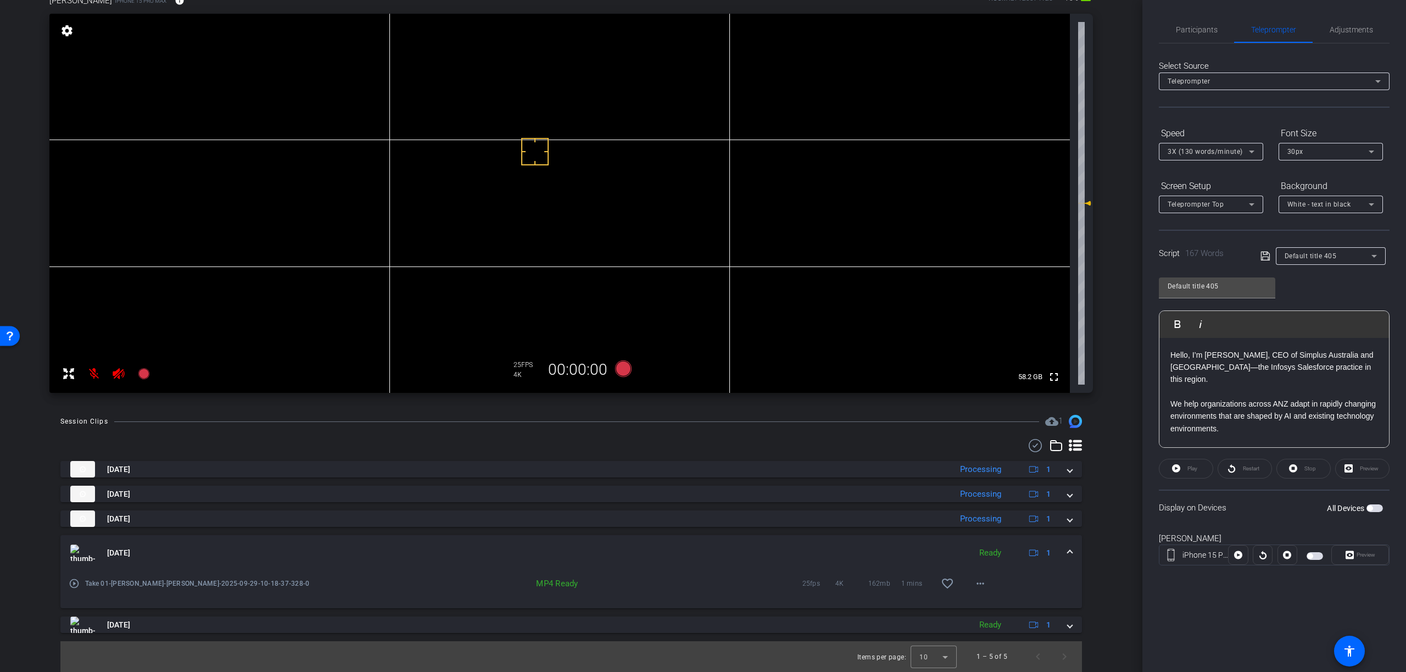
scroll to position [100, 0]
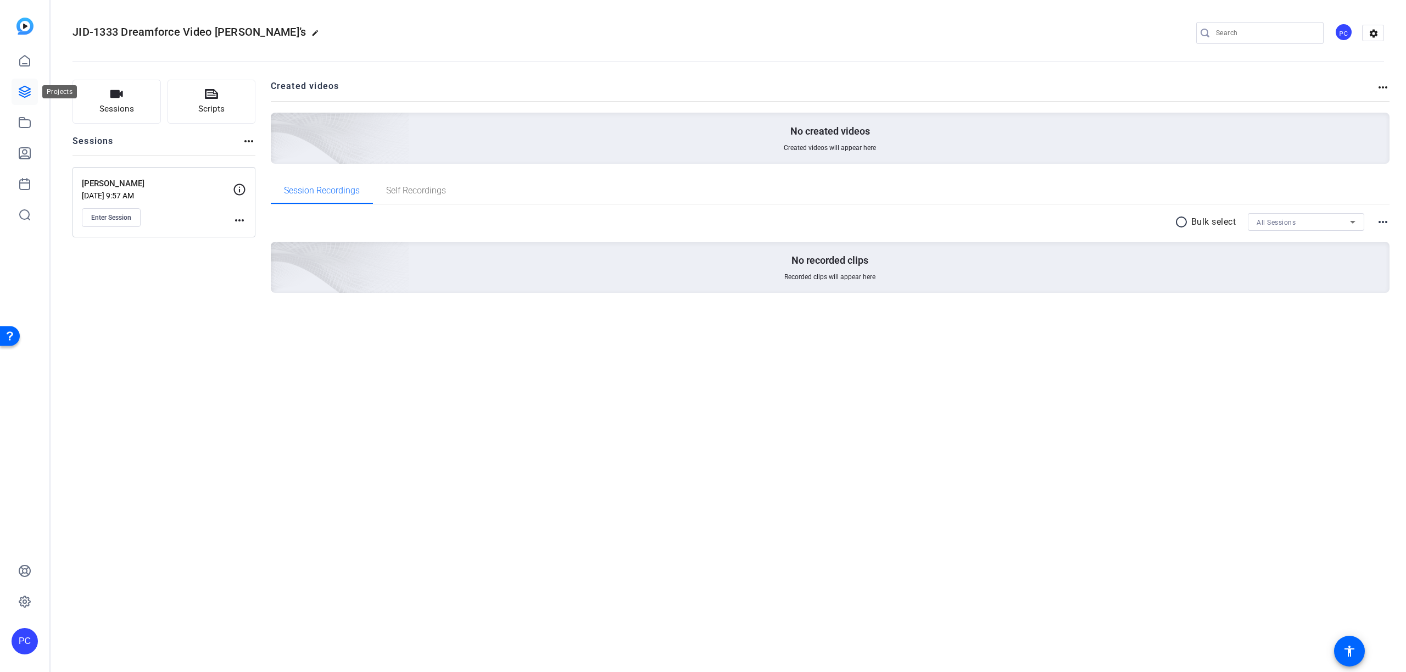
click at [27, 93] on icon at bounding box center [24, 91] width 11 height 11
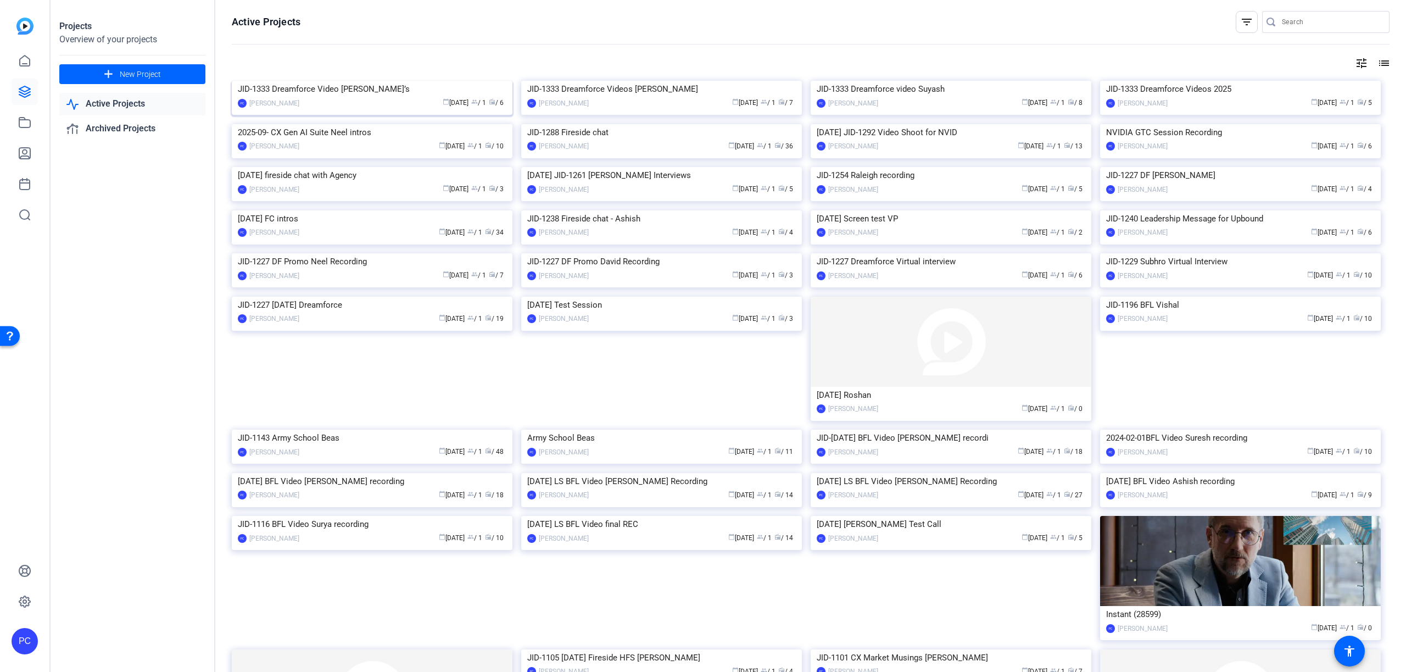
click at [426, 81] on img at bounding box center [372, 81] width 281 height 0
